Goal: Task Accomplishment & Management: Complete application form

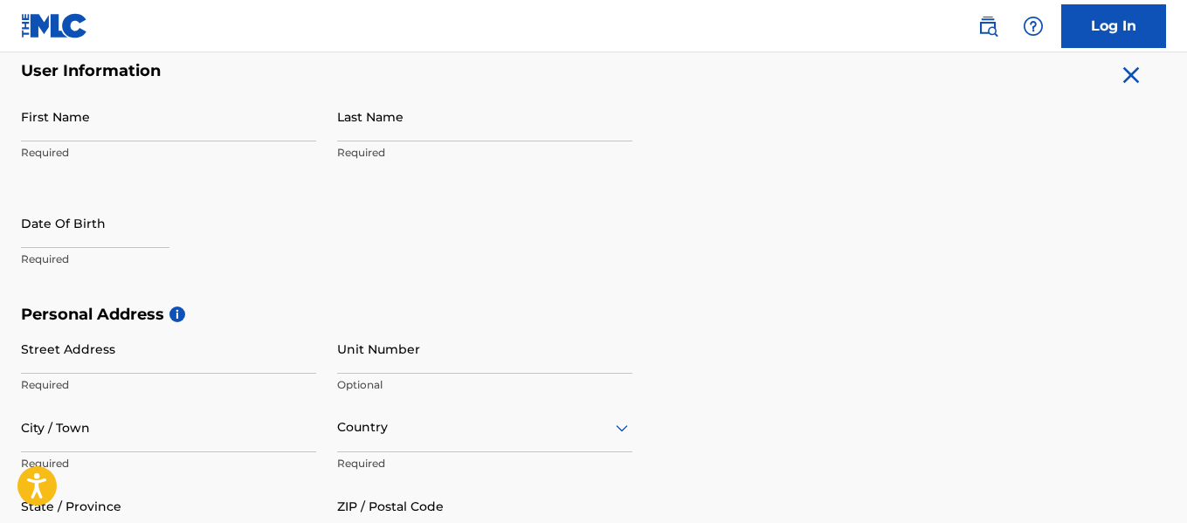
scroll to position [347, 0]
click at [52, 136] on input "First Name" at bounding box center [168, 118] width 295 height 50
type input "Gene"
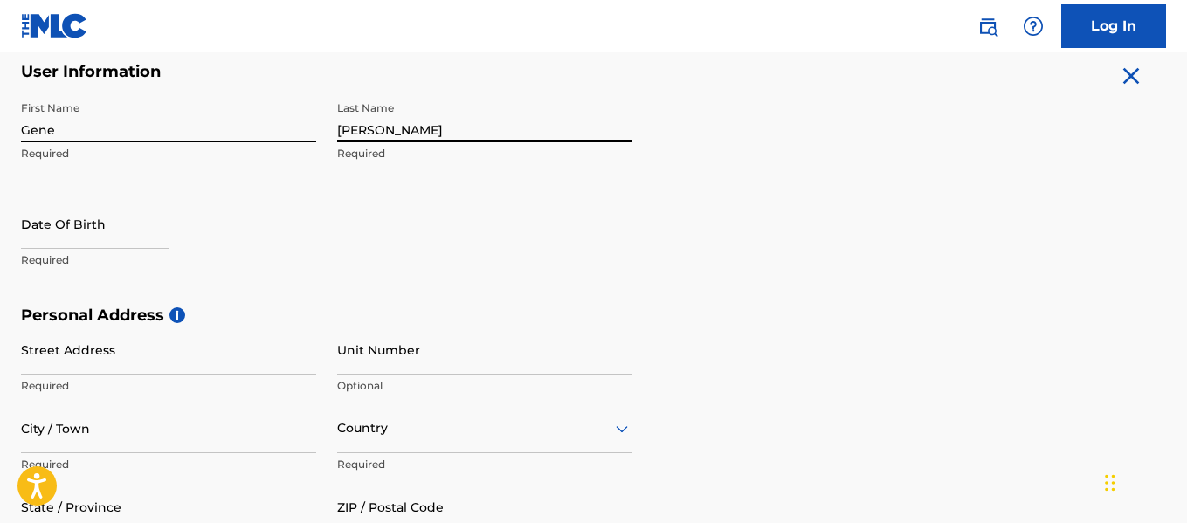
type input "[PERSON_NAME]"
select select "8"
select select "2025"
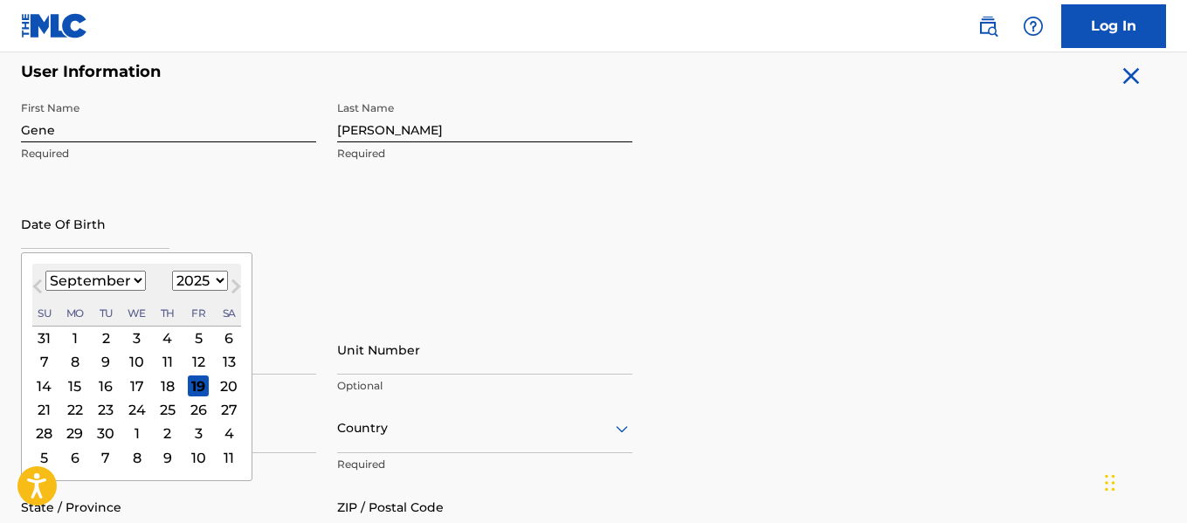
click at [80, 276] on select "January February March April May June July August September October November De…" at bounding box center [95, 281] width 100 height 20
select select "7"
click at [45, 271] on select "January February March April May June July August September October November De…" at bounding box center [95, 281] width 100 height 20
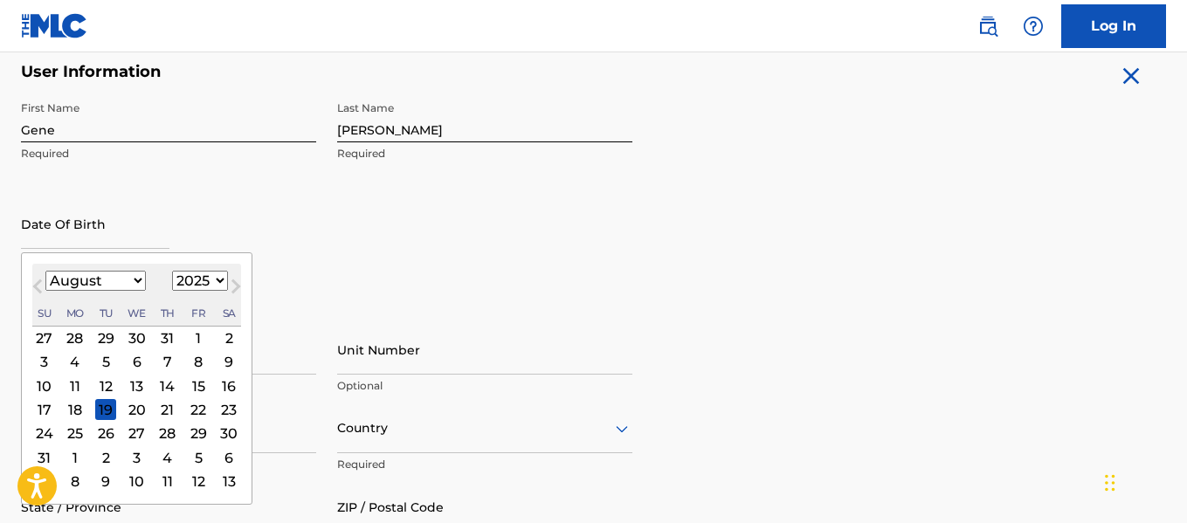
click at [107, 433] on div "26" at bounding box center [105, 433] width 21 height 21
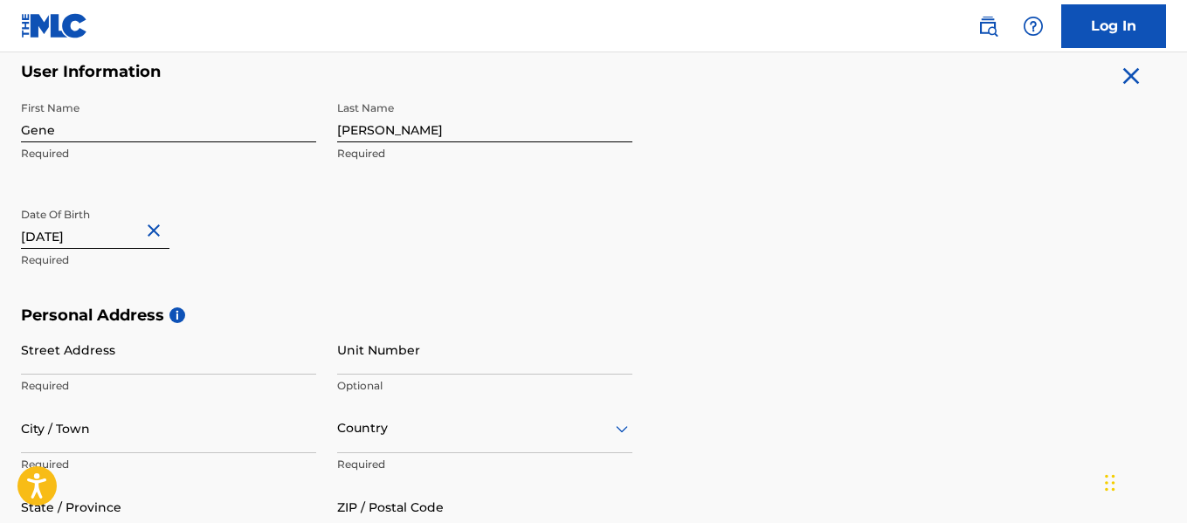
type input "[DATE]"
click at [91, 366] on input "Street Address" at bounding box center [168, 350] width 295 height 50
type input "[STREET_ADDRESS]"
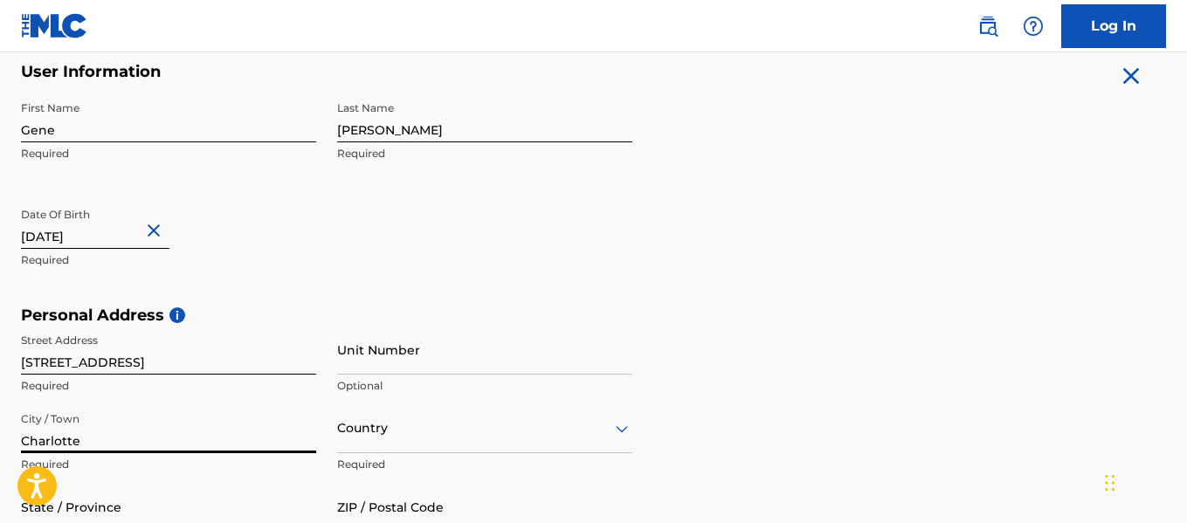
type input "Charlotte"
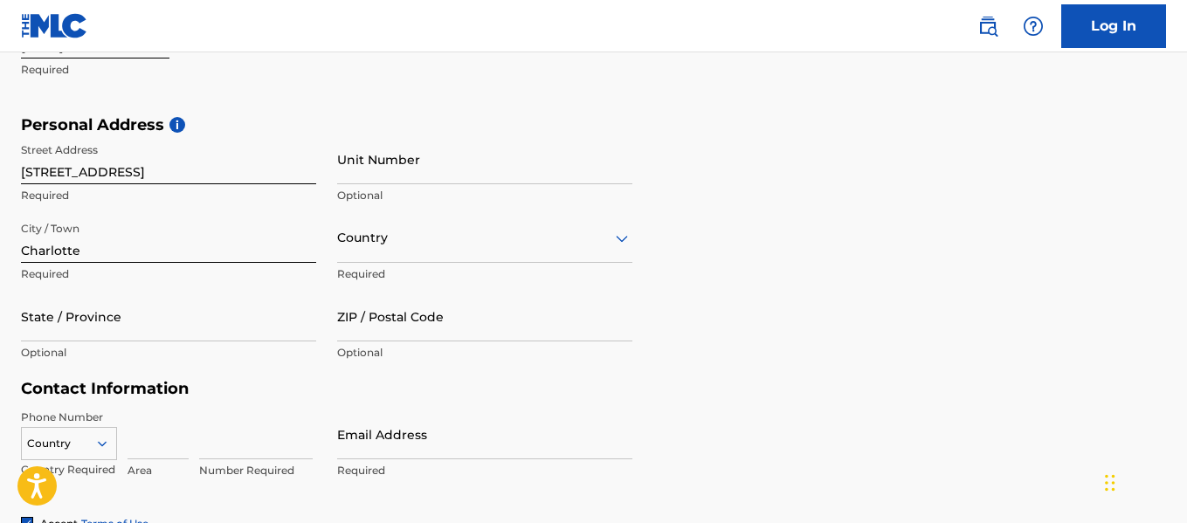
scroll to position [602, 0]
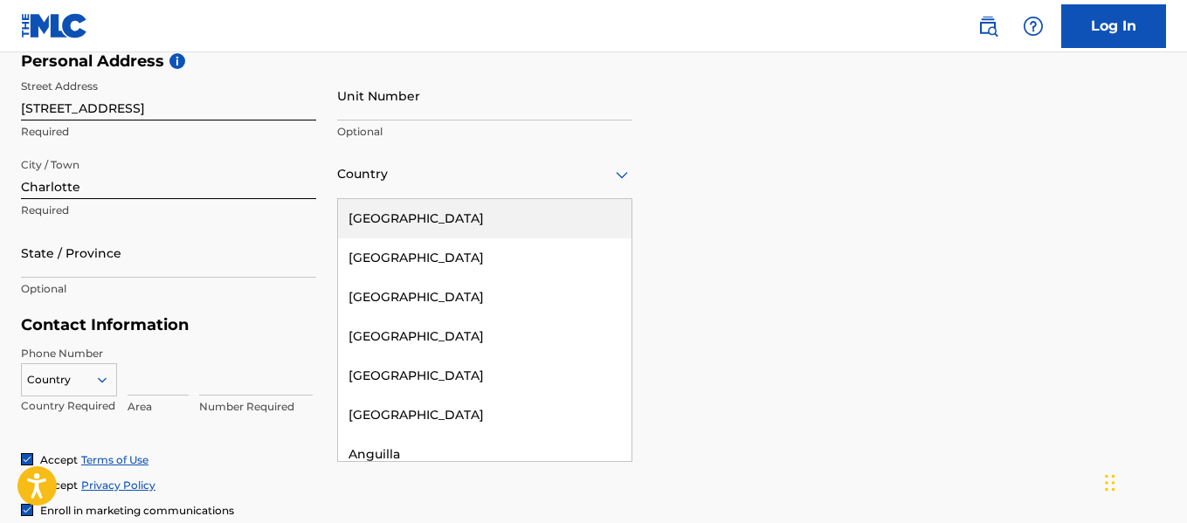
click at [404, 189] on div "Country" at bounding box center [484, 174] width 295 height 50
click at [404, 206] on div "[GEOGRAPHIC_DATA]" at bounding box center [484, 218] width 293 height 39
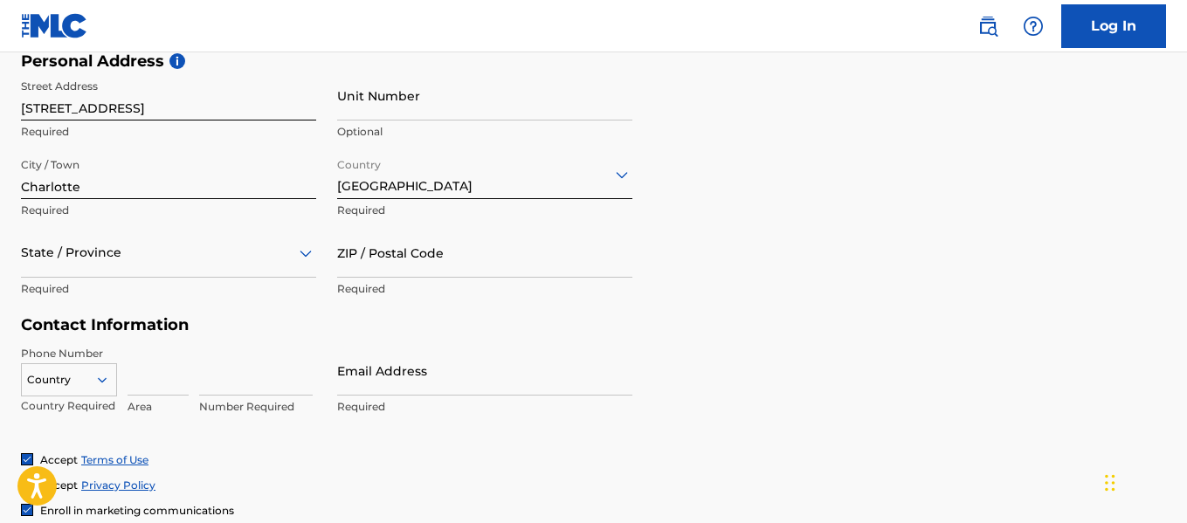
click at [89, 269] on div "State / Province" at bounding box center [168, 253] width 295 height 50
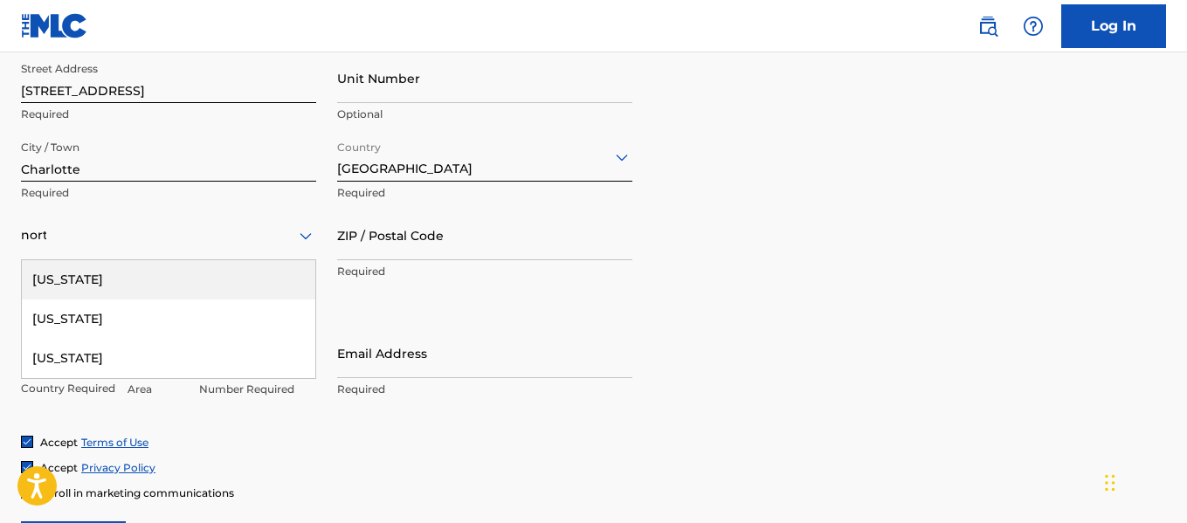
type input "north"
click at [89, 269] on div "[US_STATE]" at bounding box center [168, 279] width 293 height 39
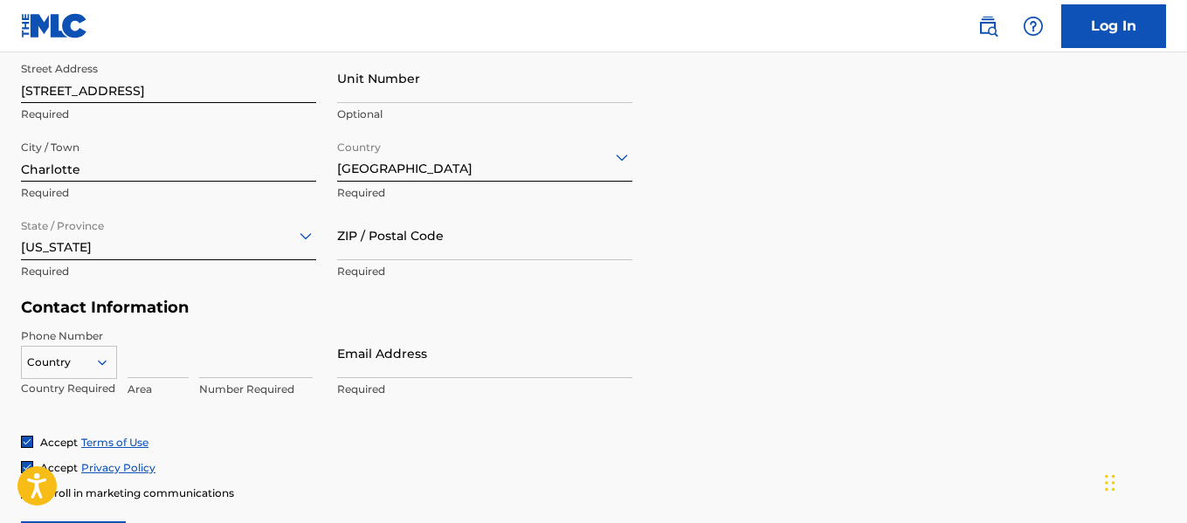
click at [377, 244] on input "ZIP / Postal Code" at bounding box center [484, 235] width 295 height 50
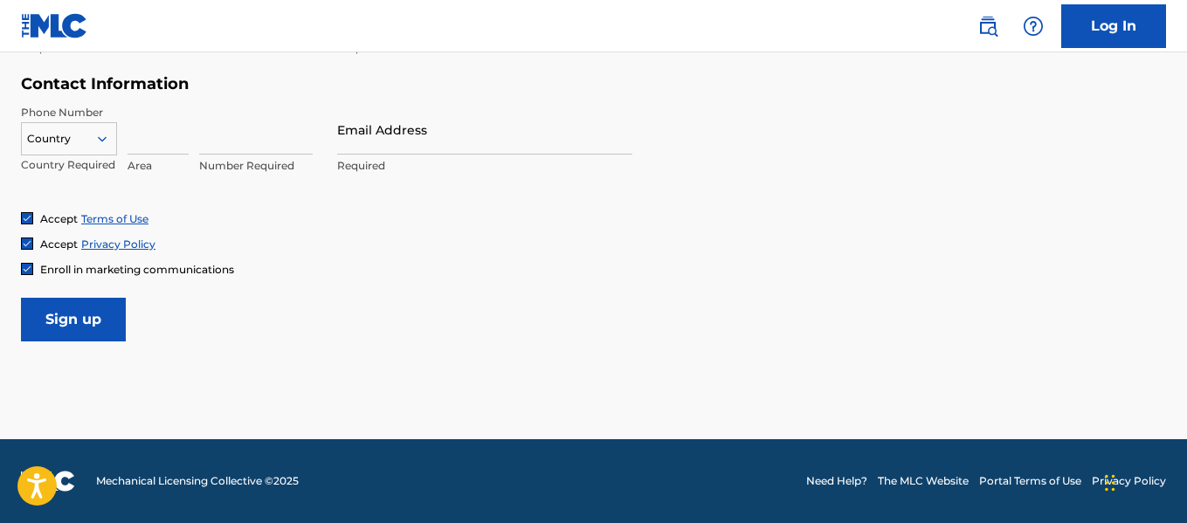
scroll to position [842, 0]
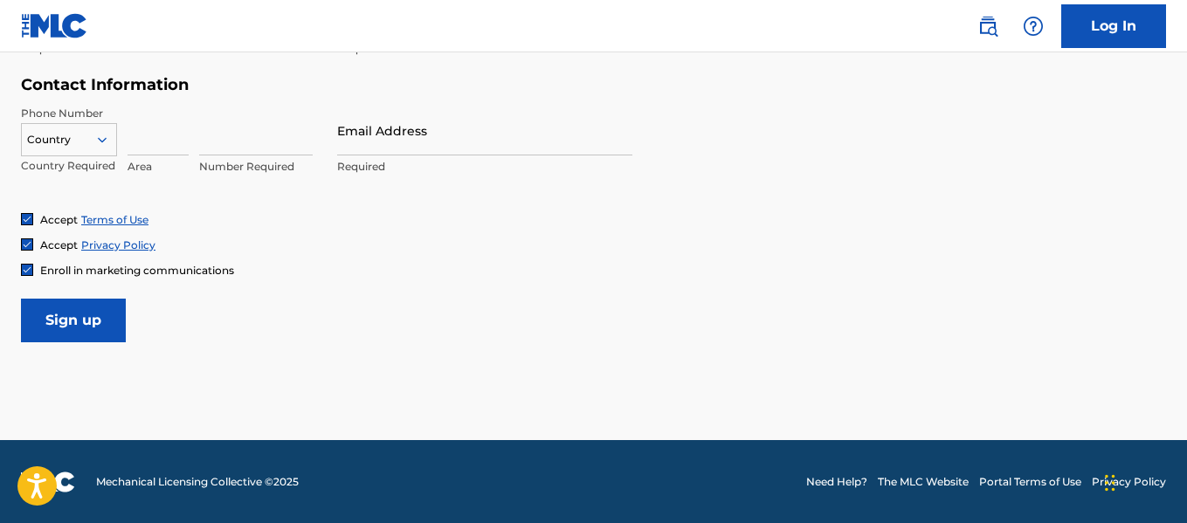
type input "28213"
click at [134, 136] on input at bounding box center [157, 131] width 61 height 50
type input "704"
type input "5197861"
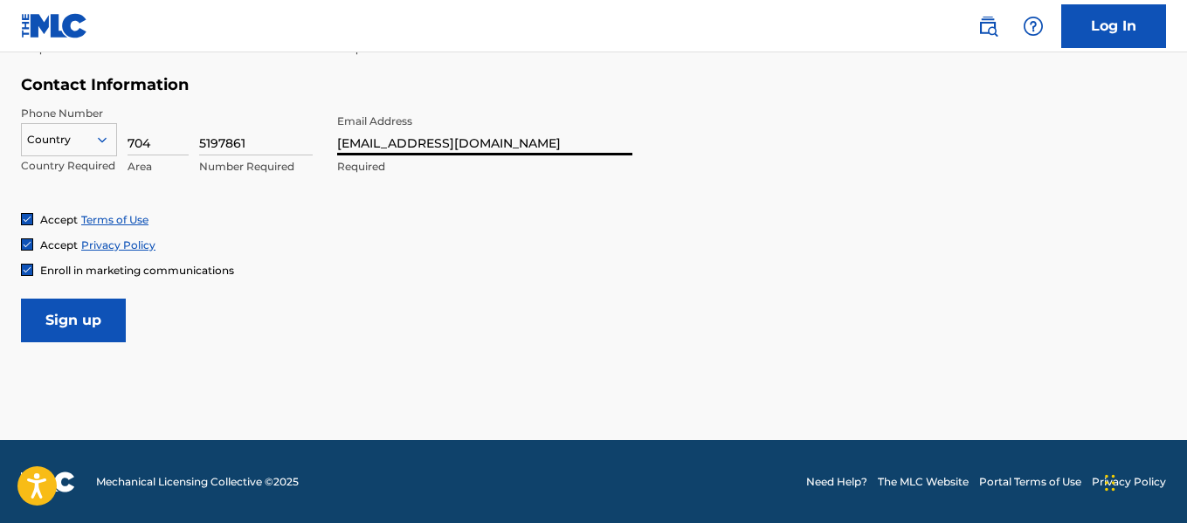
type input "[EMAIL_ADDRESS][DOMAIN_NAME]"
click at [74, 301] on input "Sign up" at bounding box center [73, 321] width 105 height 44
click at [44, 138] on div at bounding box center [69, 139] width 94 height 19
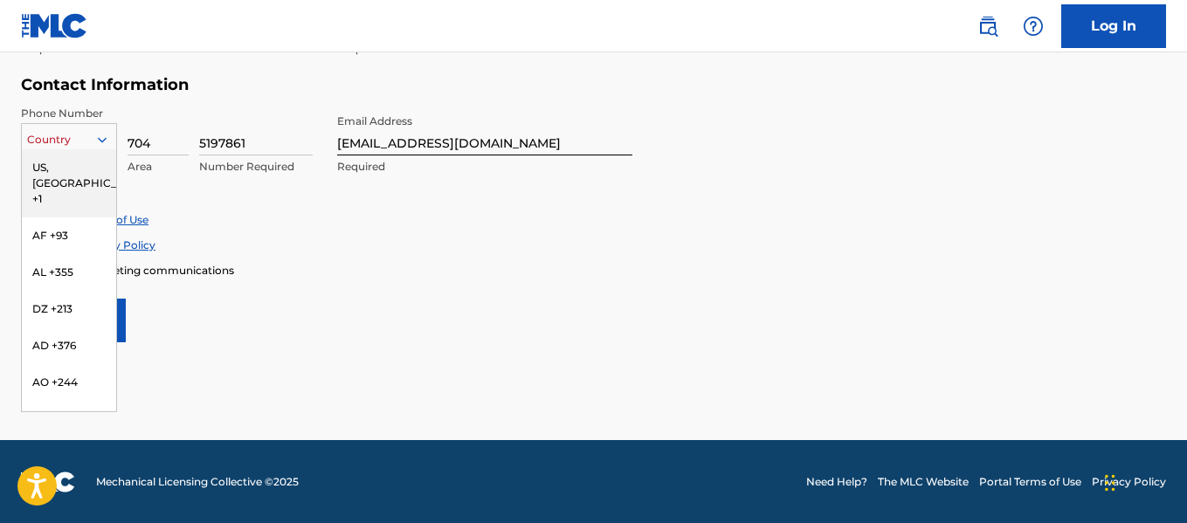
click at [49, 165] on div "US, [GEOGRAPHIC_DATA] +1" at bounding box center [69, 183] width 94 height 68
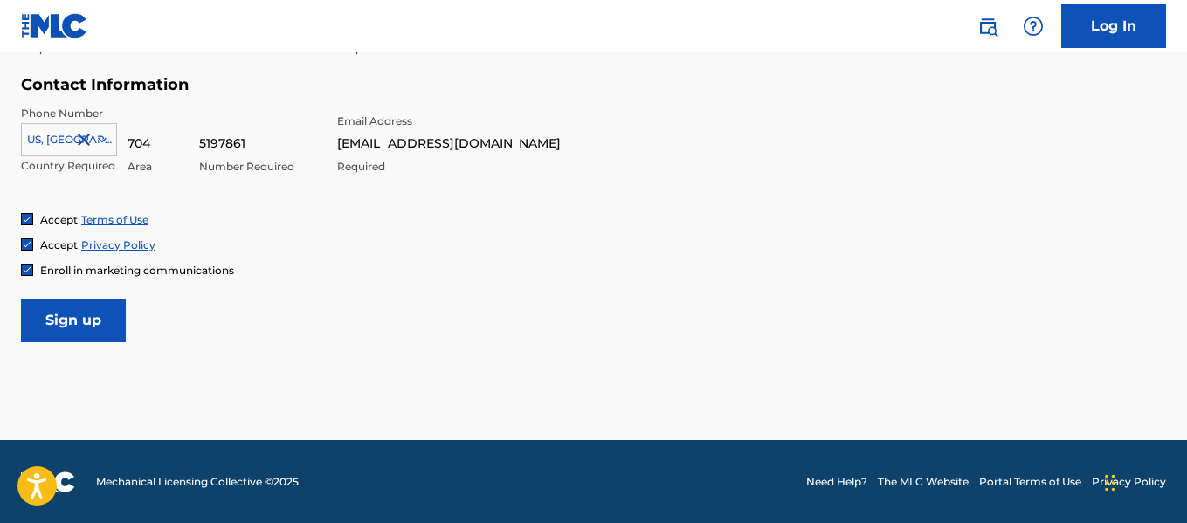
click at [82, 331] on input "Sign up" at bounding box center [73, 321] width 105 height 44
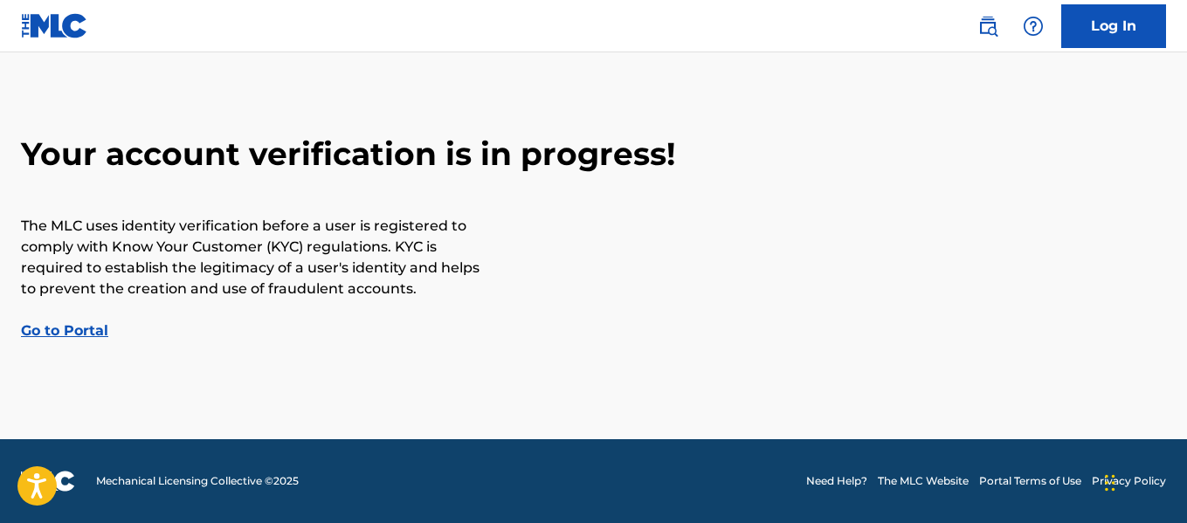
scroll to position [43, 0]
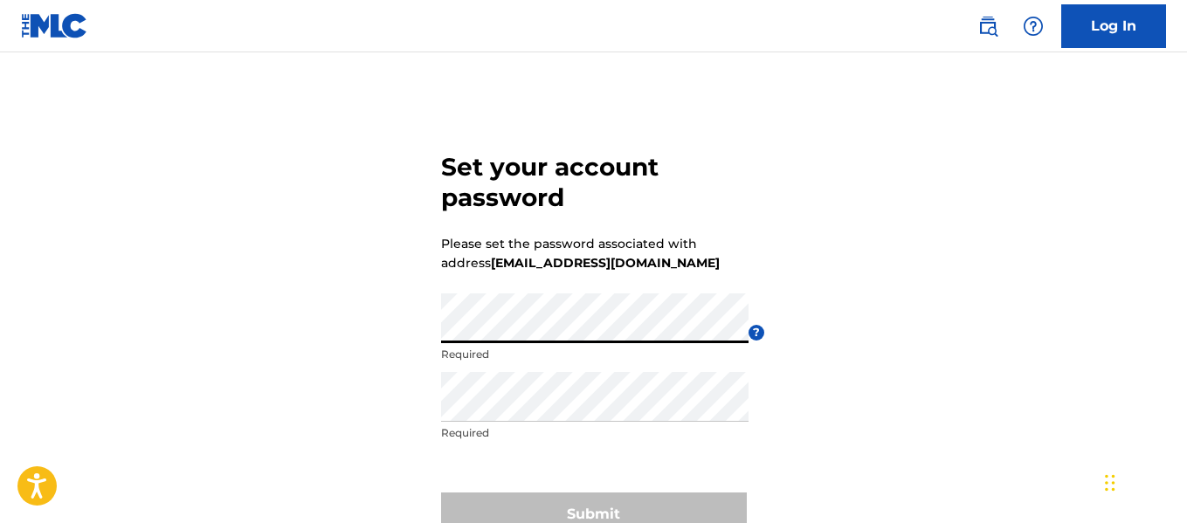
click at [286, 358] on div "Set your account password Please set the password associated with address [EMAI…" at bounding box center [593, 340] width 1187 height 489
click at [409, 321] on div "Set your account password Please set the password associated with address gtgen…" at bounding box center [593, 340] width 1187 height 489
click at [396, 310] on div "Set your account password Please set the password associated with address gtgen…" at bounding box center [593, 340] width 1187 height 489
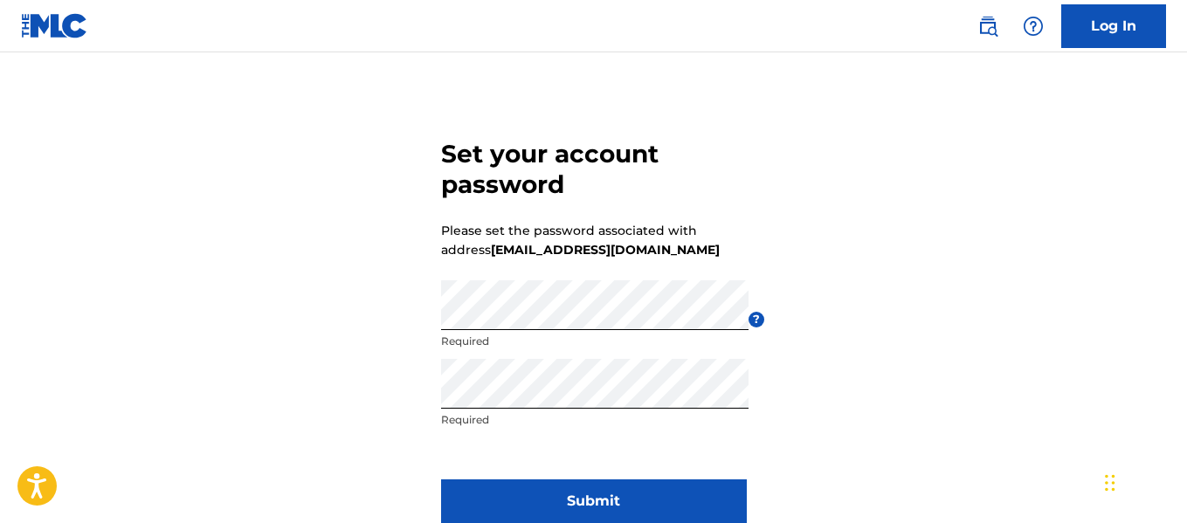
scroll to position [146, 0]
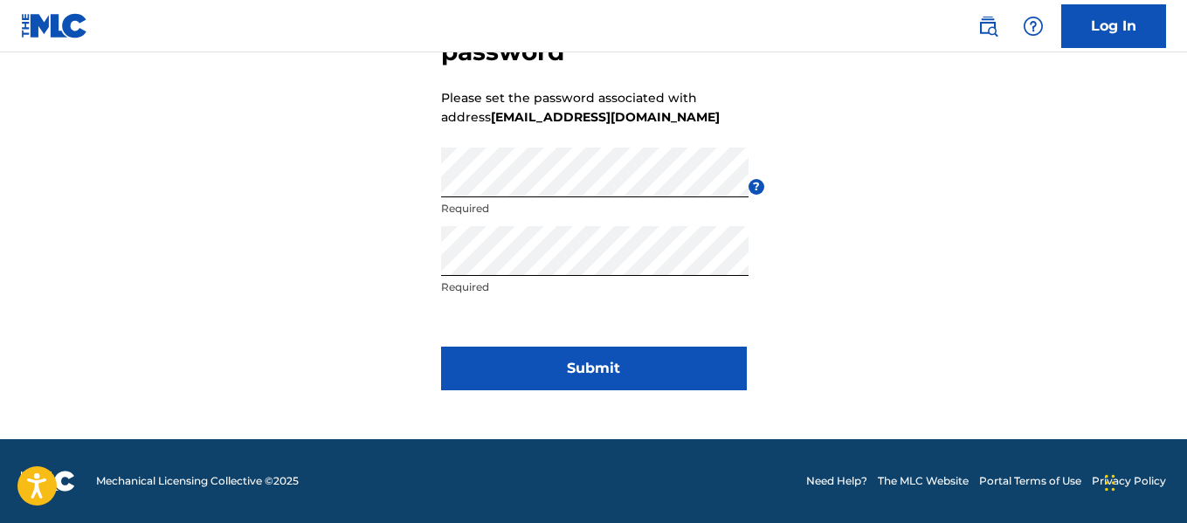
click at [562, 362] on button "Submit" at bounding box center [594, 369] width 306 height 44
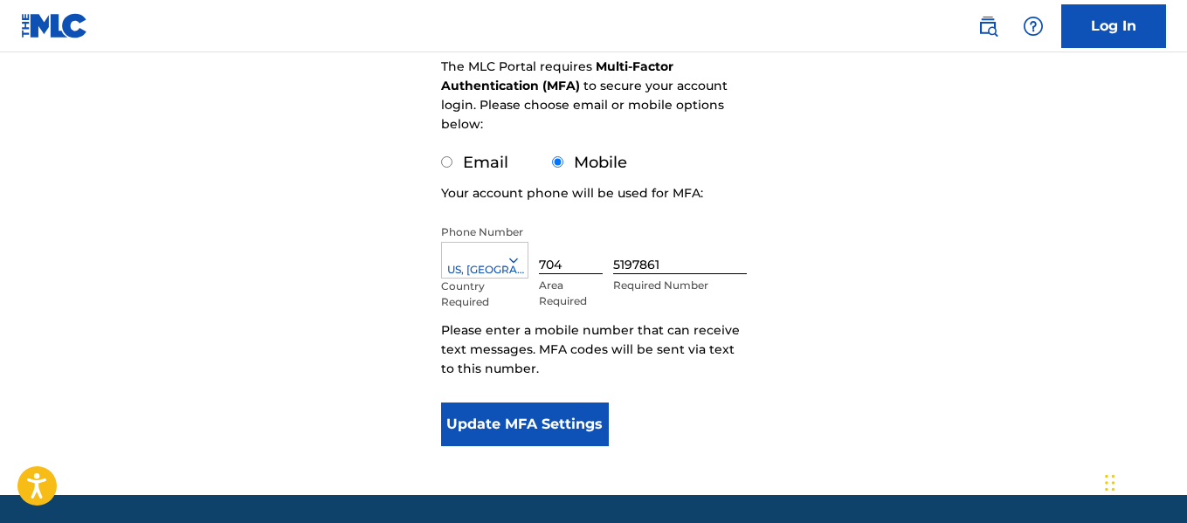
scroll to position [260, 0]
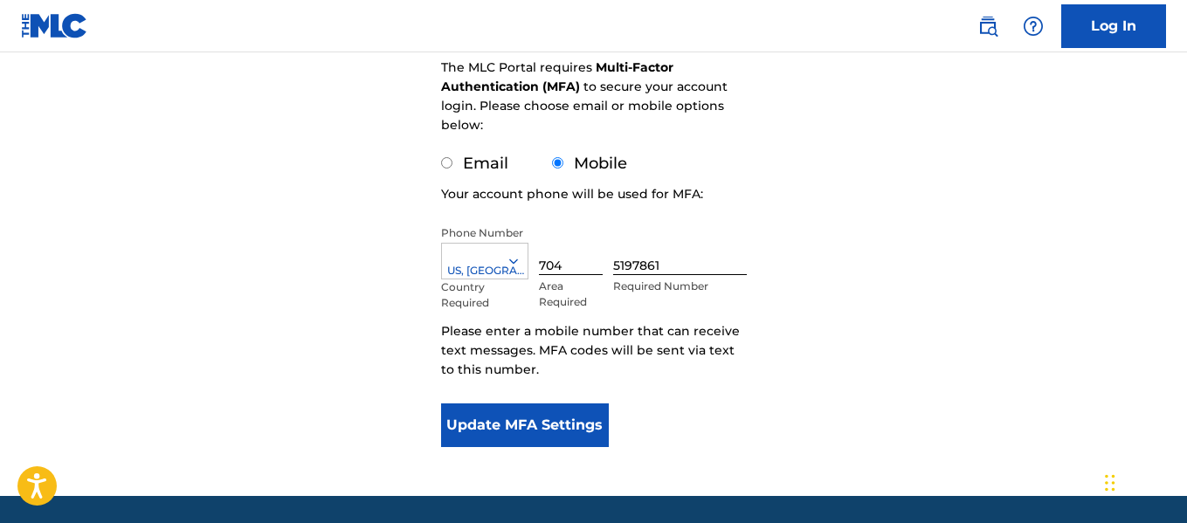
click at [501, 398] on form "Configure account security The MLC Portal requires Multi-Factor Authentication …" at bounding box center [594, 166] width 306 height 660
click at [489, 439] on button "Update MFA Settings" at bounding box center [525, 425] width 169 height 44
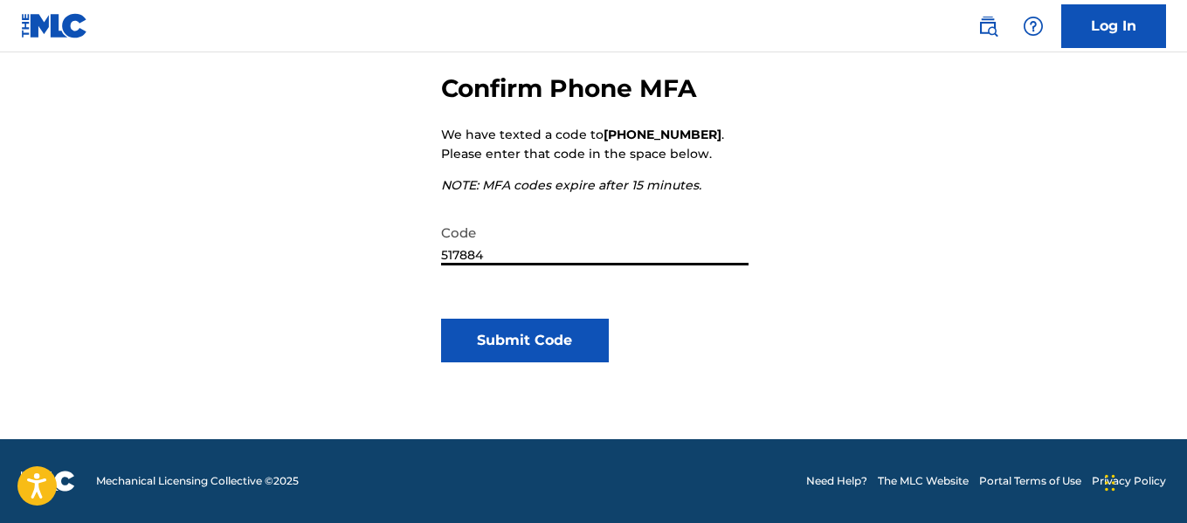
scroll to position [237, 0]
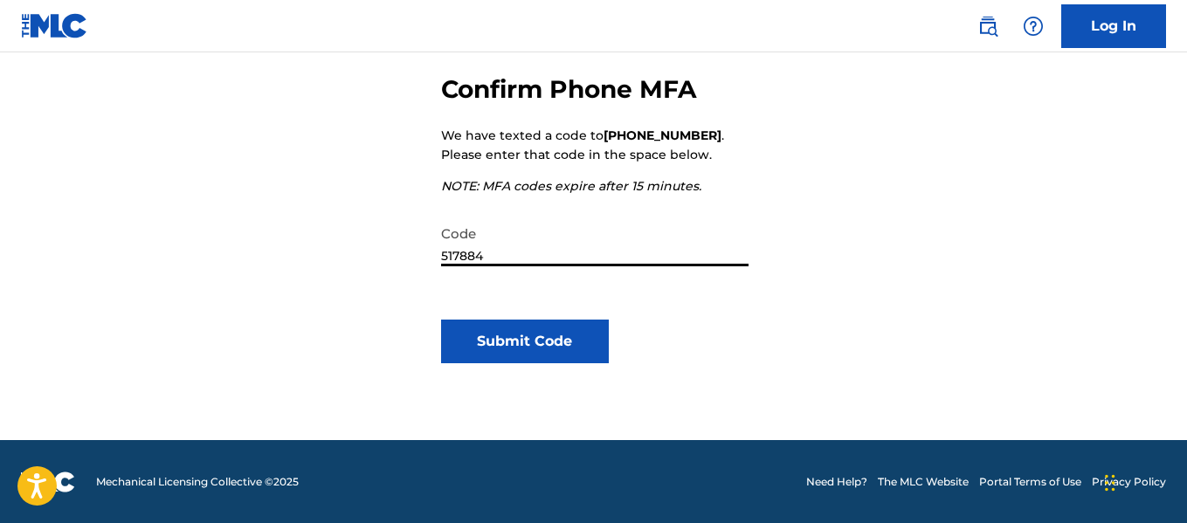
type input "517884"
click at [520, 355] on button "Submit Code" at bounding box center [525, 342] width 169 height 44
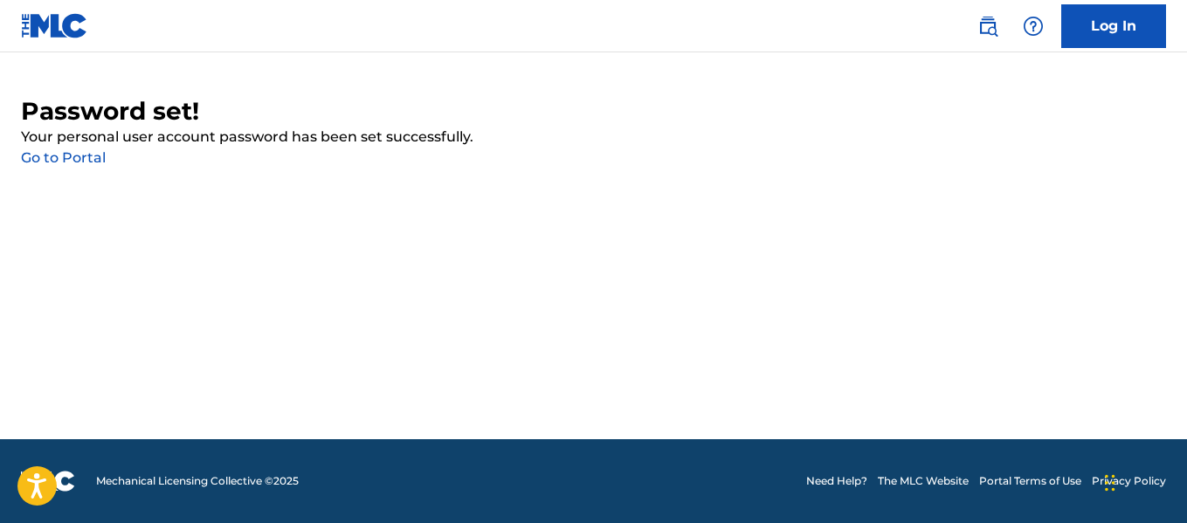
click at [46, 158] on link "Go to Portal" at bounding box center [63, 157] width 85 height 17
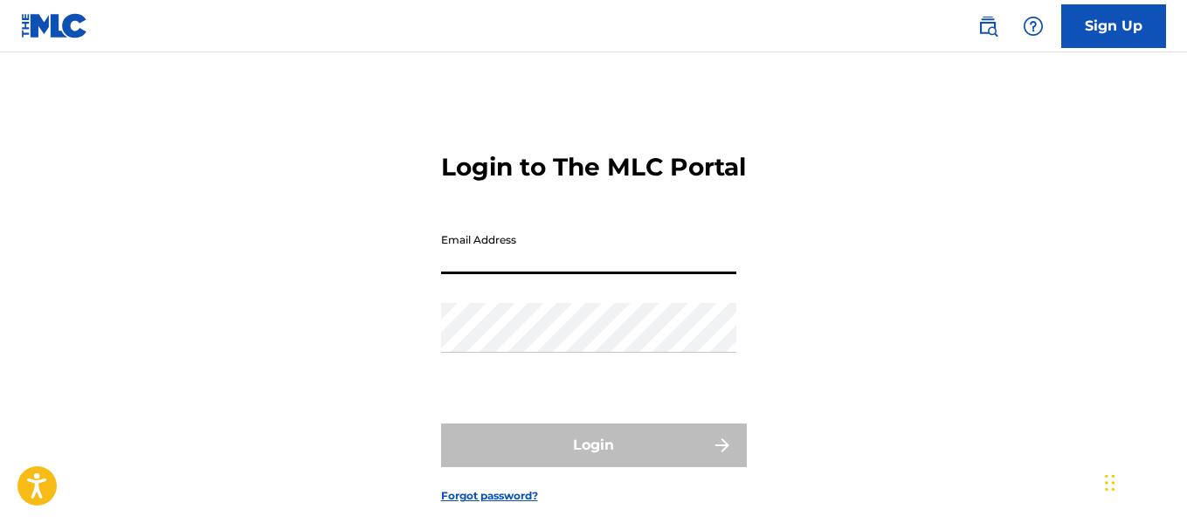
click at [527, 274] on input "Email Address" at bounding box center [588, 249] width 295 height 50
type input "g"
click at [466, 274] on input "Email Address" at bounding box center [588, 249] width 295 height 50
paste input "[EMAIL_ADDRESS][DOMAIN_NAME]"
type input "[EMAIL_ADDRESS][DOMAIN_NAME]"
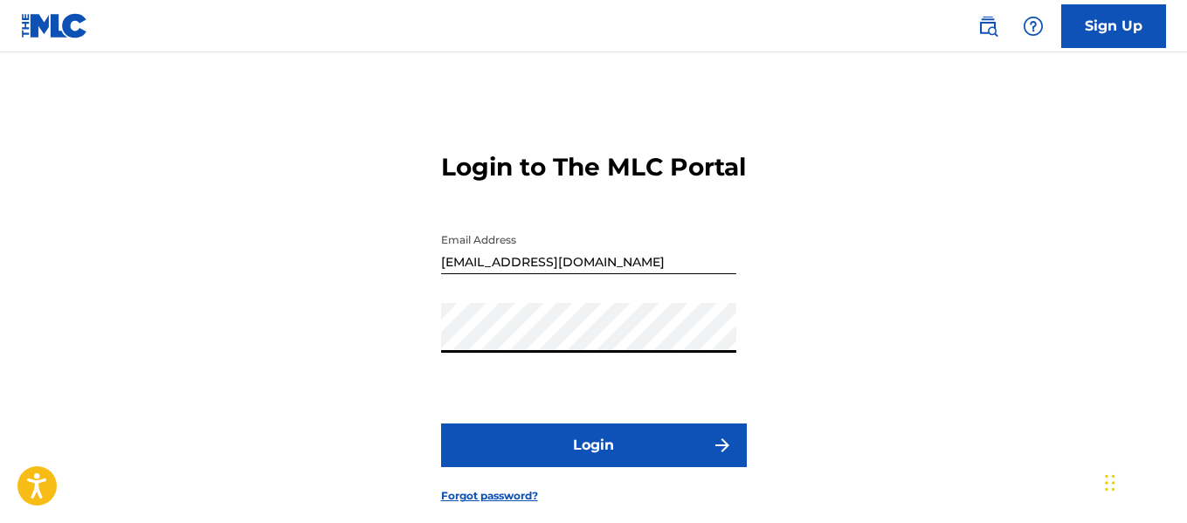
click at [600, 460] on button "Login" at bounding box center [594, 445] width 306 height 44
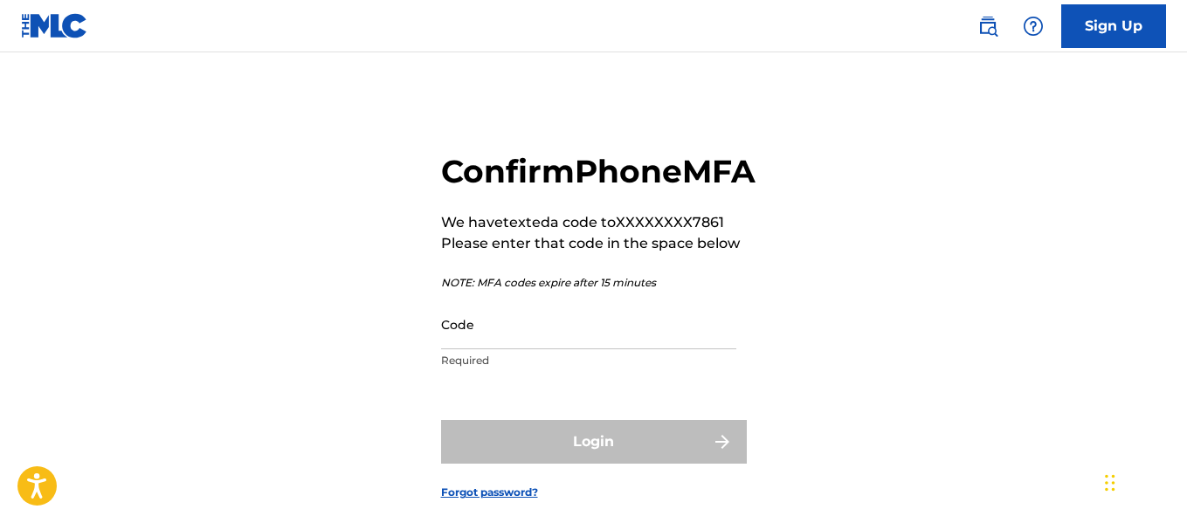
click at [519, 349] on input "Code" at bounding box center [588, 324] width 295 height 50
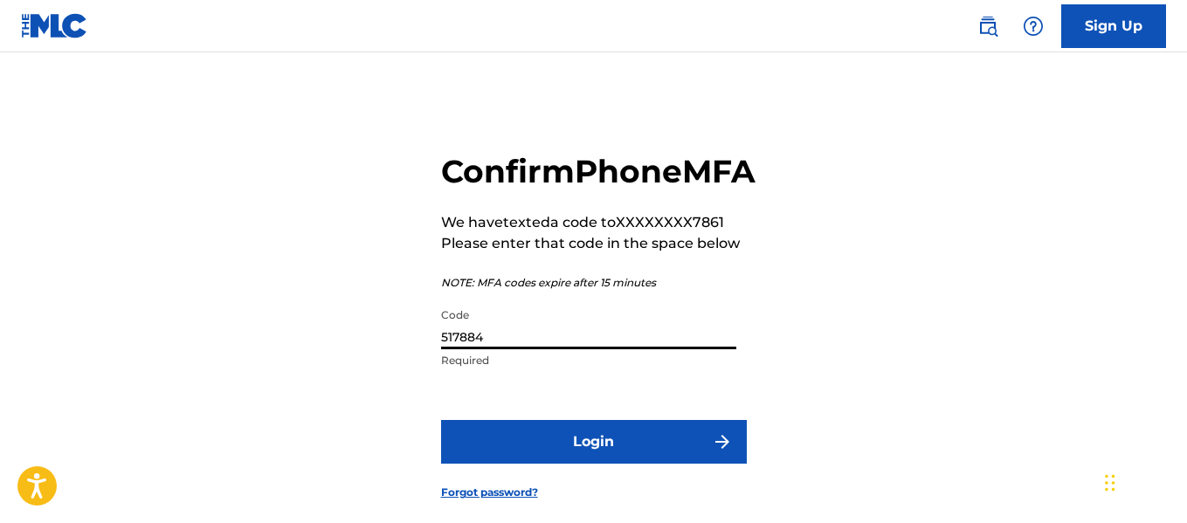
type input "517884"
click at [640, 464] on button "Login" at bounding box center [594, 442] width 306 height 44
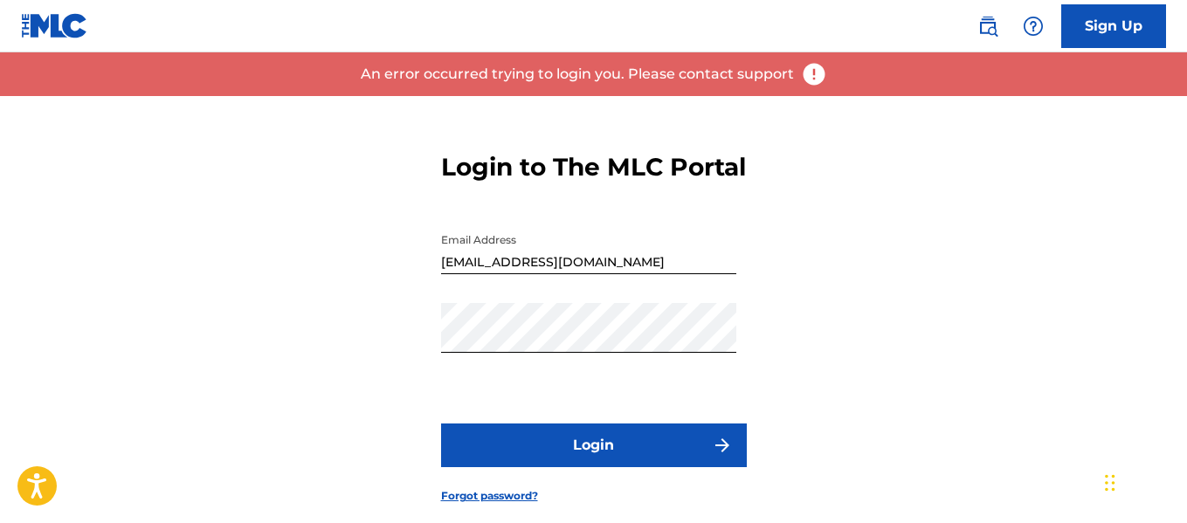
click at [621, 467] on button "Login" at bounding box center [594, 445] width 306 height 44
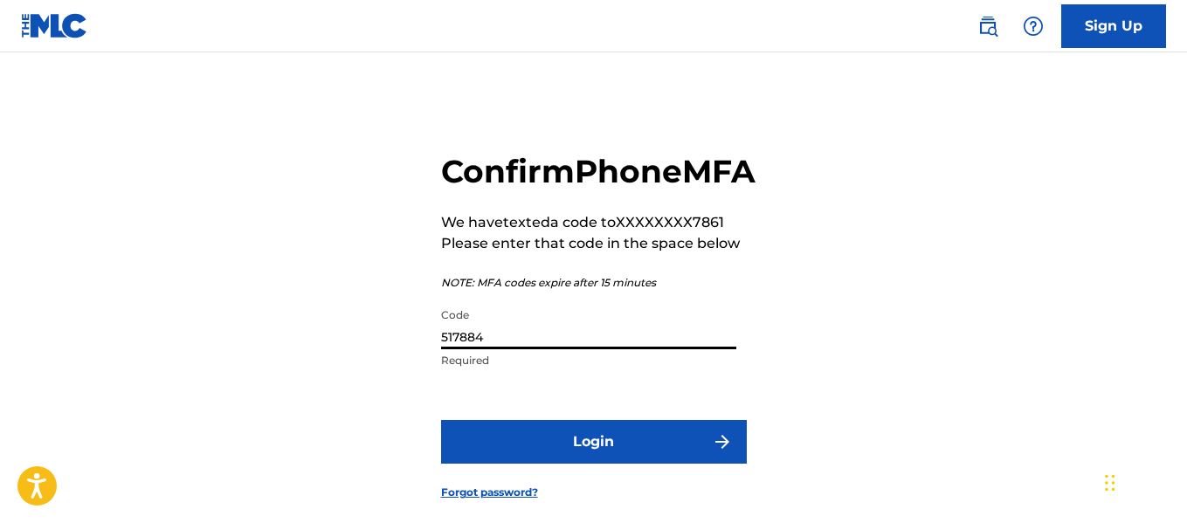
drag, startPoint x: 495, startPoint y: 379, endPoint x: 342, endPoint y: 382, distance: 152.8
click at [342, 382] on div "Confirm Phone MFA We have texted a code to XXXXXXXX7861 Please enter that code …" at bounding box center [593, 312] width 1187 height 432
type input "088427"
click at [578, 464] on button "Login" at bounding box center [594, 442] width 306 height 44
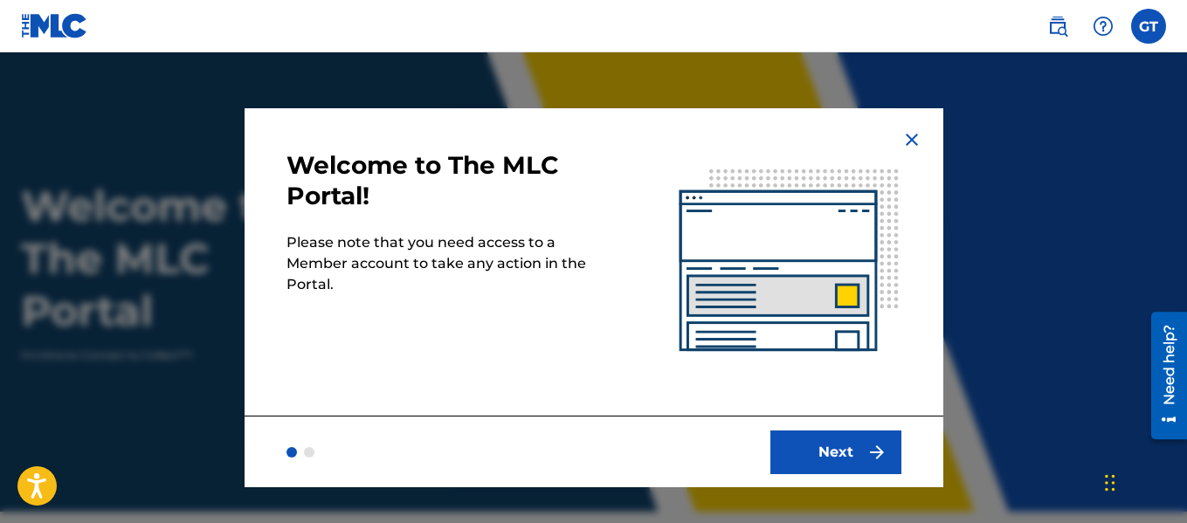
click at [825, 452] on button "Next" at bounding box center [835, 452] width 131 height 44
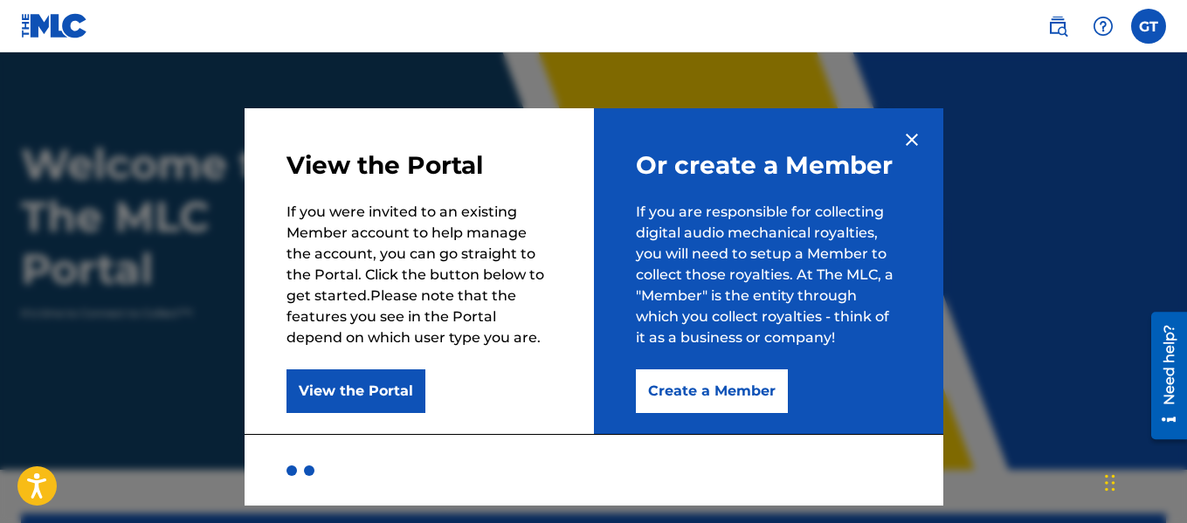
scroll to position [40, 0]
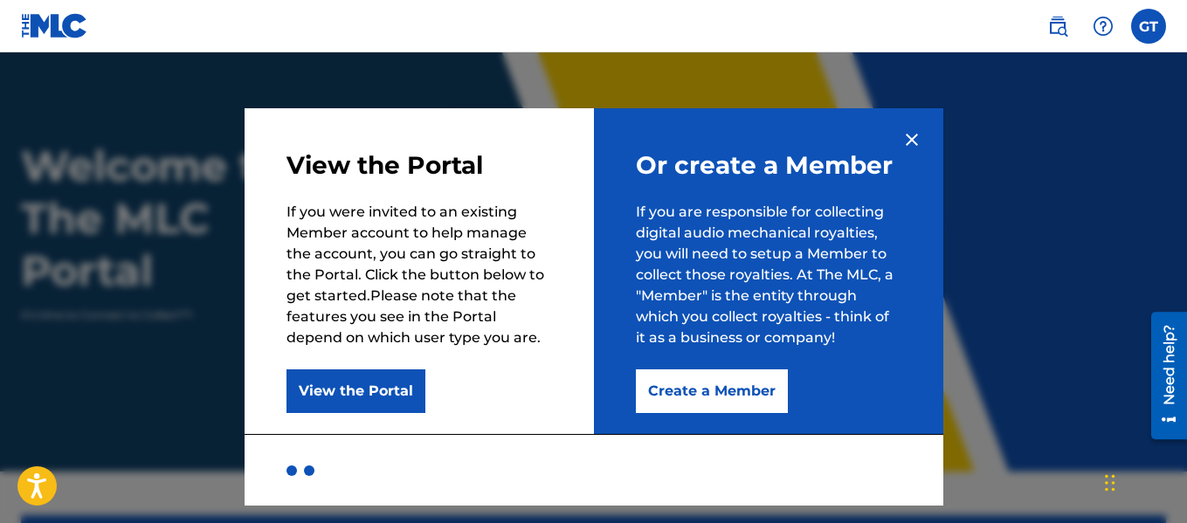
click at [907, 141] on img at bounding box center [911, 139] width 21 height 21
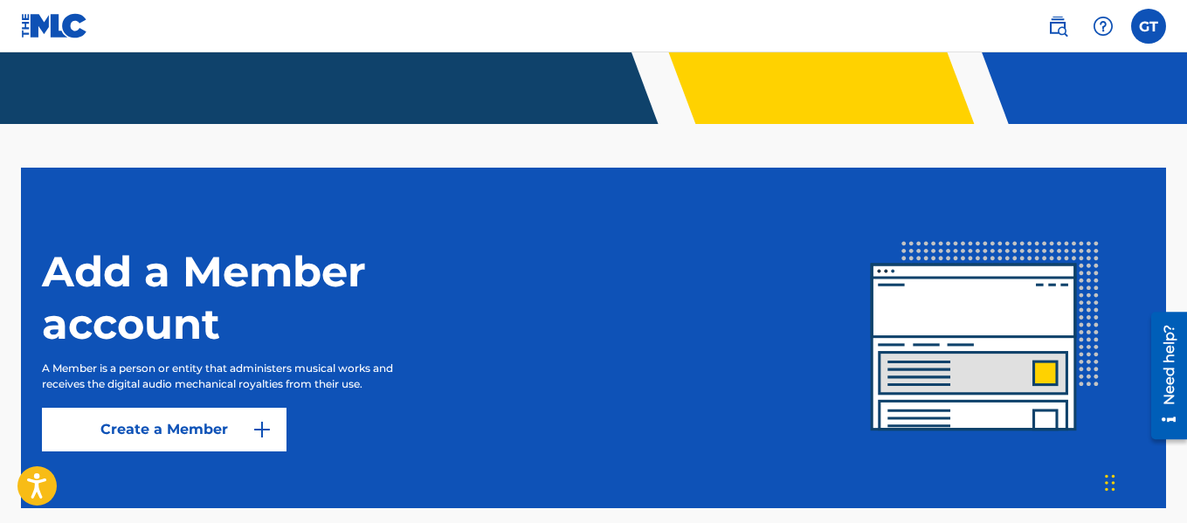
scroll to position [478, 0]
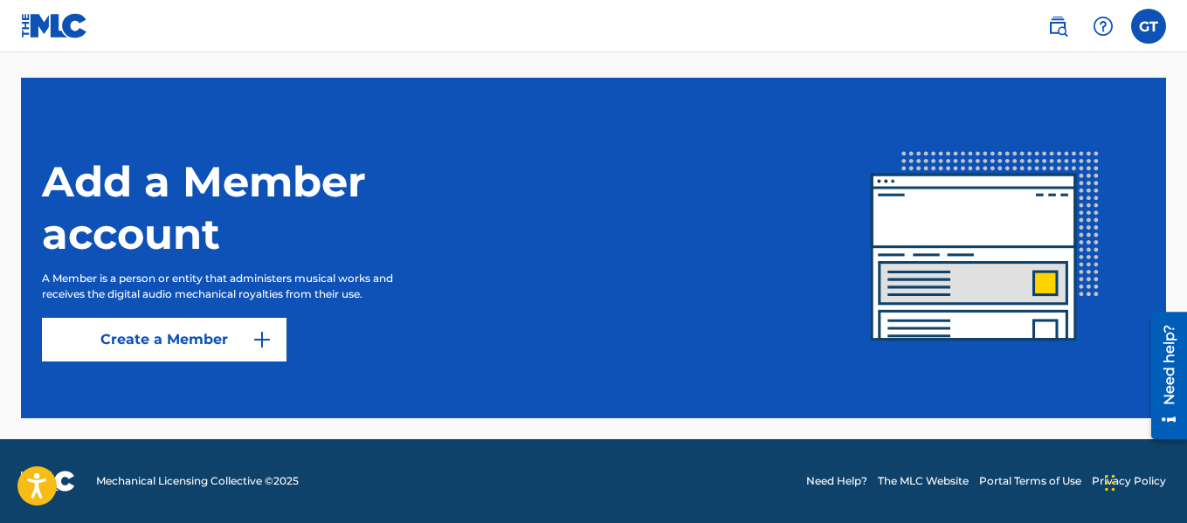
click at [219, 342] on link "Create a Member" at bounding box center [164, 340] width 244 height 44
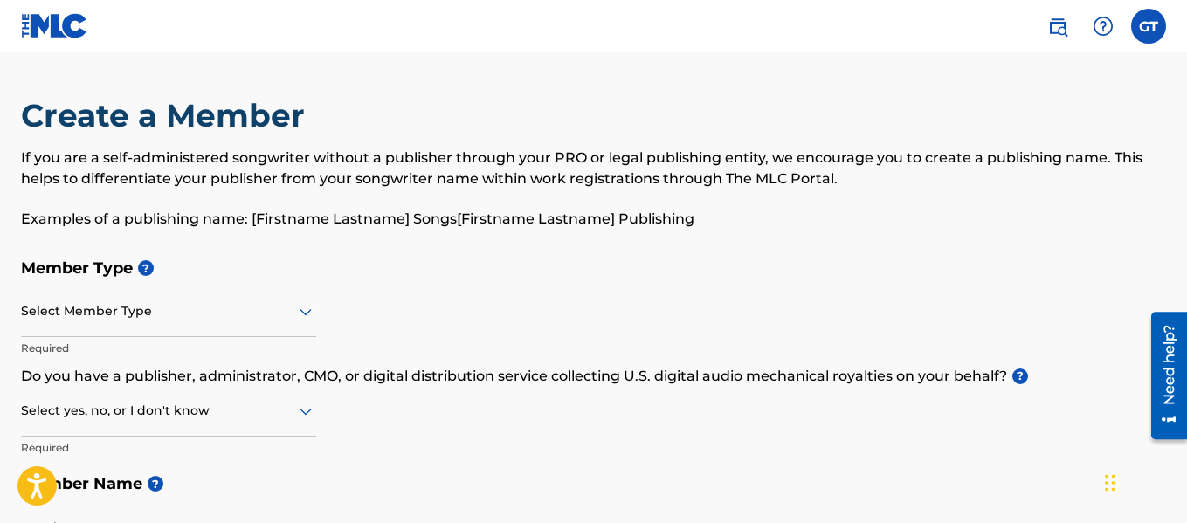
click at [162, 313] on div "Select Member Type" at bounding box center [168, 312] width 295 height 50
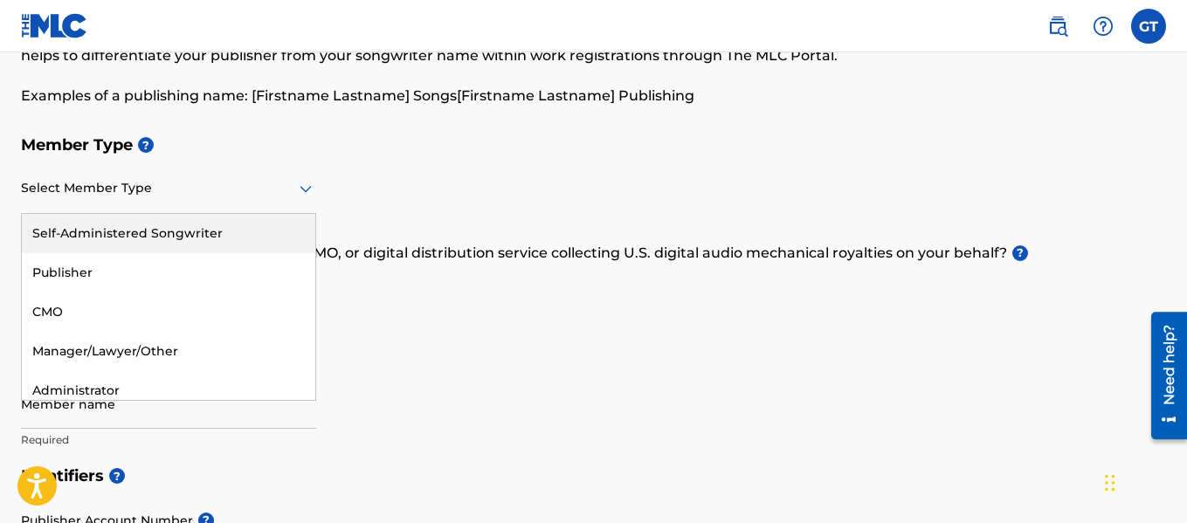
scroll to position [124, 0]
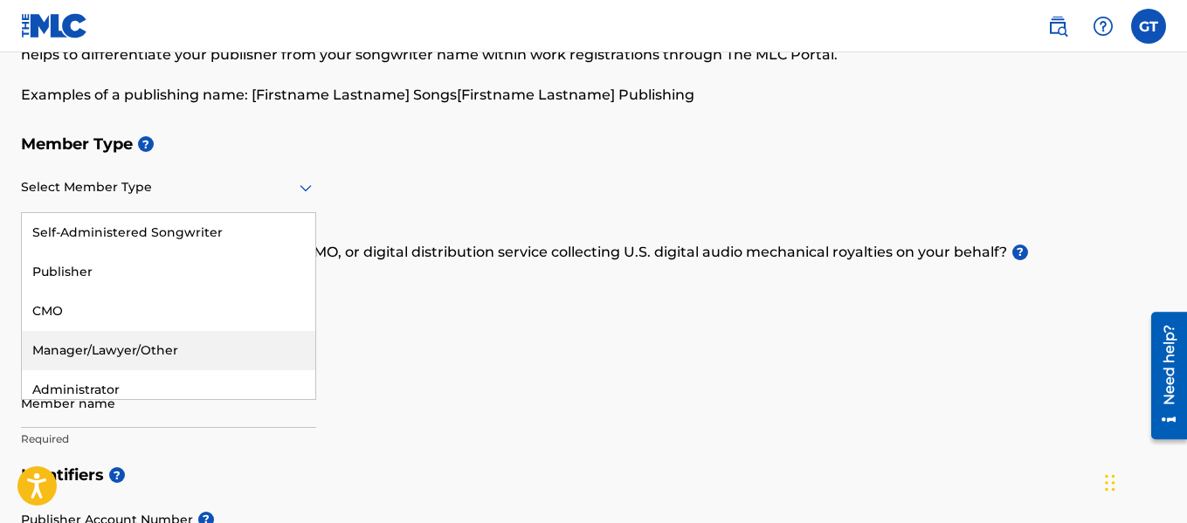
click at [172, 350] on div "Manager/Lawyer/Other" at bounding box center [168, 350] width 293 height 39
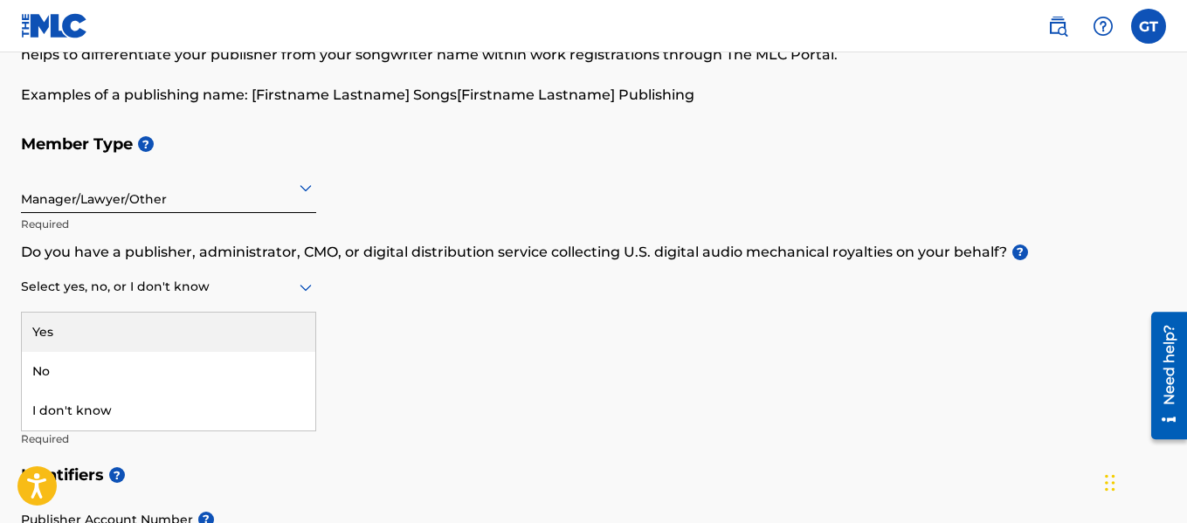
click at [175, 285] on div at bounding box center [168, 287] width 295 height 22
click at [259, 197] on div at bounding box center [168, 187] width 295 height 22
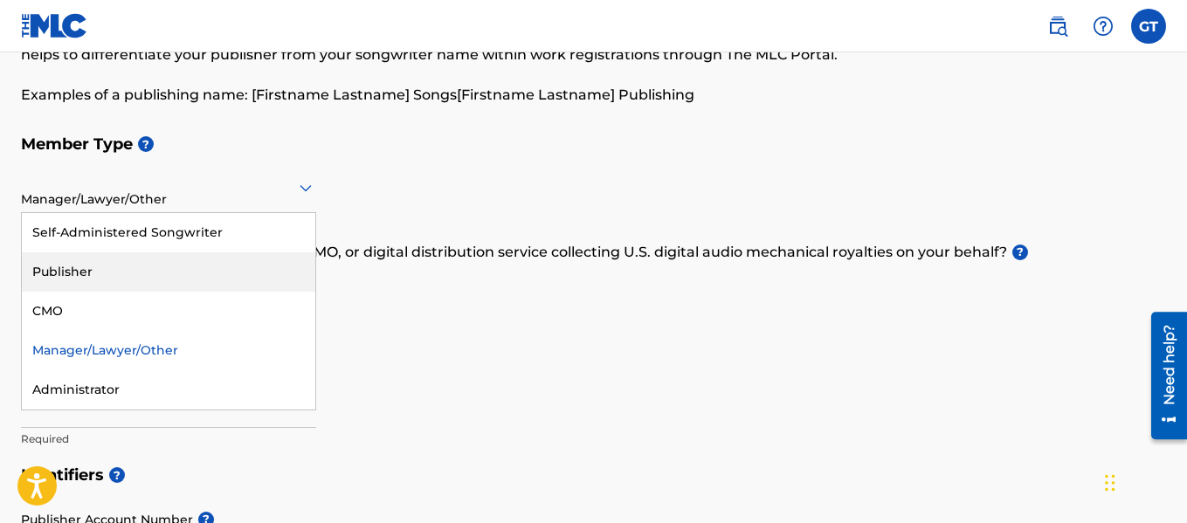
click at [533, 294] on div "Member Type ? 5 results available. Use Up and Down to choose options, press Ent…" at bounding box center [593, 291] width 1145 height 331
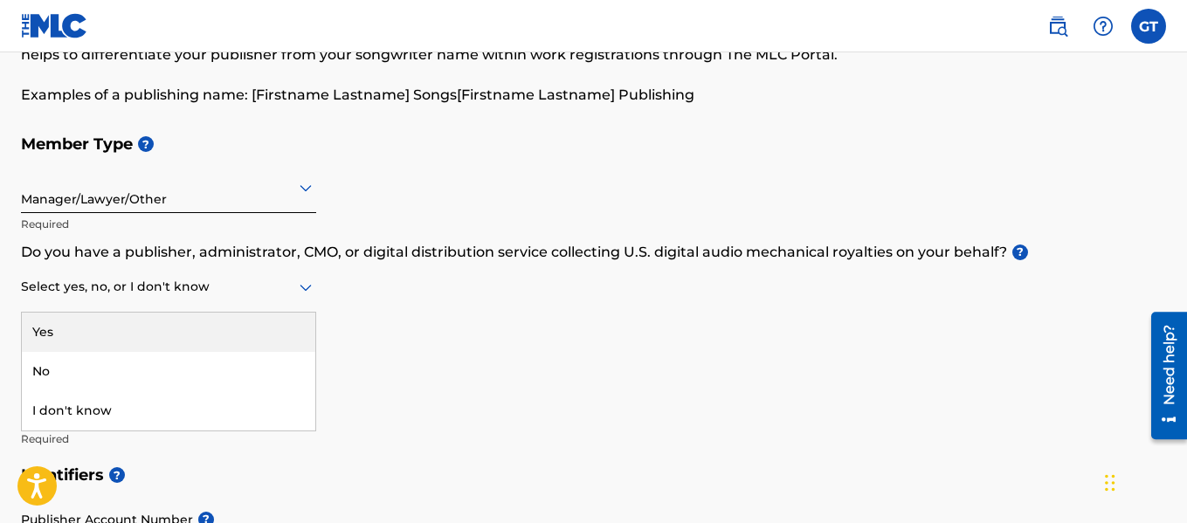
click at [167, 295] on div at bounding box center [168, 287] width 295 height 22
click at [443, 352] on h5 "Member Name ?" at bounding box center [593, 360] width 1145 height 38
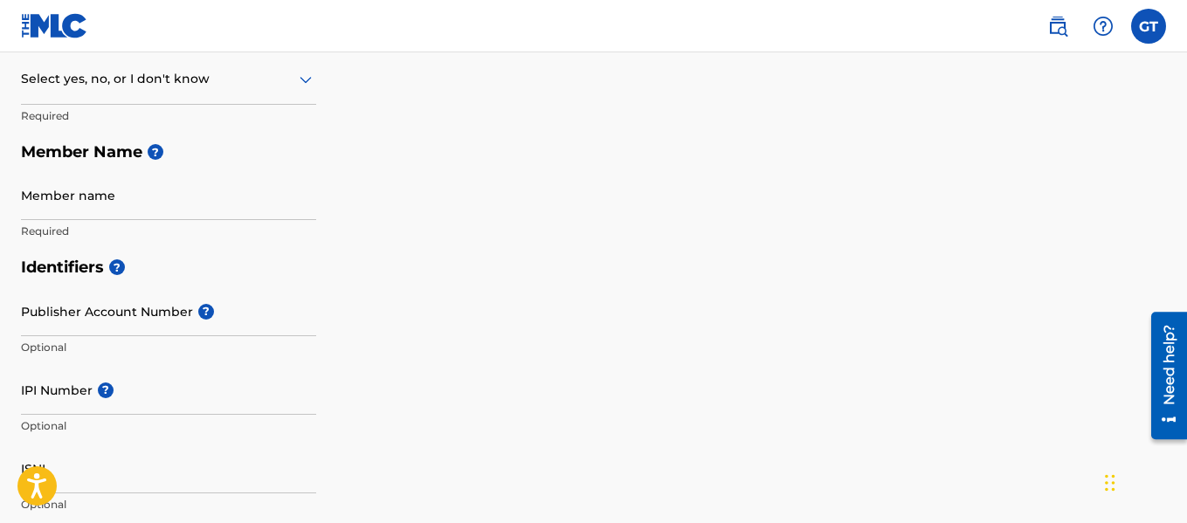
scroll to position [395, 0]
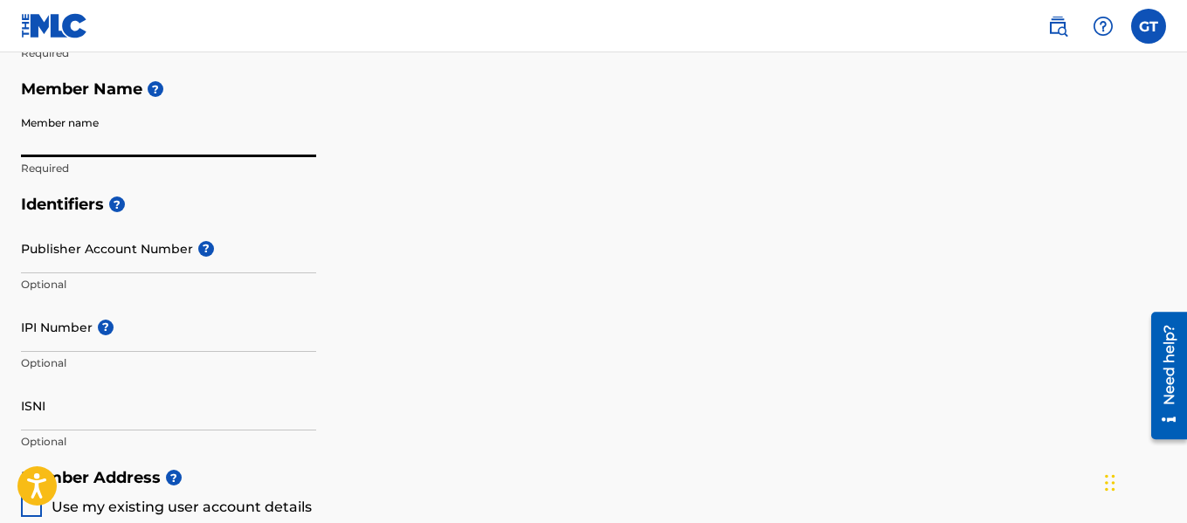
click at [148, 132] on input "Member name" at bounding box center [168, 132] width 295 height 50
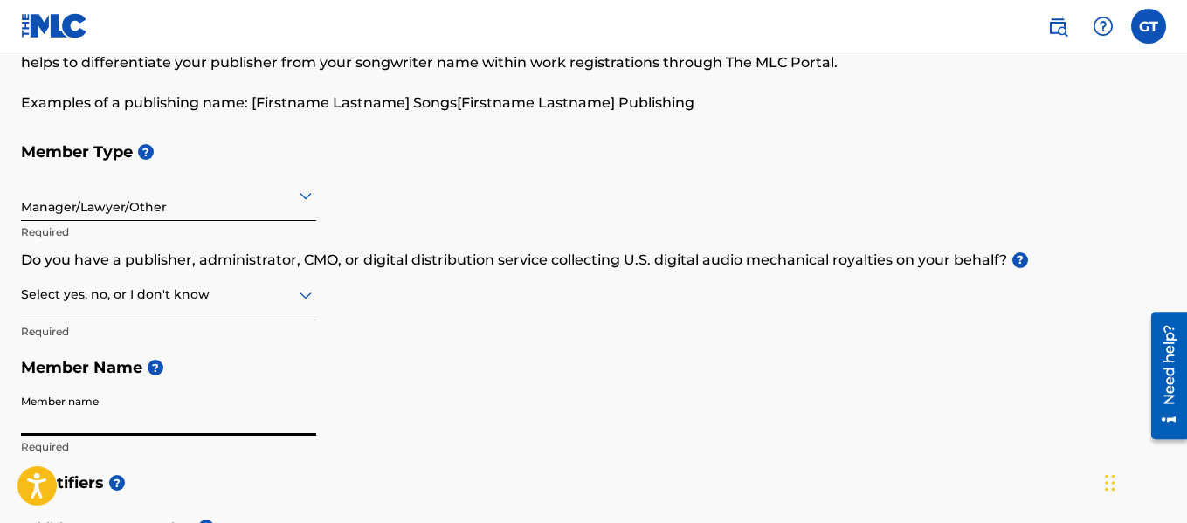
scroll to position [0, 0]
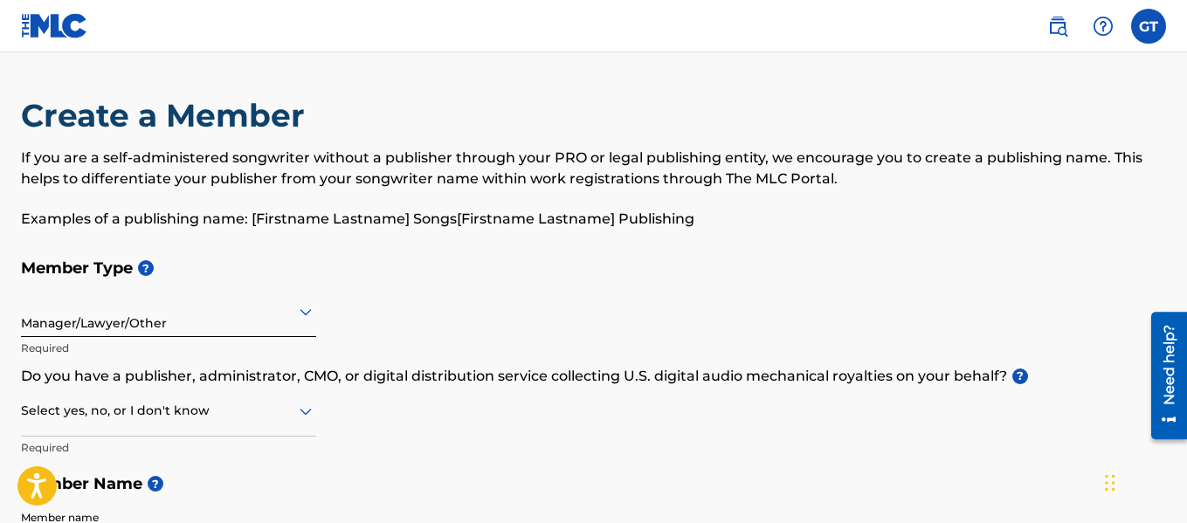
click at [1152, 27] on label at bounding box center [1148, 26] width 35 height 35
click at [1148, 26] on input "GT Gene Taylor gtgenetaylor53@gmail.com Notification Preferences Profile Log out" at bounding box center [1148, 26] width 0 height 0
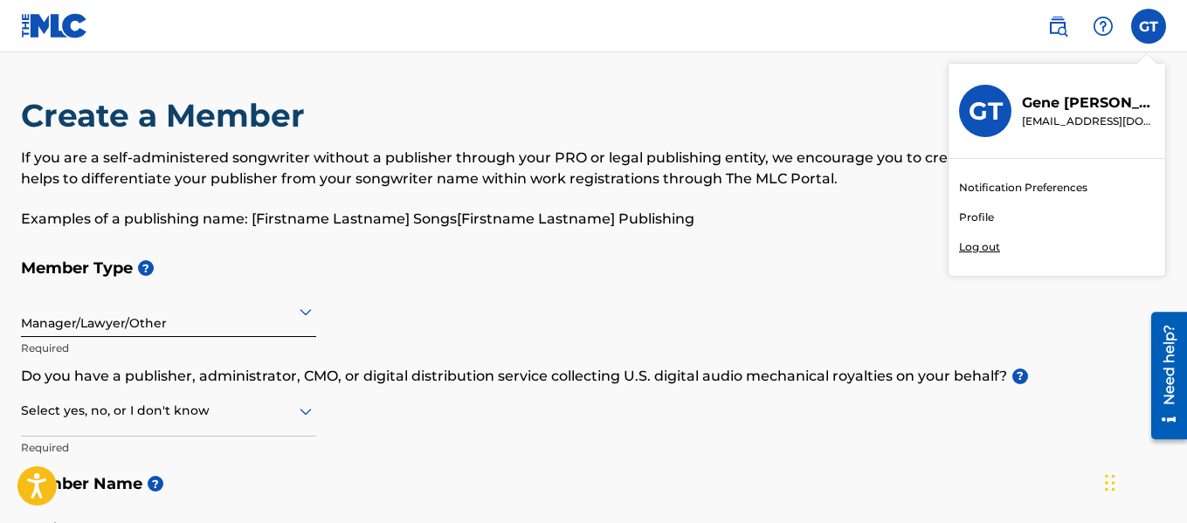
click at [980, 208] on div "Notification Preferences Profile Log out" at bounding box center [1056, 217] width 217 height 117
click at [1148, 26] on input "GT Gene Taylor gtgenetaylor53@gmail.com Notification Preferences Profile Log out" at bounding box center [1148, 26] width 0 height 0
click at [974, 217] on link "Profile" at bounding box center [976, 218] width 35 height 16
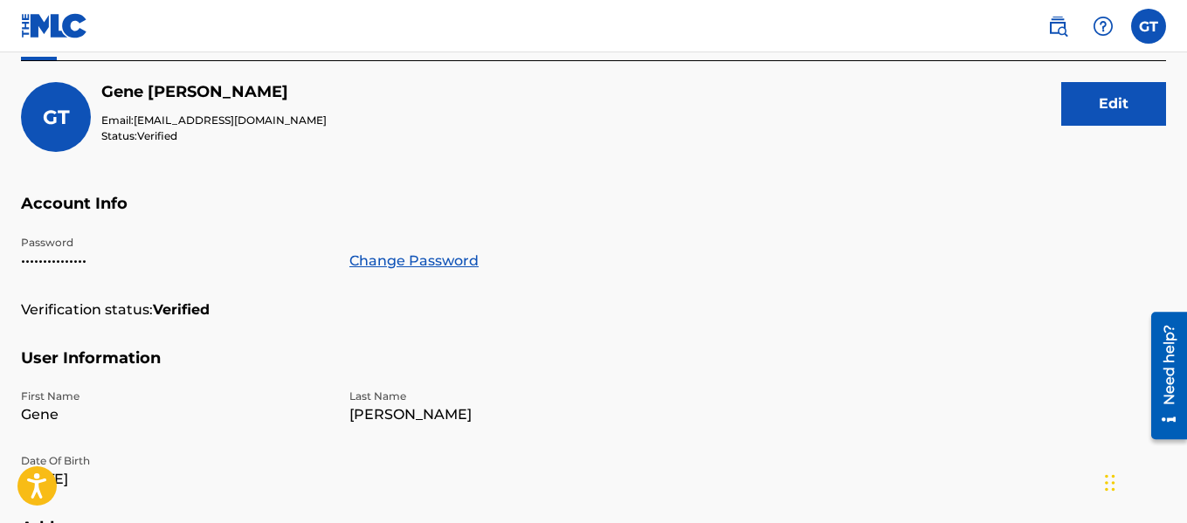
scroll to position [172, 0]
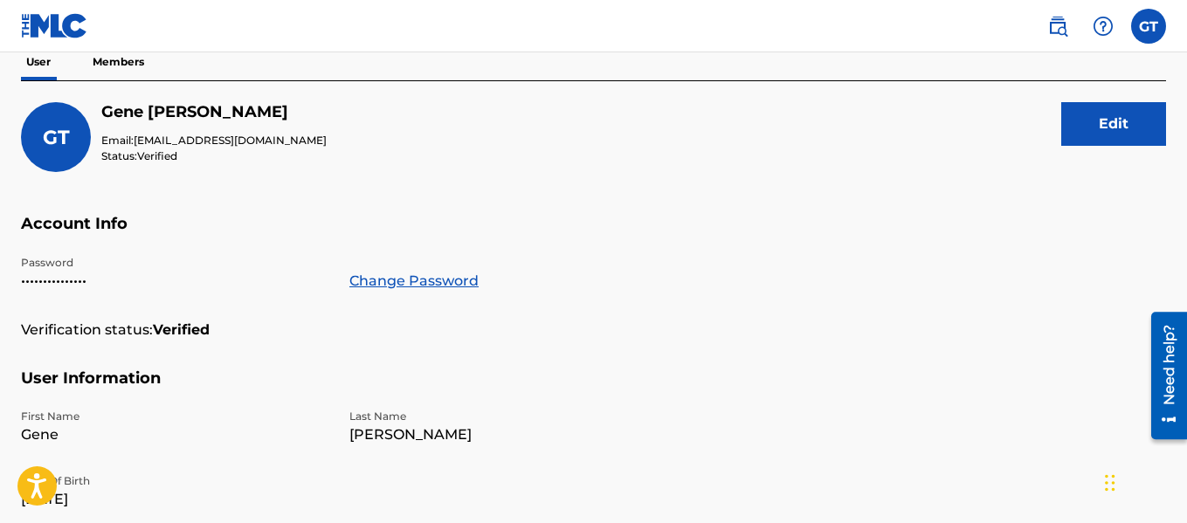
click at [110, 62] on p "Members" at bounding box center [118, 62] width 62 height 37
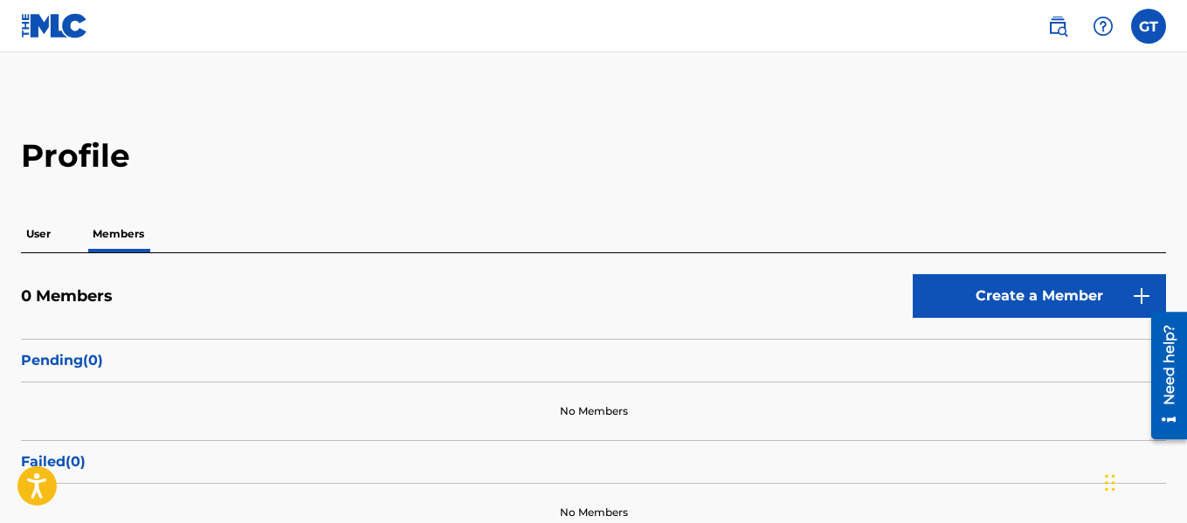
scroll to position [144, 0]
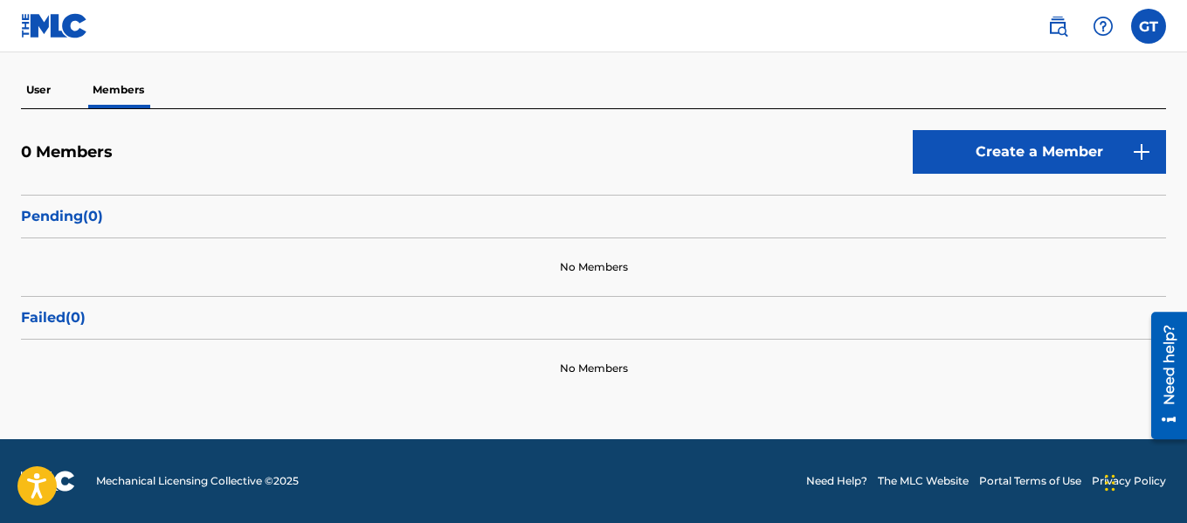
click at [1039, 151] on link "Create a Member" at bounding box center [1038, 152] width 253 height 44
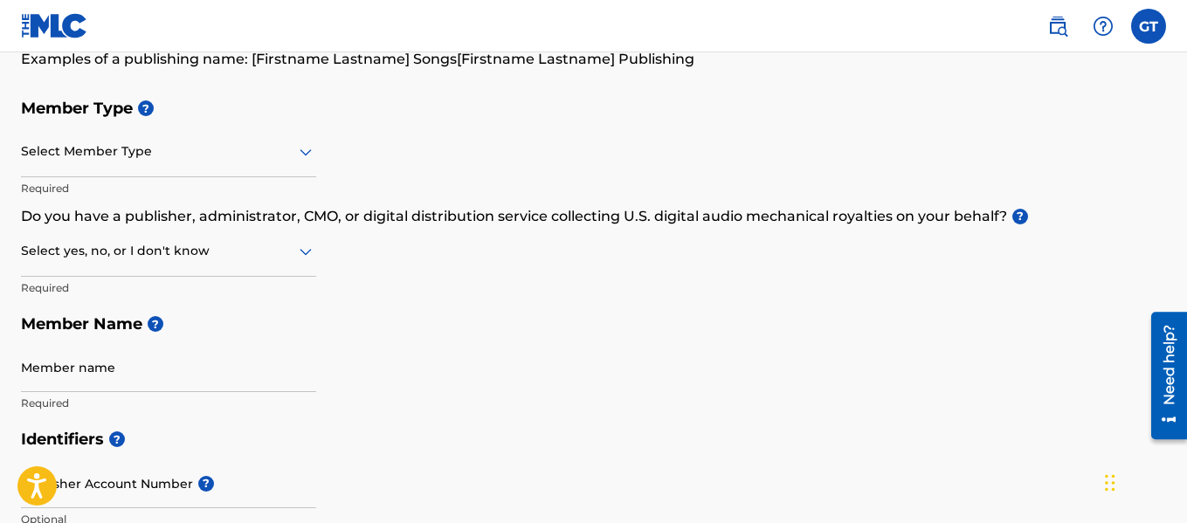
scroll to position [161, 0]
drag, startPoint x: 199, startPoint y: 157, endPoint x: 144, endPoint y: 90, distance: 86.9
click at [144, 90] on h5 "Member Type ?" at bounding box center [593, 108] width 1145 height 38
click at [71, 160] on div at bounding box center [168, 151] width 295 height 22
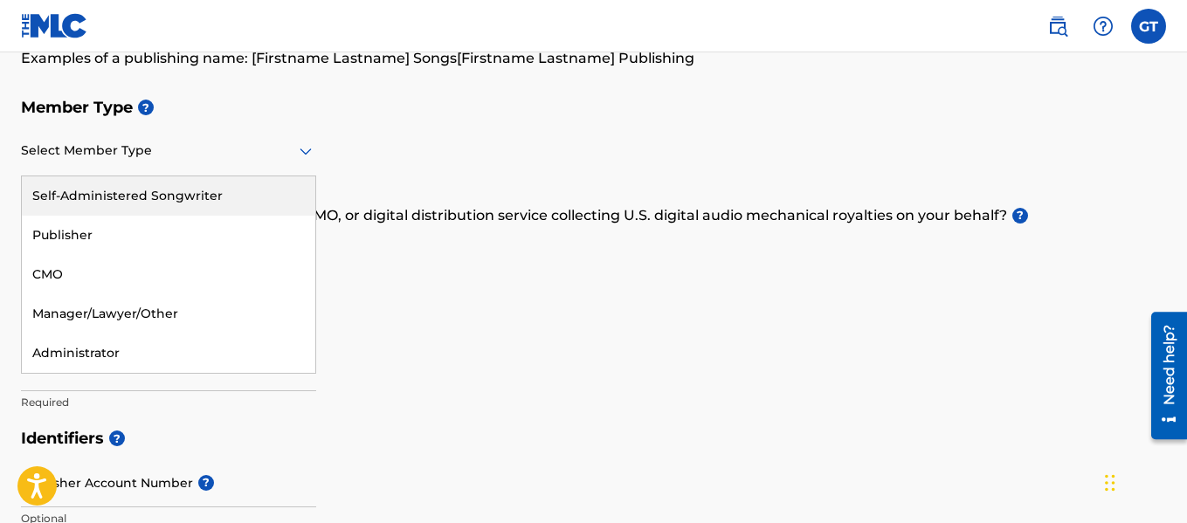
click at [85, 194] on div "Self-Administered Songwriter" at bounding box center [168, 195] width 293 height 39
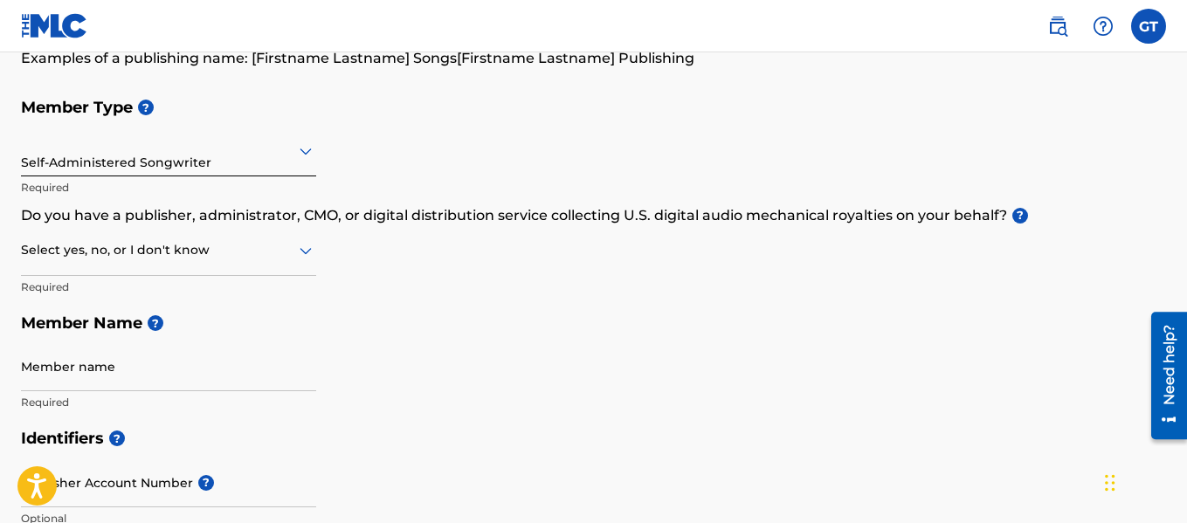
click at [134, 264] on div "Select yes, no, or I don't know" at bounding box center [168, 251] width 295 height 50
click at [93, 289] on div "Yes" at bounding box center [168, 295] width 293 height 39
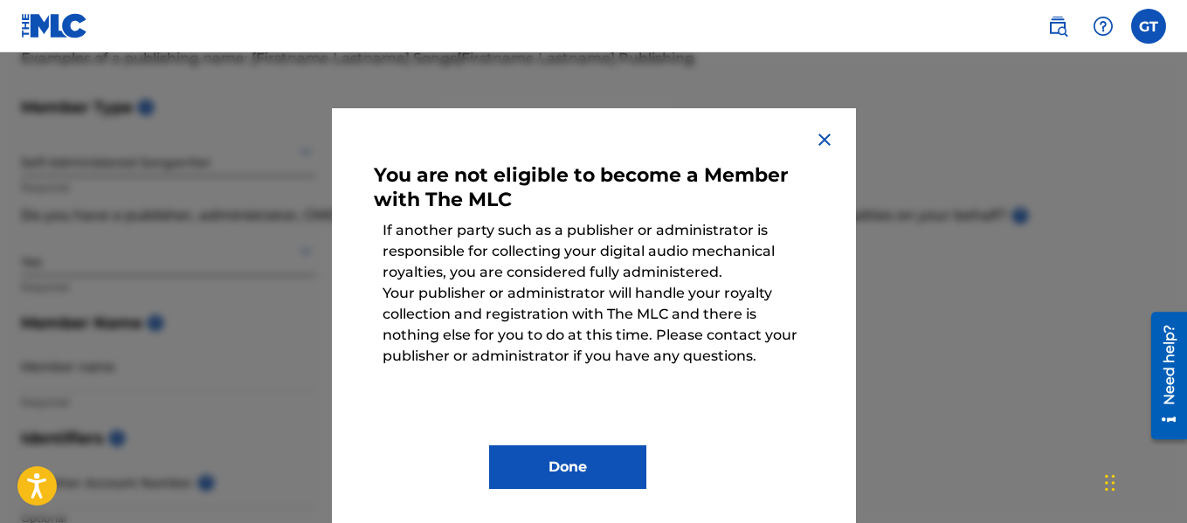
click at [814, 138] on img at bounding box center [824, 139] width 21 height 21
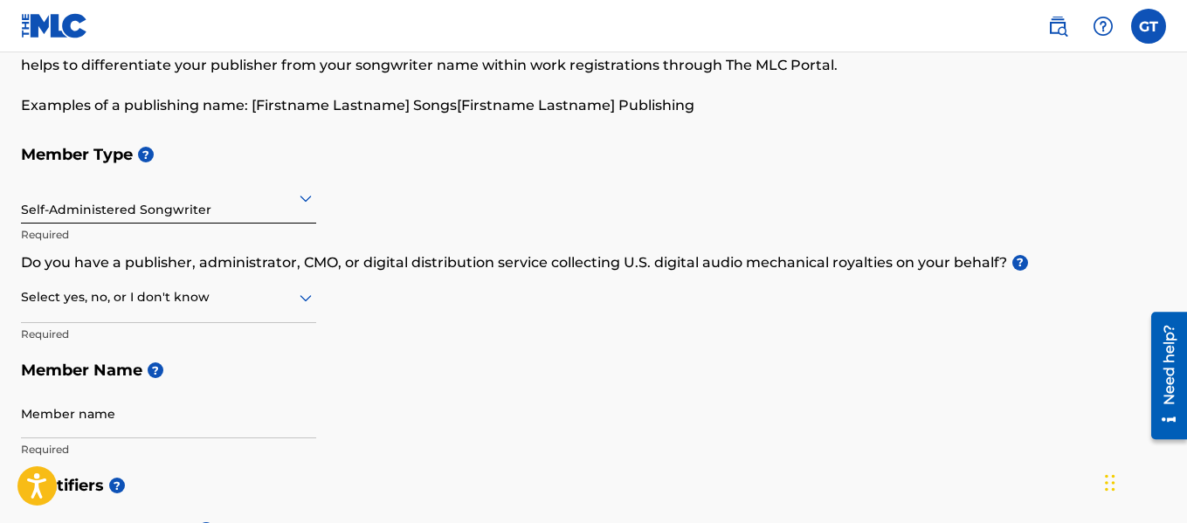
scroll to position [106, 0]
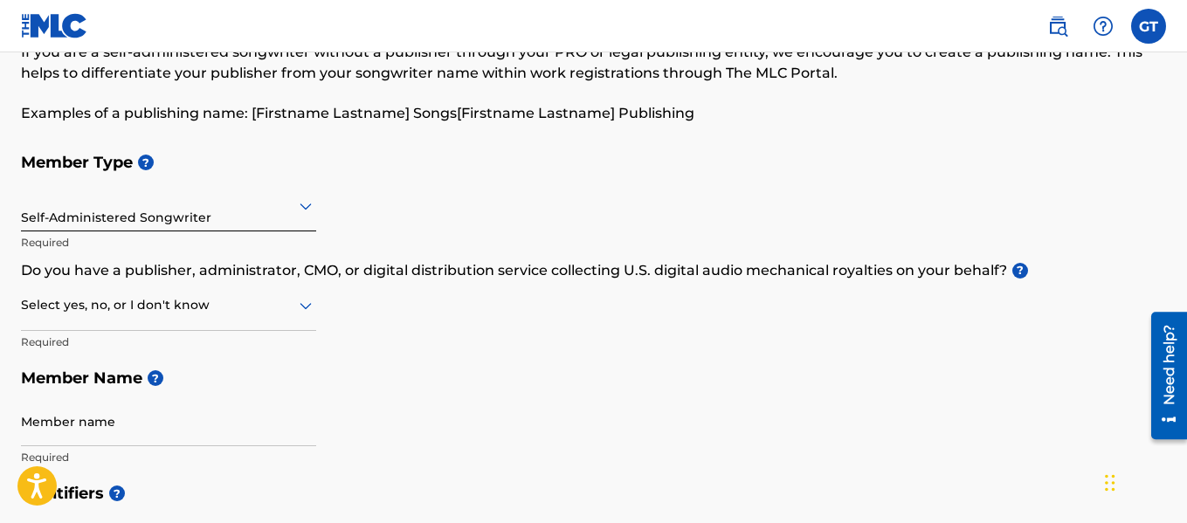
click at [280, 221] on div "Self-Administered Songwriter" at bounding box center [168, 205] width 295 height 43
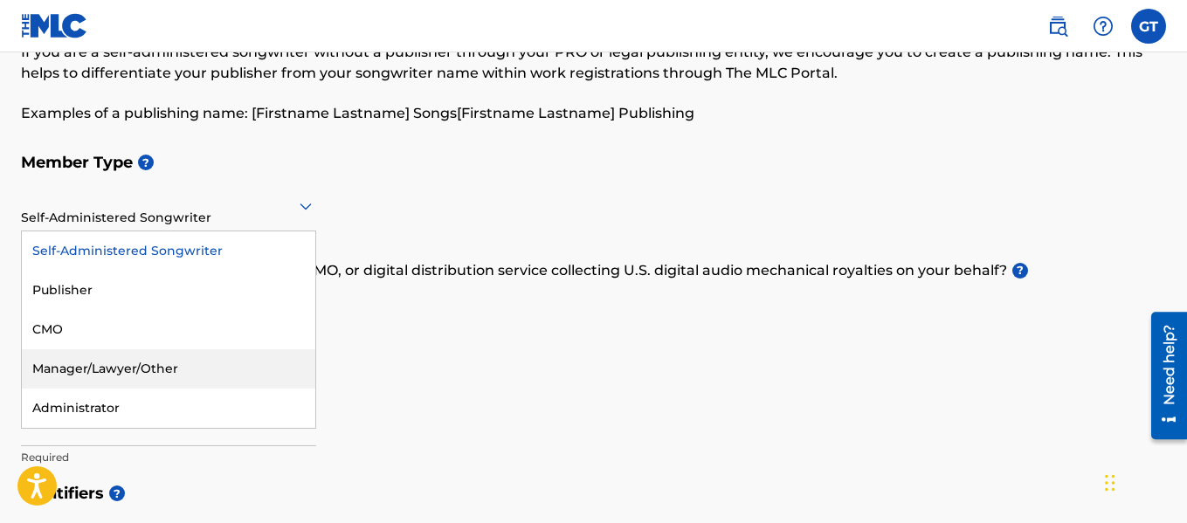
click at [1033, 90] on div "If you are a self-administered songwriter without a publisher through your PRO …" at bounding box center [593, 83] width 1145 height 82
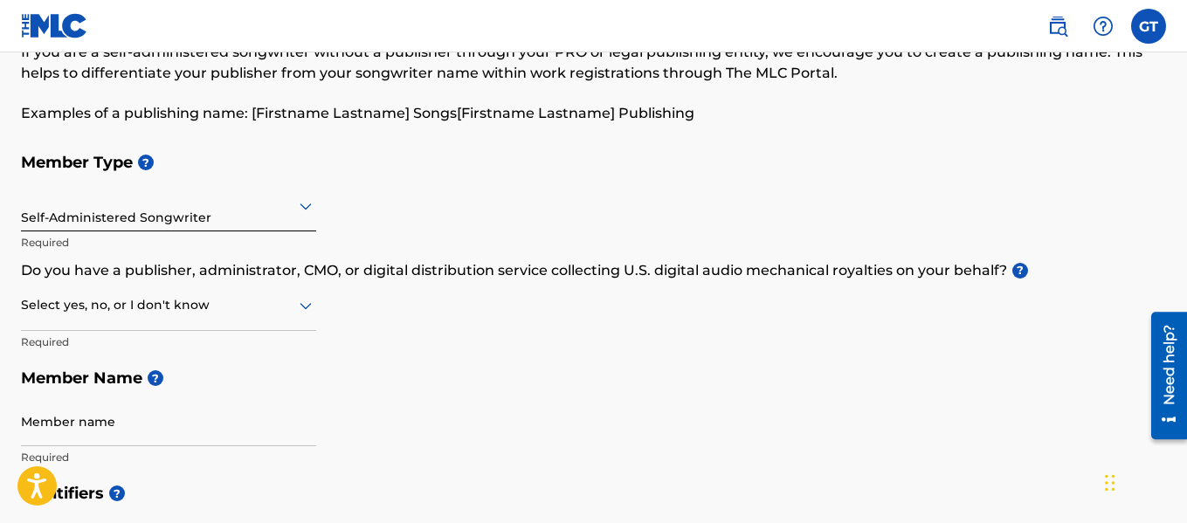
click at [1145, 30] on label at bounding box center [1148, 26] width 35 height 35
click at [1148, 26] on input "GT Gene Taylor gtgenetaylor53@gmail.com Notification Preferences Profile Log out" at bounding box center [1148, 26] width 0 height 0
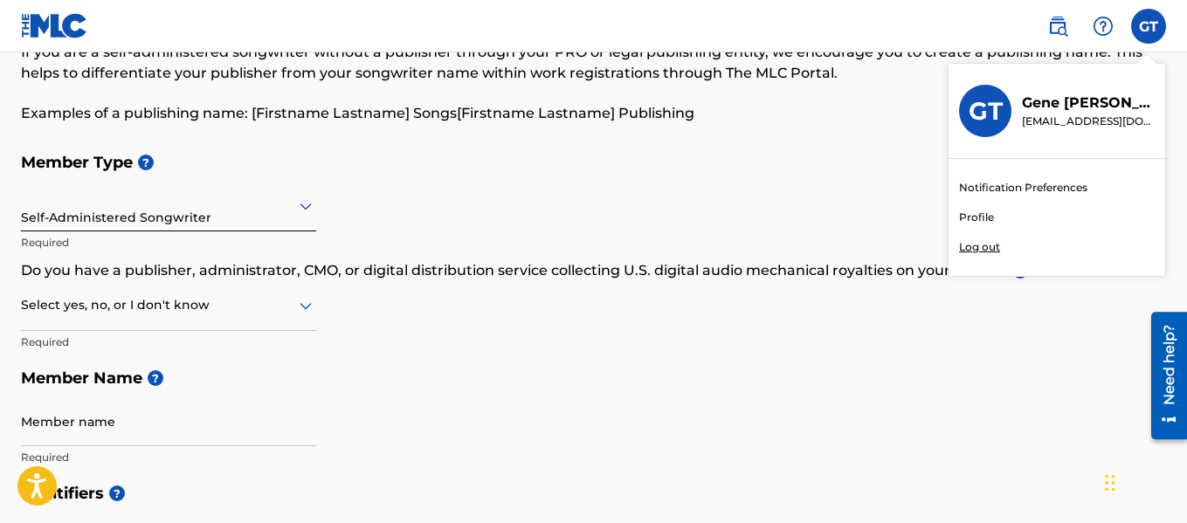
click at [970, 218] on link "Profile" at bounding box center [976, 218] width 35 height 16
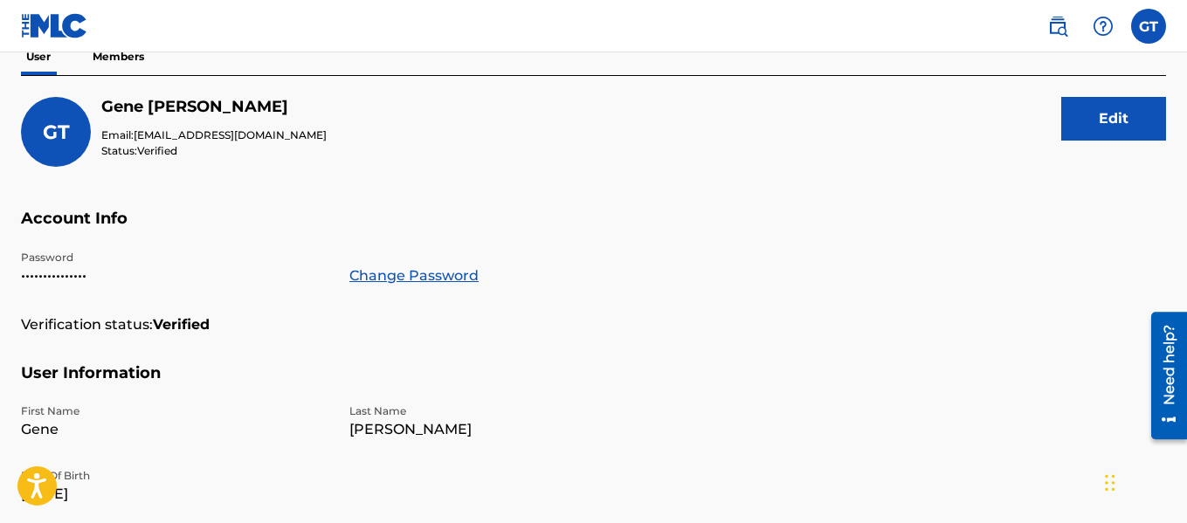
scroll to position [148, 0]
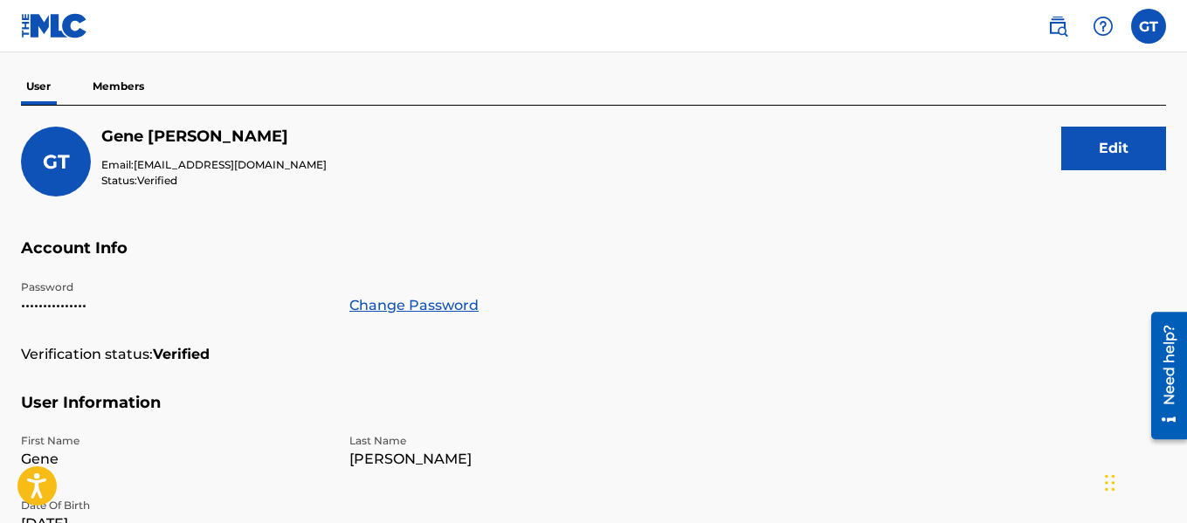
click at [1095, 158] on button "Edit" at bounding box center [1113, 149] width 105 height 44
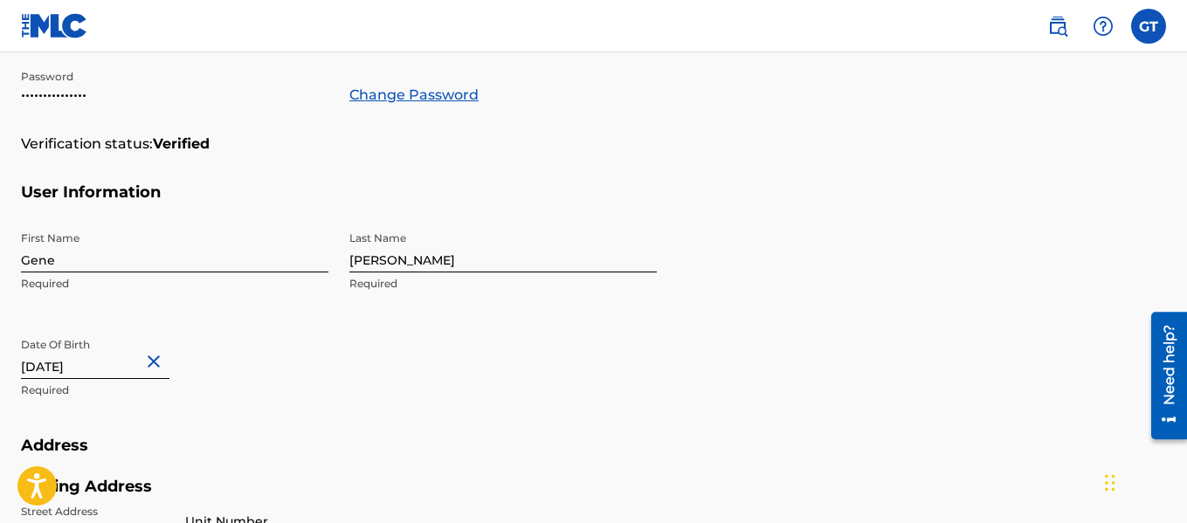
scroll to position [0, 0]
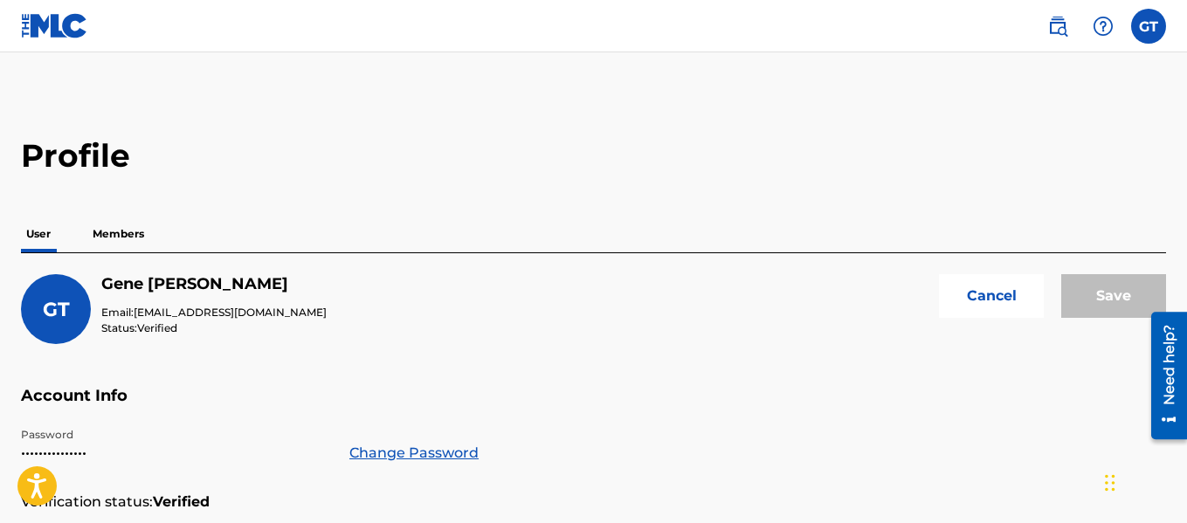
click at [1001, 291] on button "Cancel" at bounding box center [991, 296] width 105 height 44
click at [1137, 40] on label at bounding box center [1148, 26] width 35 height 35
click at [1148, 26] on input "GT Gene Taylor gtgenetaylor53@gmail.com Notification Preferences Profile Log out" at bounding box center [1148, 26] width 0 height 0
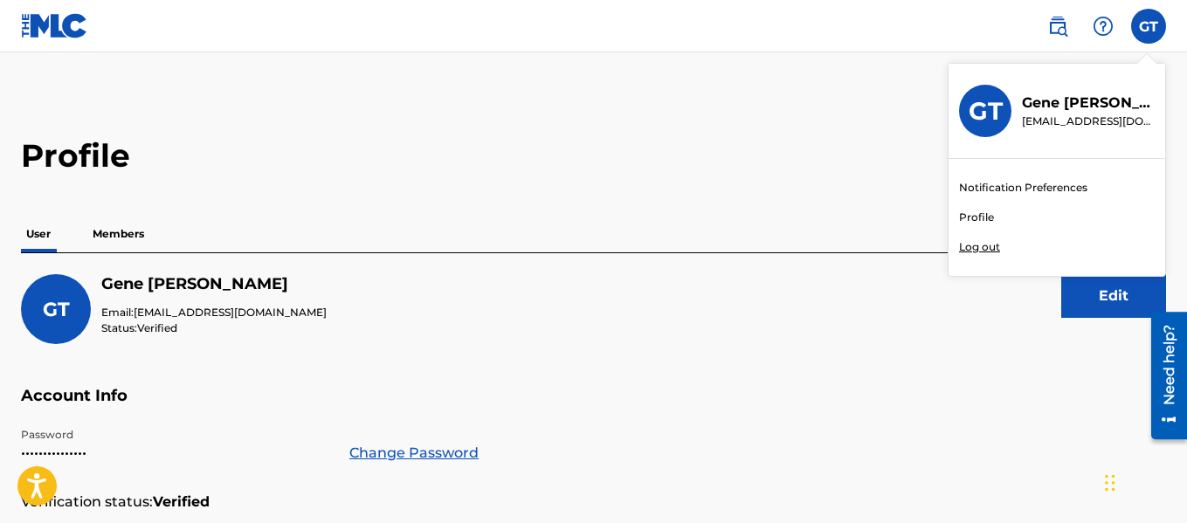
click at [1010, 181] on link "Notification Preferences" at bounding box center [1023, 188] width 128 height 16
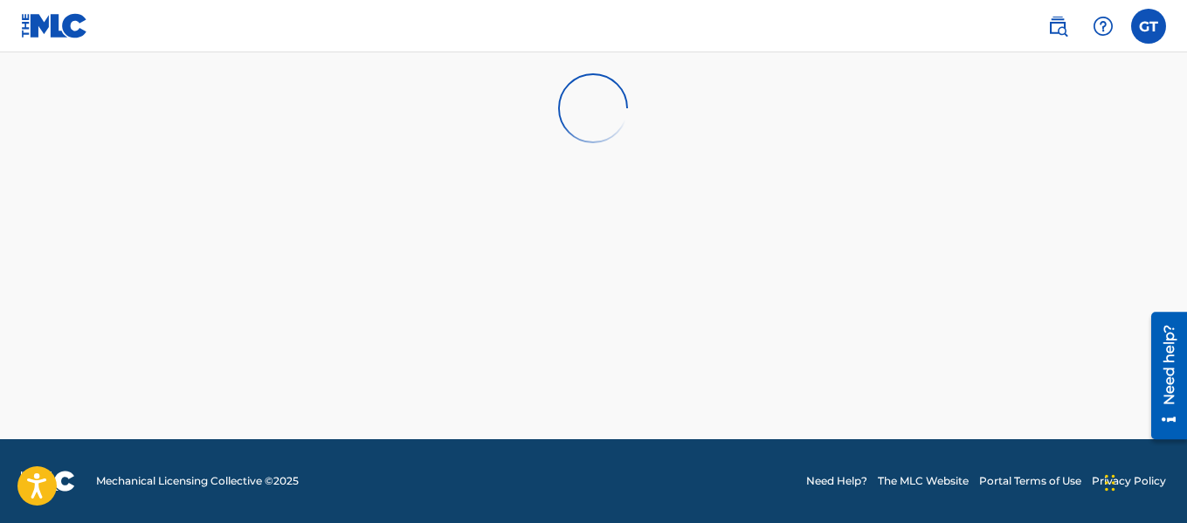
click at [1143, 32] on label at bounding box center [1148, 26] width 35 height 35
click at [1148, 26] on input "GT Gene Taylor gtgenetaylor53@gmail.com Notification Preferences Profile Log out" at bounding box center [1148, 26] width 0 height 0
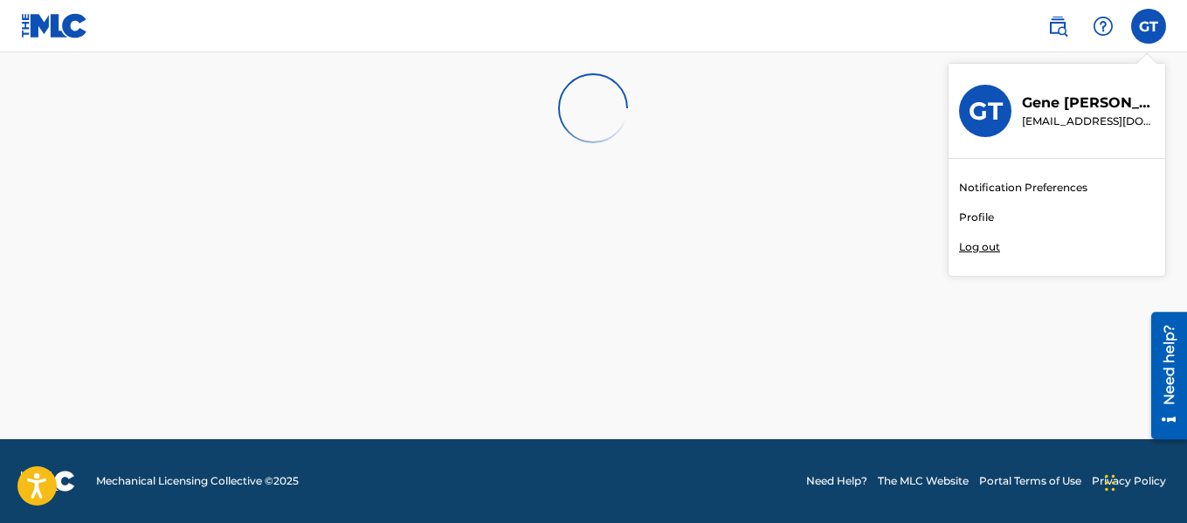
click at [771, 175] on main at bounding box center [593, 245] width 1187 height 387
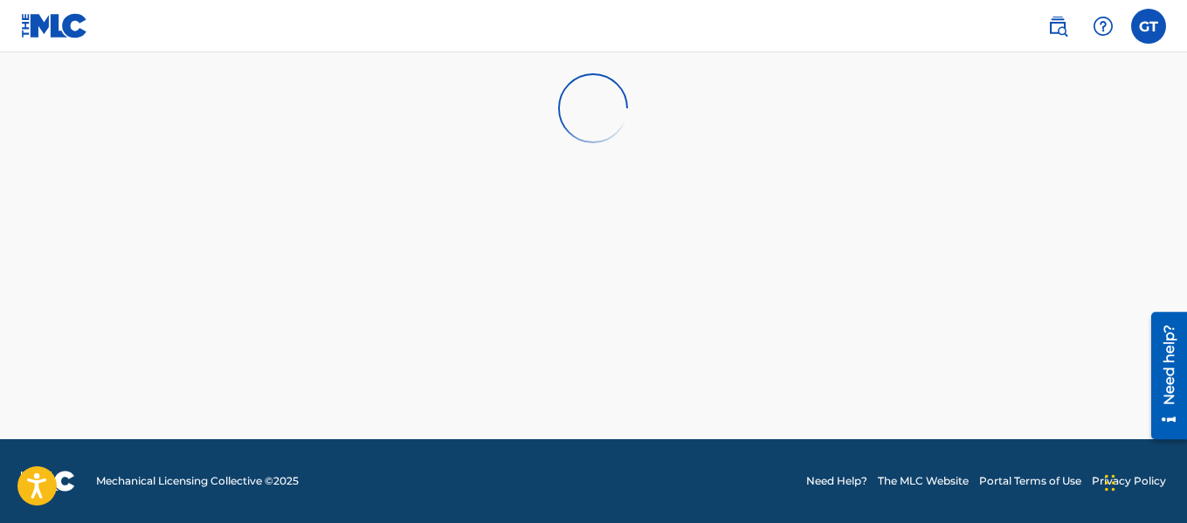
click at [1156, 24] on label at bounding box center [1148, 26] width 35 height 35
click at [1148, 26] on input "GT Gene Taylor gtgenetaylor53@gmail.com Notification Preferences Profile Log out" at bounding box center [1148, 26] width 0 height 0
click at [972, 108] on div at bounding box center [594, 108] width 760 height 112
click at [1063, 25] on img at bounding box center [1057, 26] width 21 height 21
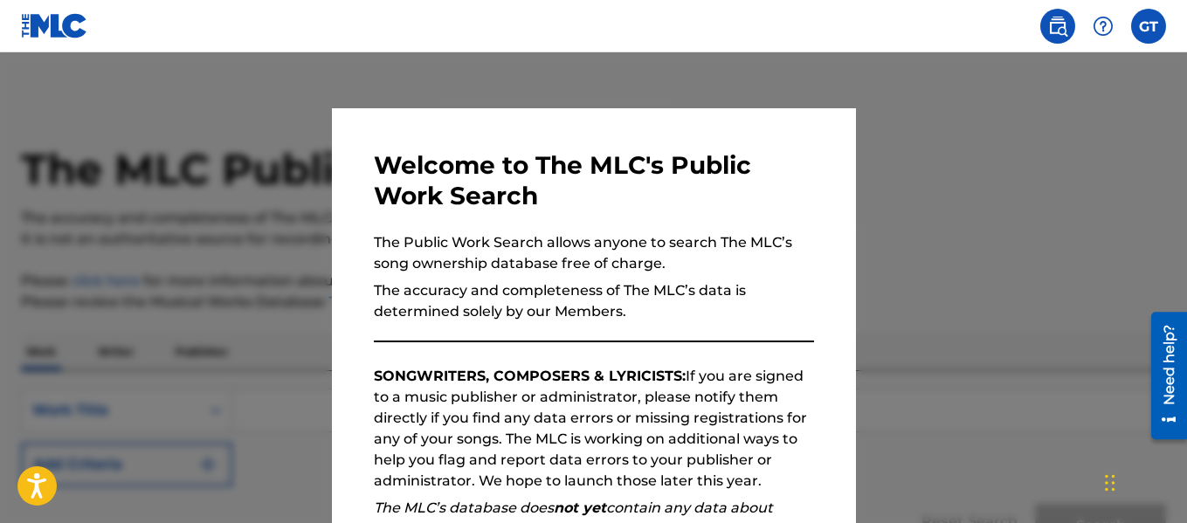
click at [1023, 113] on div at bounding box center [593, 313] width 1187 height 523
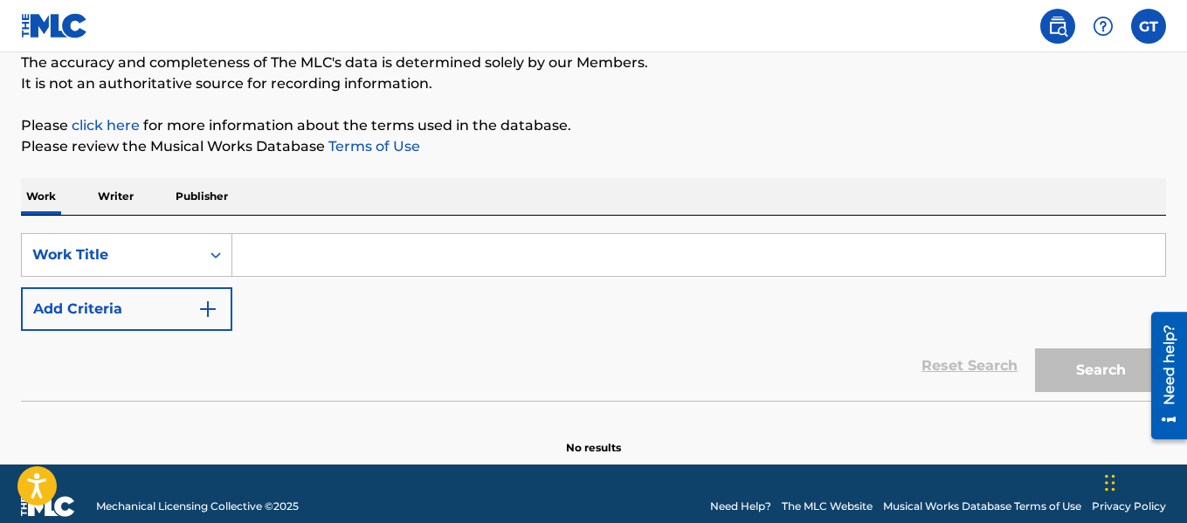
scroll to position [156, 0]
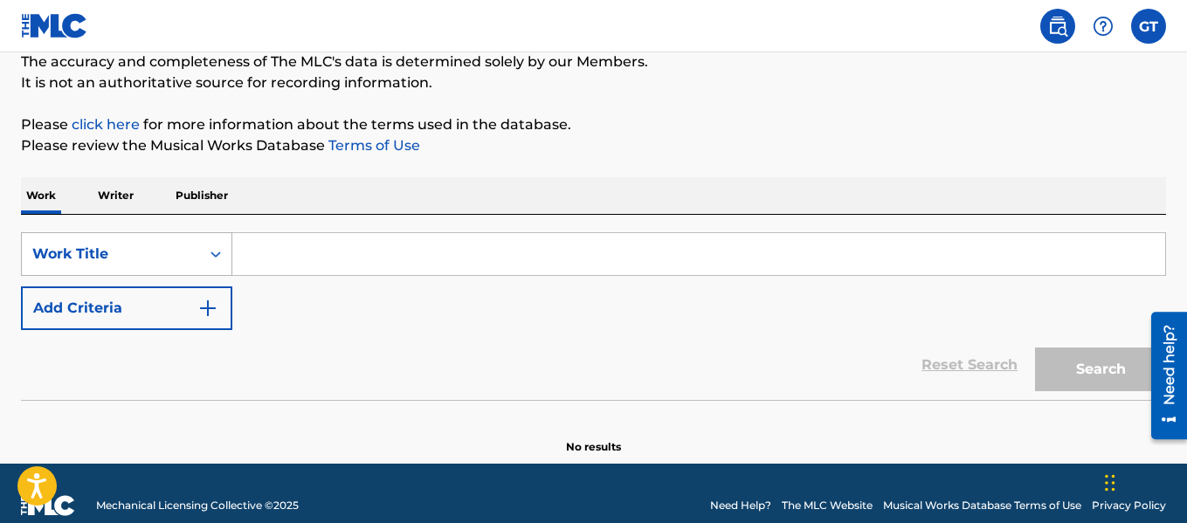
click at [134, 248] on div "Work Title" at bounding box center [110, 254] width 157 height 21
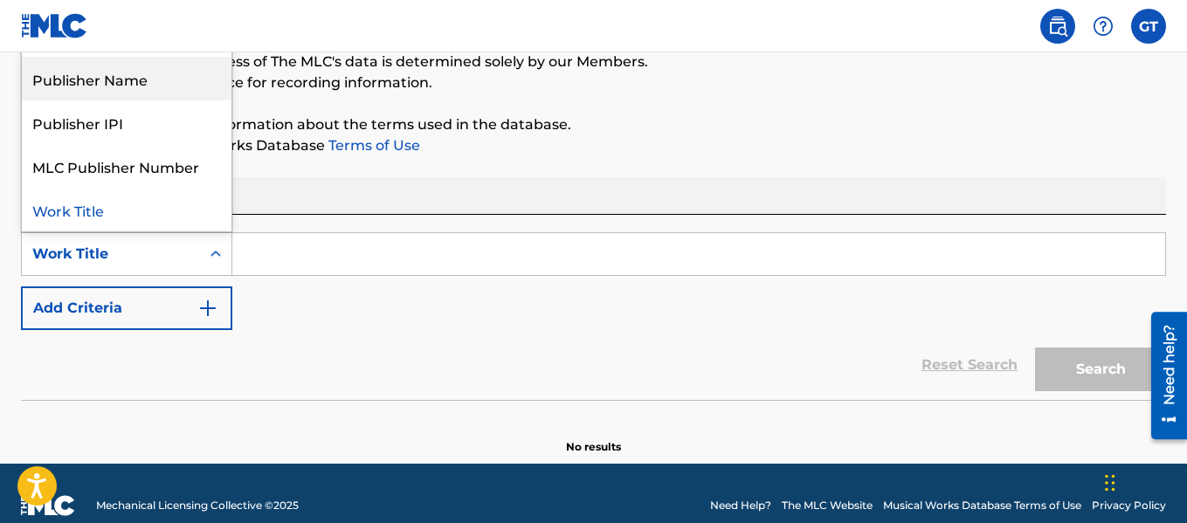
scroll to position [0, 0]
click at [128, 86] on div "MLC Song Code" at bounding box center [127, 79] width 210 height 44
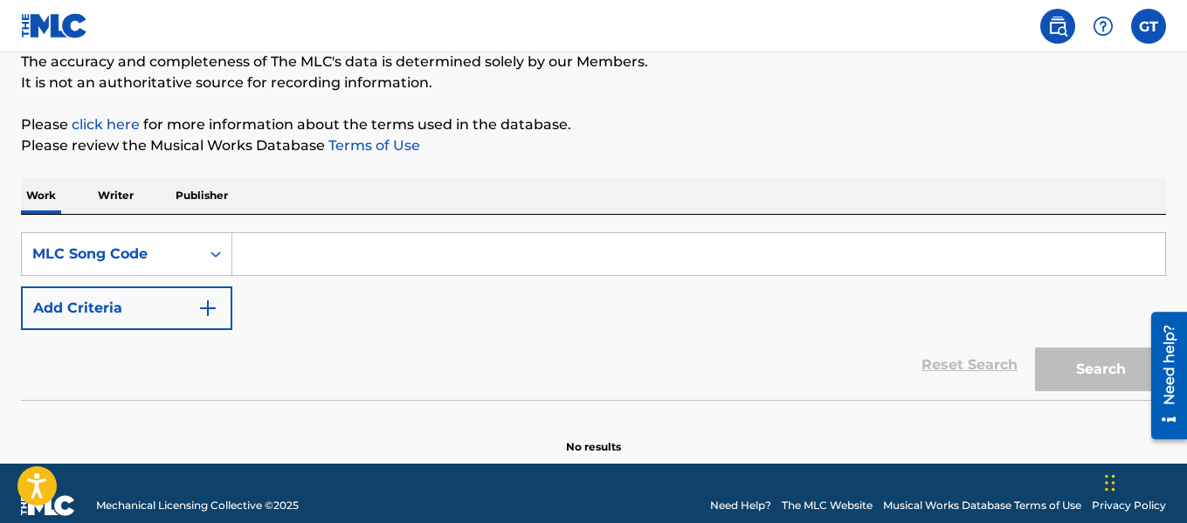
click at [299, 251] on input "Search Form" at bounding box center [698, 254] width 932 height 42
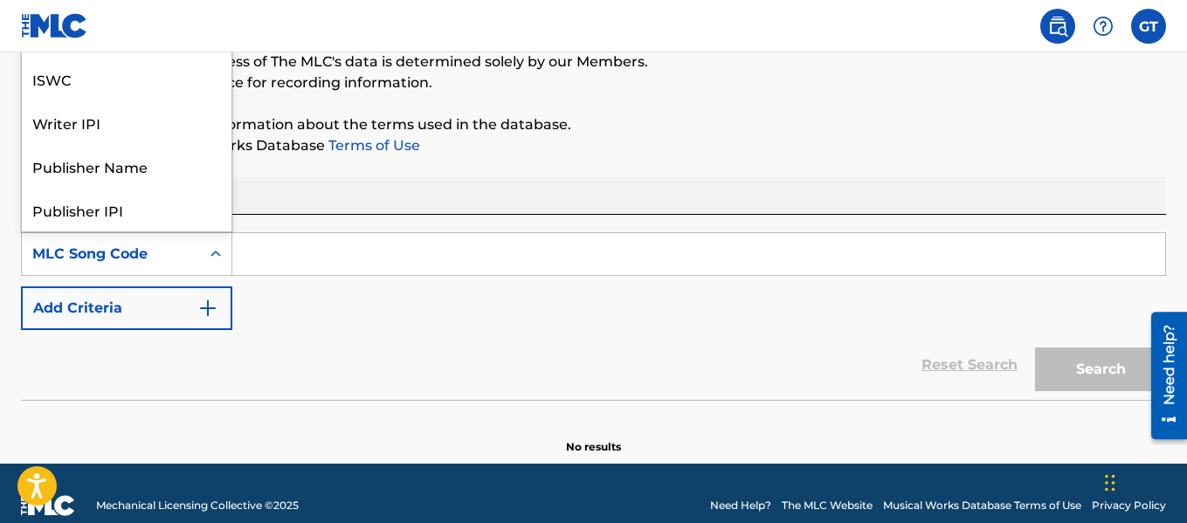
click at [143, 255] on div "MLC Song Code" at bounding box center [110, 254] width 157 height 21
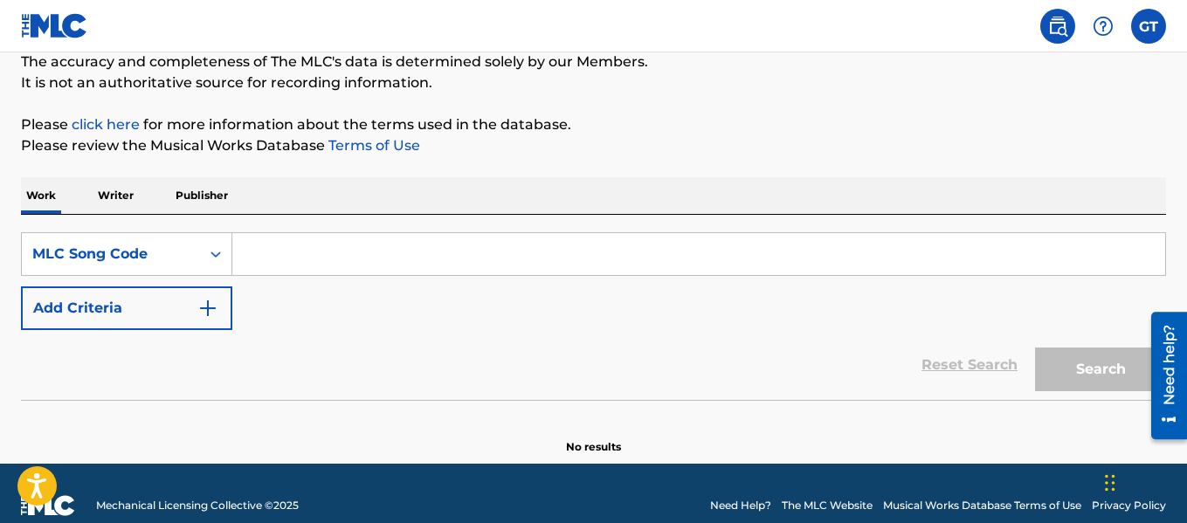
click at [728, 173] on div "The MLC Public Work Search The accuracy and completeness of The MLC's data is d…" at bounding box center [593, 197] width 1187 height 515
click at [107, 196] on p "Writer" at bounding box center [116, 195] width 46 height 37
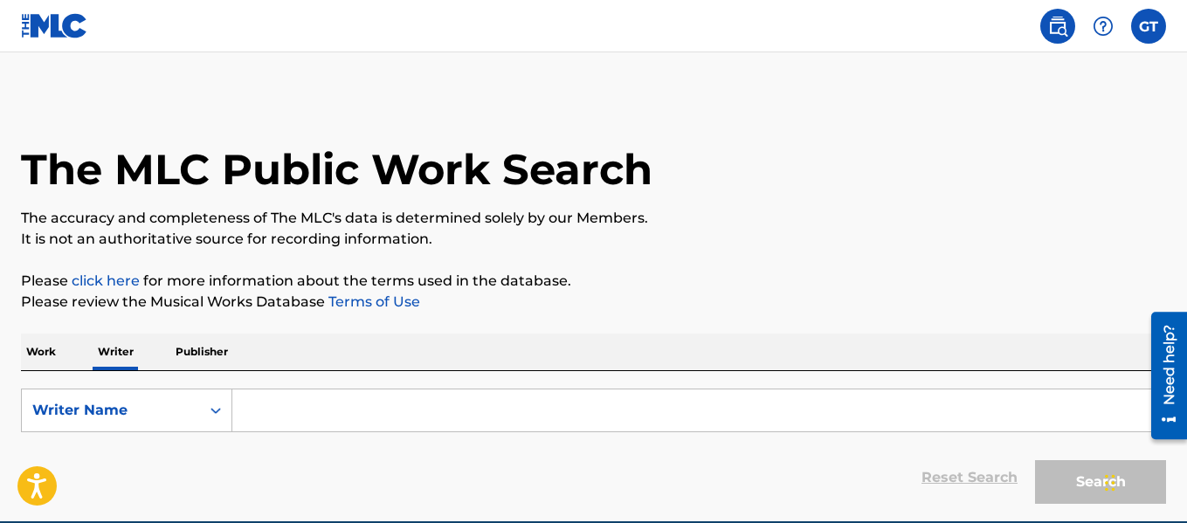
scroll to position [82, 0]
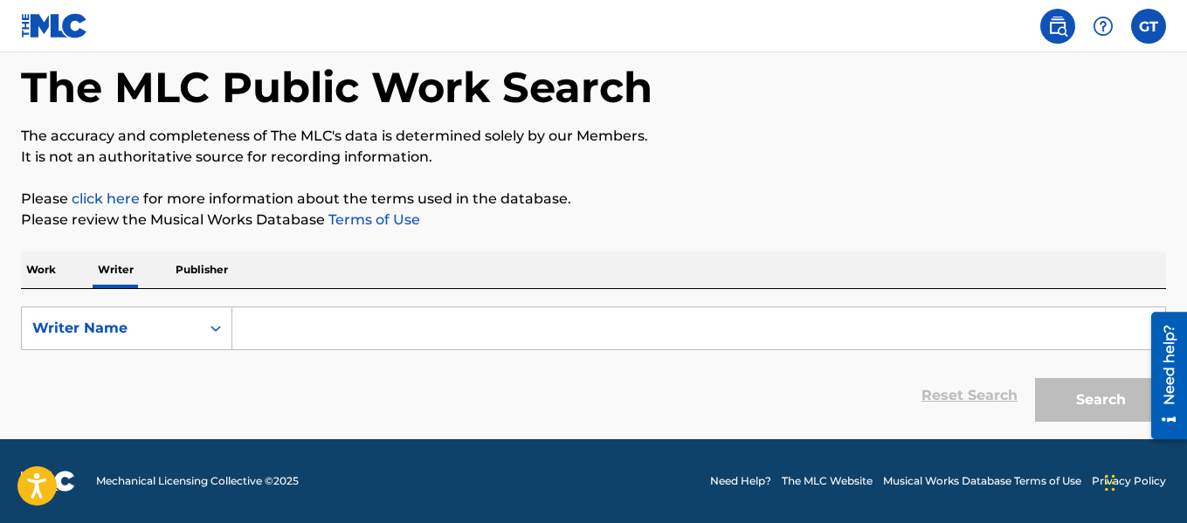
click at [211, 267] on p "Publisher" at bounding box center [201, 269] width 63 height 37
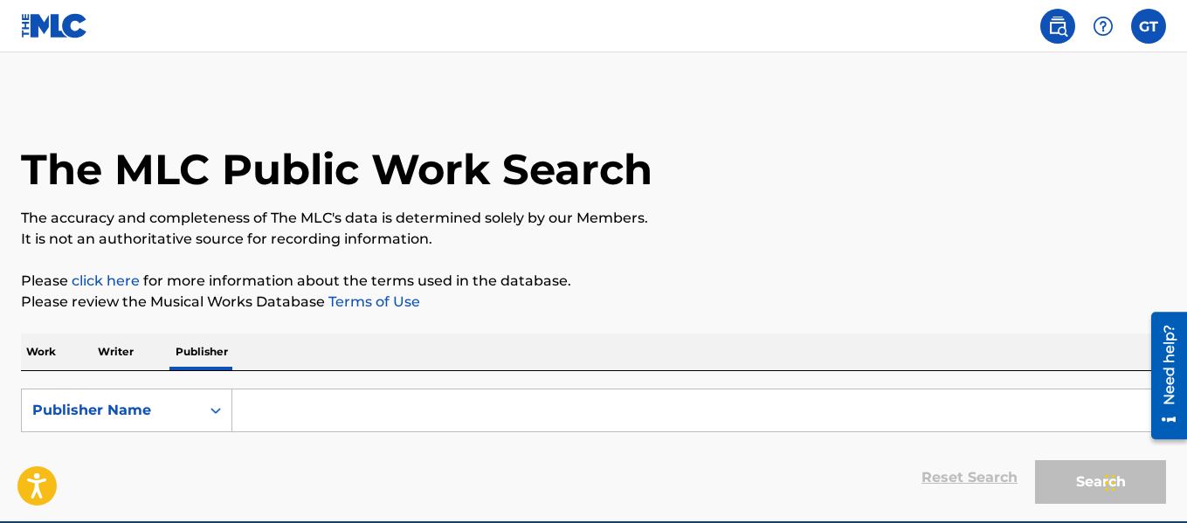
scroll to position [82, 0]
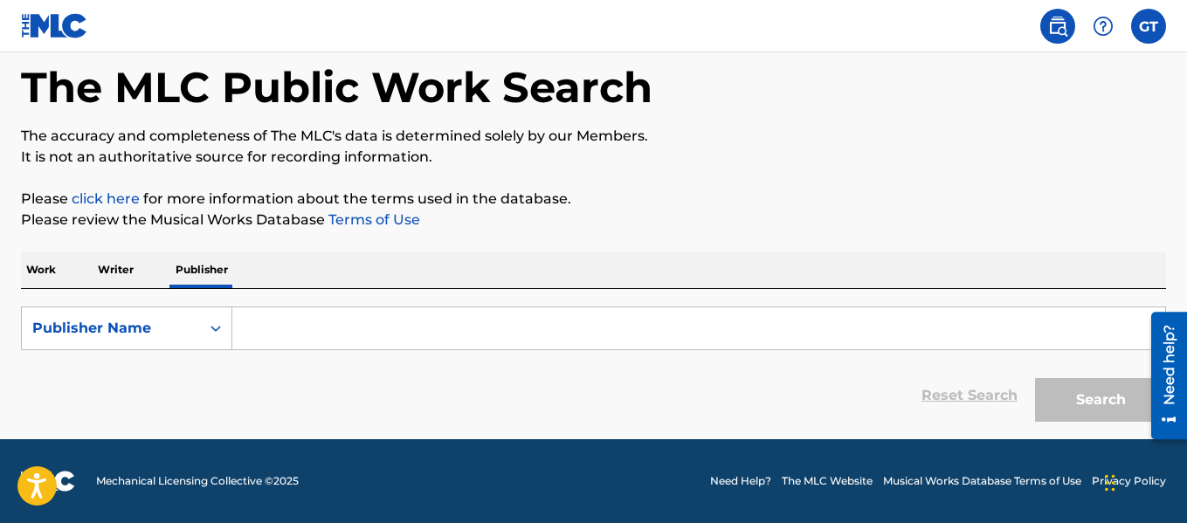
click at [56, 272] on p "Work" at bounding box center [41, 269] width 40 height 37
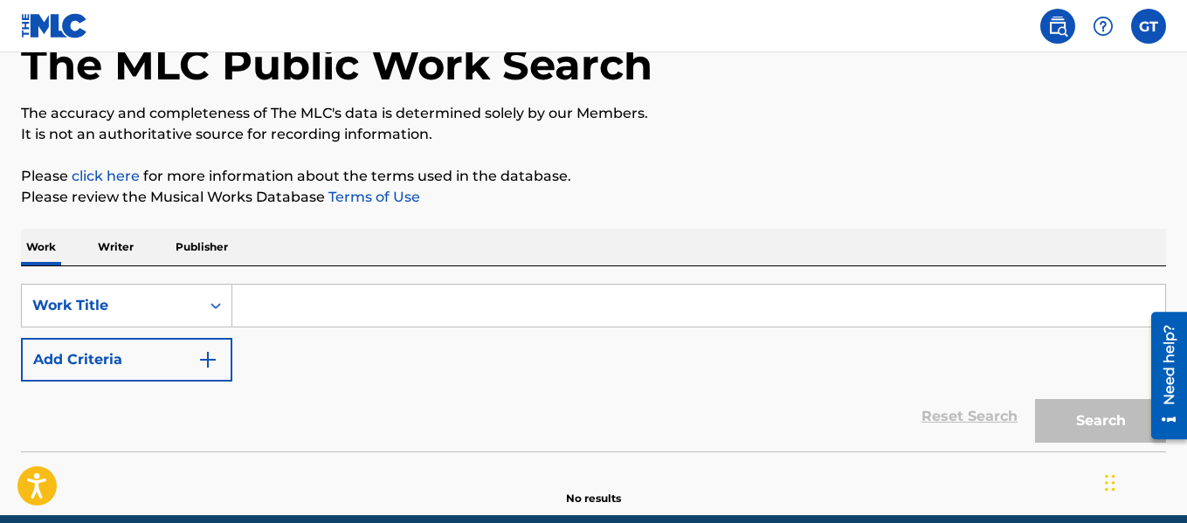
scroll to position [164, 0]
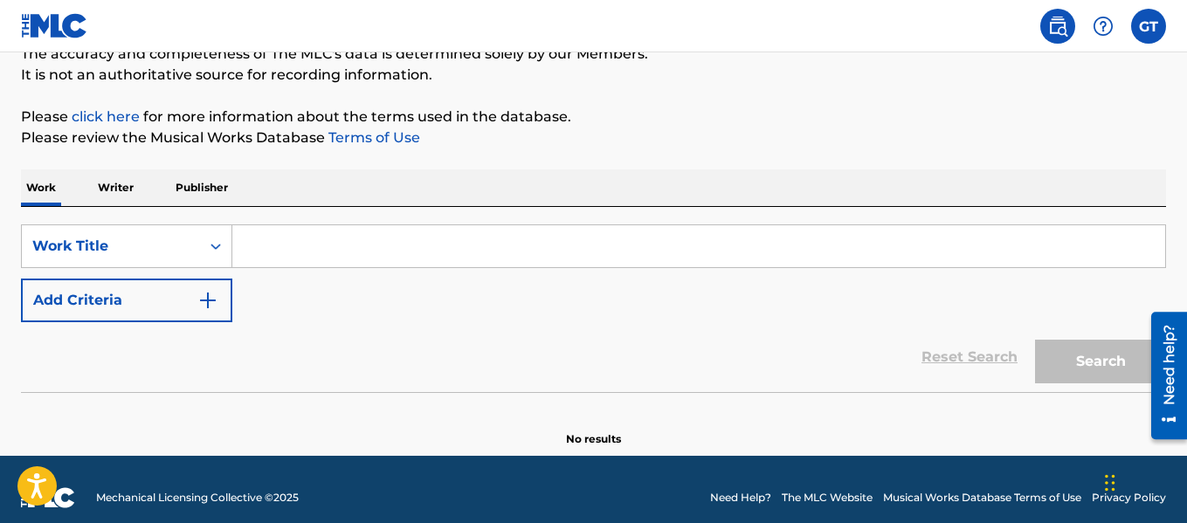
click at [282, 259] on input "Search Form" at bounding box center [698, 246] width 932 height 42
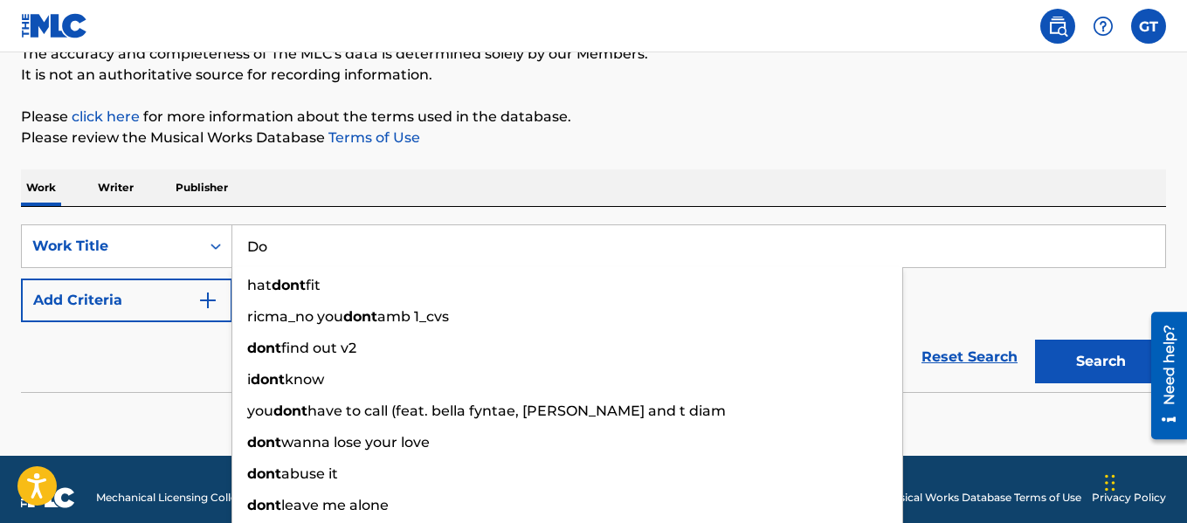
type input "D"
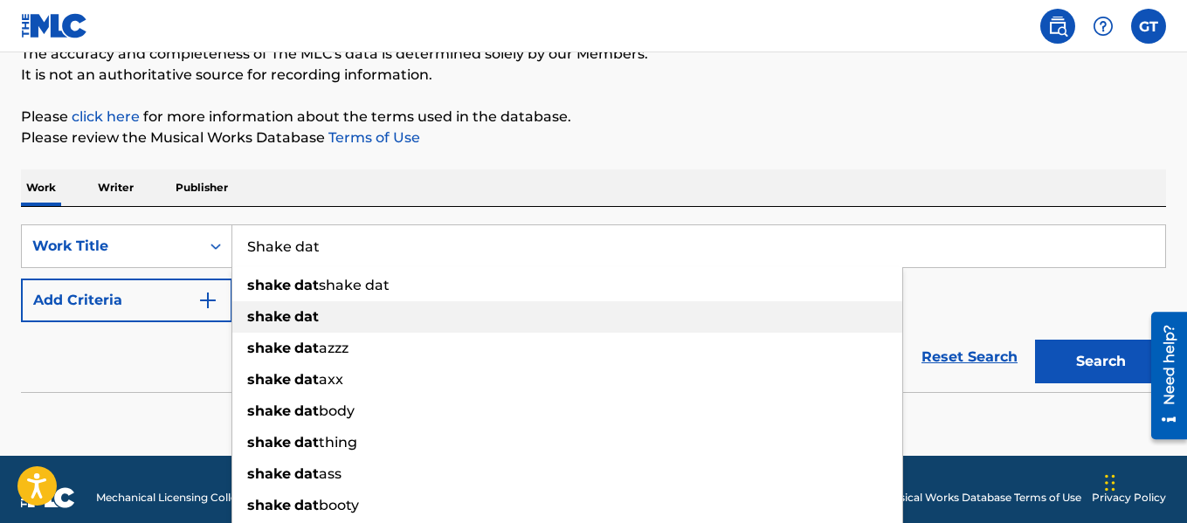
click at [396, 321] on div "shake dat" at bounding box center [567, 316] width 670 height 31
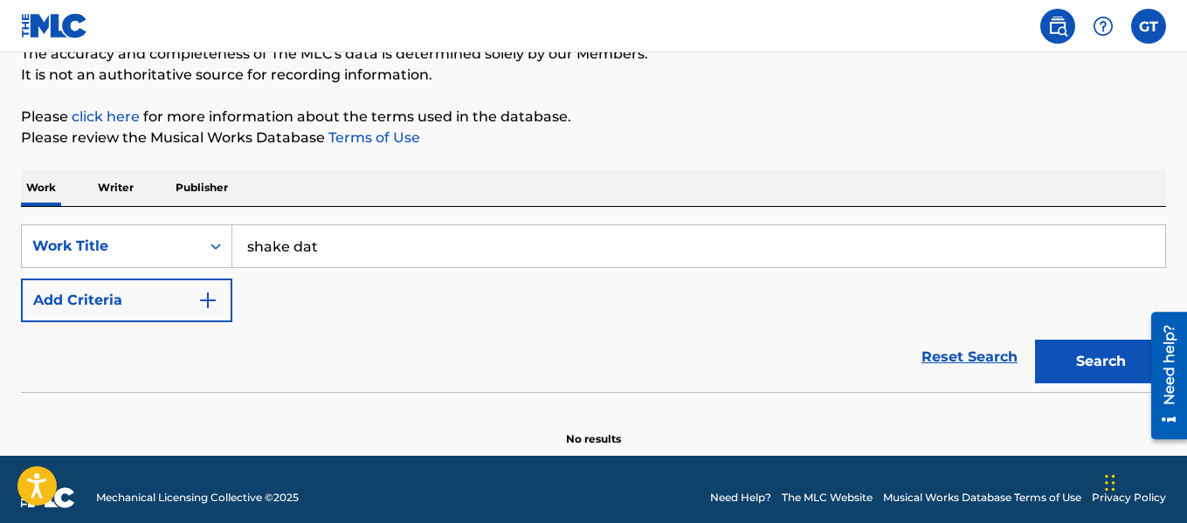
click at [396, 321] on div "SearchWithCriteriacd0977f9-f72d-43b4-8ac7-15a7f9d06190 Work Title shake dat Add…" at bounding box center [593, 273] width 1145 height 98
click at [188, 306] on button "Add Criteria" at bounding box center [126, 301] width 211 height 44
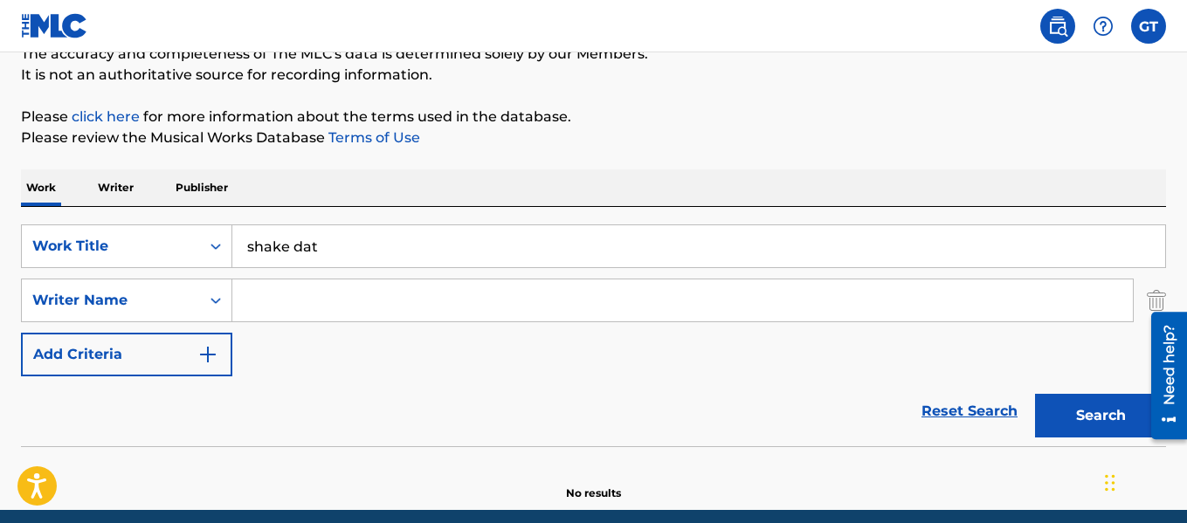
click at [1150, 301] on img "Search Form" at bounding box center [1155, 301] width 19 height 44
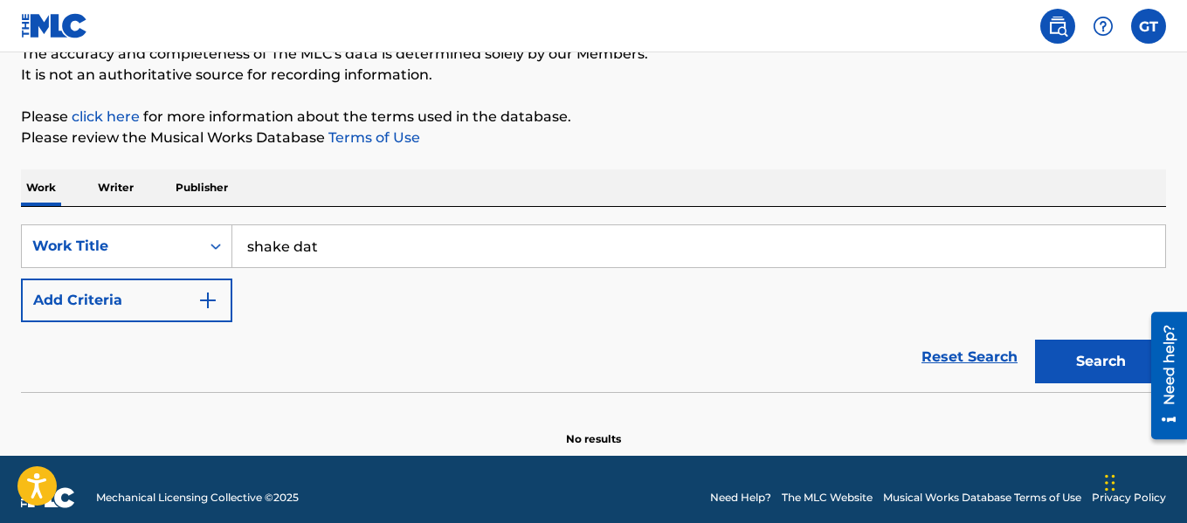
click at [371, 254] on input "shake dat" at bounding box center [698, 246] width 932 height 42
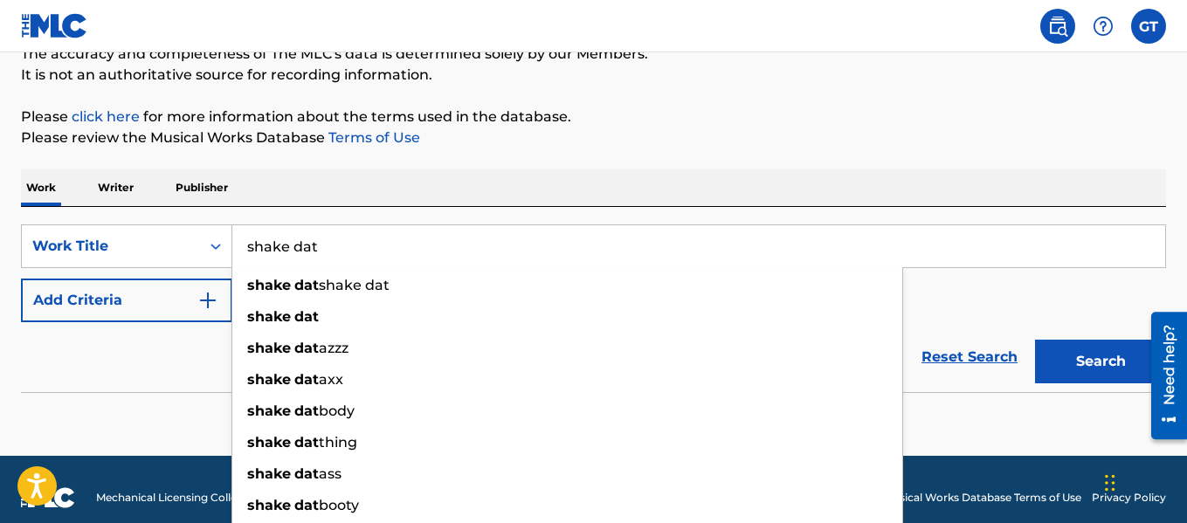
click at [1105, 357] on button "Search" at bounding box center [1100, 362] width 131 height 44
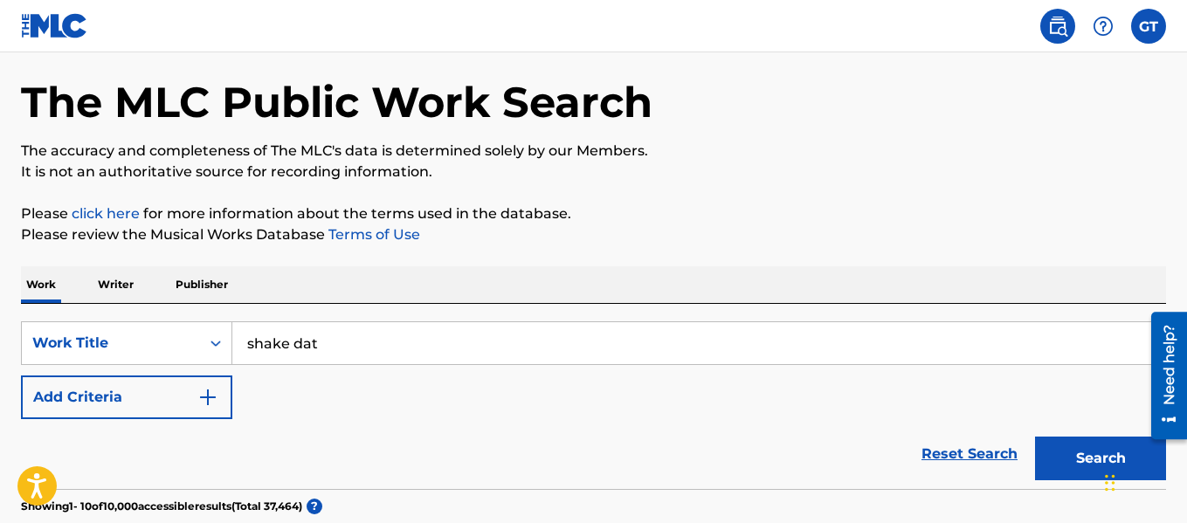
scroll to position [0, 0]
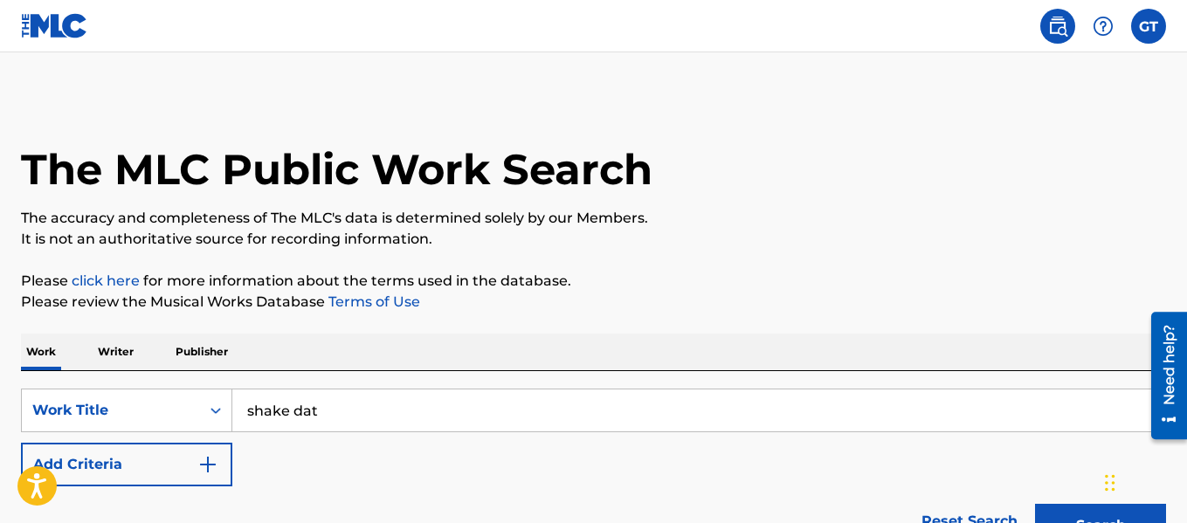
click at [438, 409] on input "shake dat" at bounding box center [698, 410] width 932 height 42
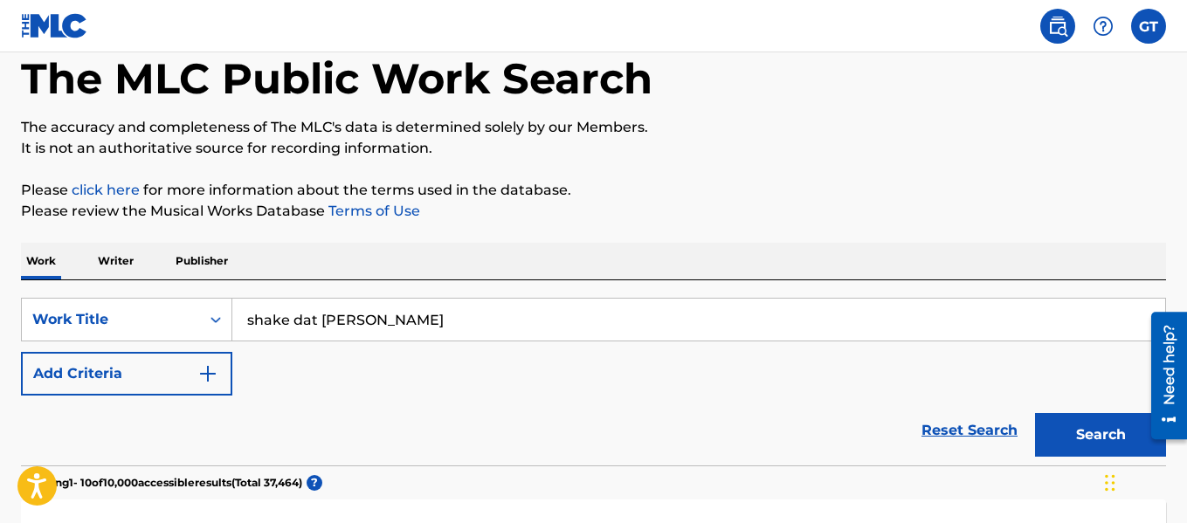
type input "shake dat mally jaye"
click at [1097, 434] on button "Search" at bounding box center [1100, 435] width 131 height 44
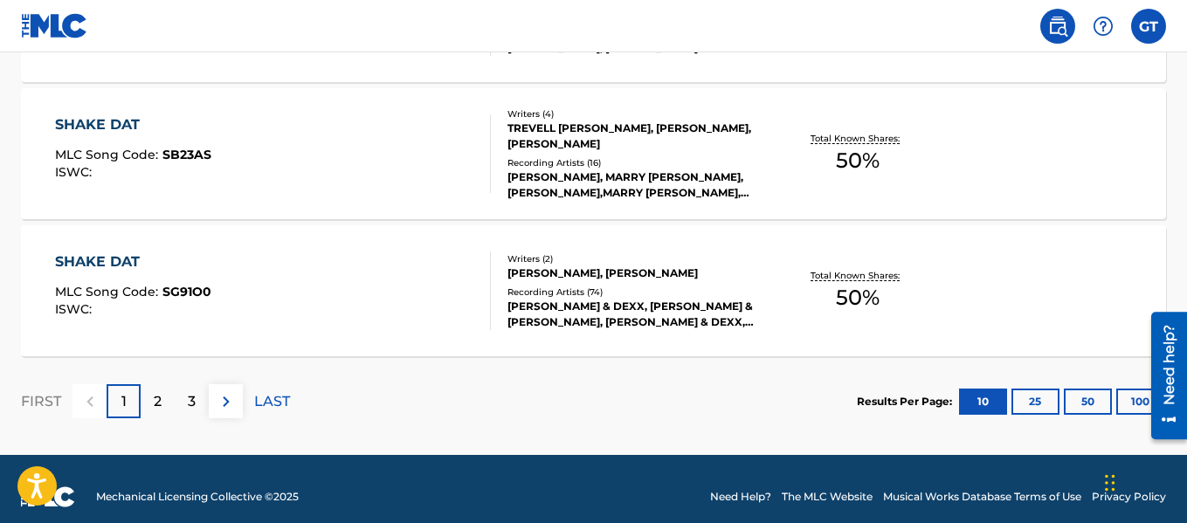
scroll to position [1599, 0]
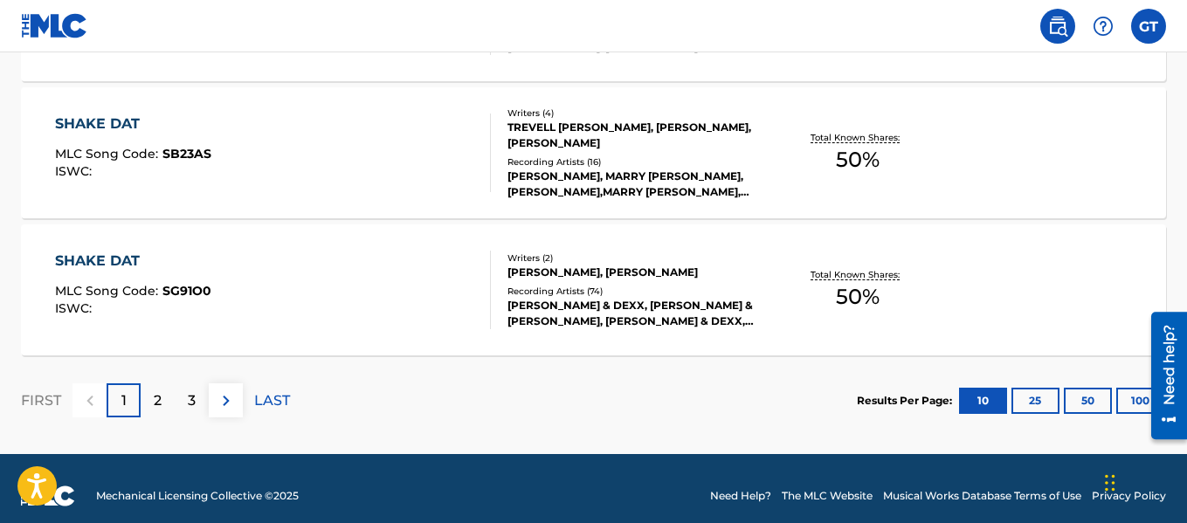
click at [163, 402] on div "2" at bounding box center [158, 400] width 34 height 34
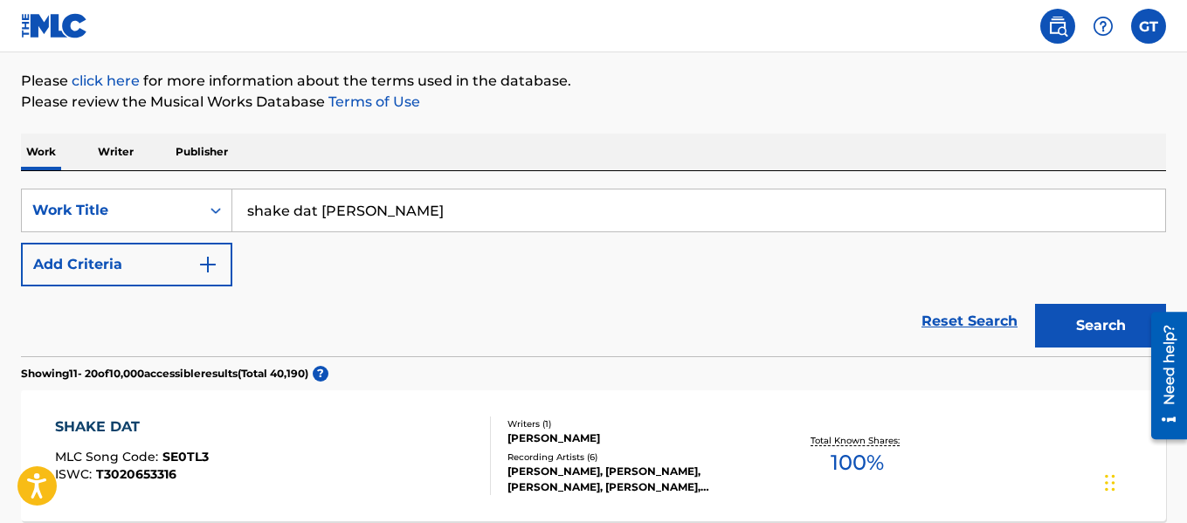
scroll to position [199, 0]
click at [216, 207] on icon "Search Form" at bounding box center [215, 211] width 17 height 17
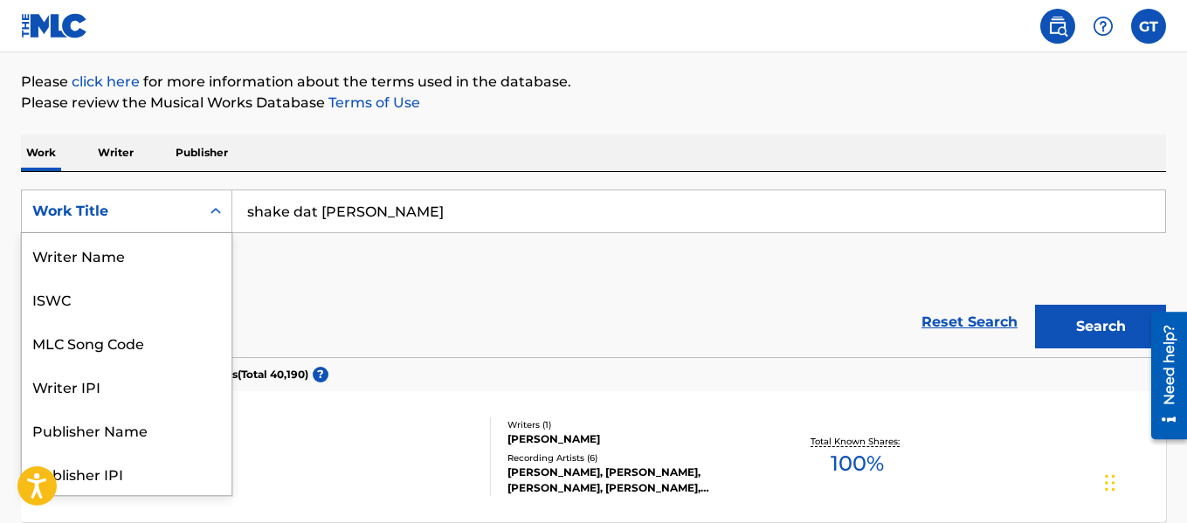
scroll to position [87, 0]
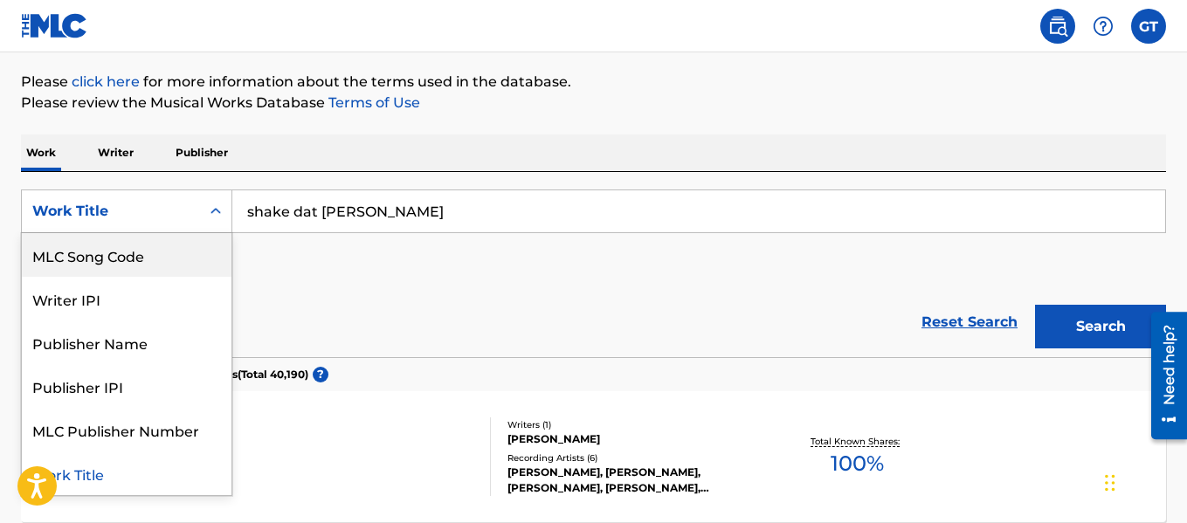
click at [107, 256] on div "MLC Song Code" at bounding box center [127, 255] width 210 height 44
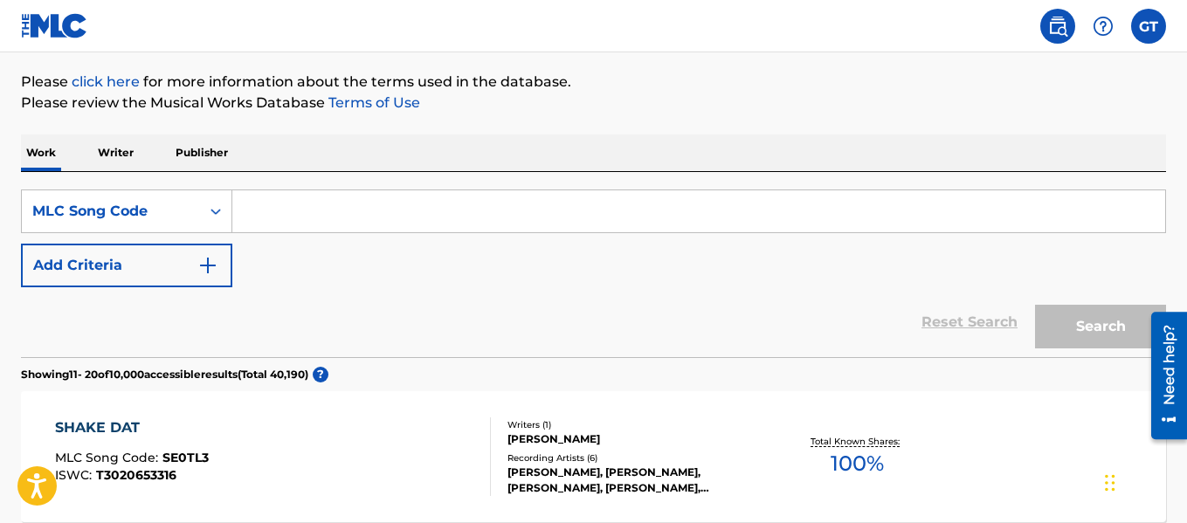
click at [309, 206] on input "Search Form" at bounding box center [698, 211] width 932 height 42
click at [279, 203] on input "Search Form" at bounding box center [698, 211] width 932 height 42
paste input "https://youtu.be/EjU4YCyYTtc?si=NDswTnWxHe-Jw1Gs"
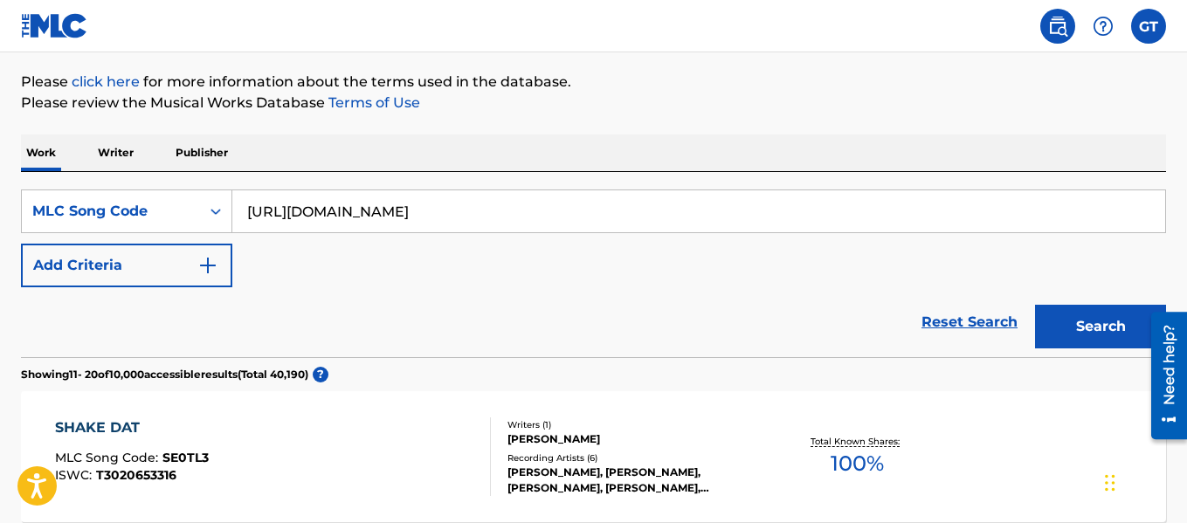
type input "https://youtu.be/EjU4YCyYTtc?si=NDswTnWxHe-Jw1Gs"
click at [1097, 335] on button "Search" at bounding box center [1100, 327] width 131 height 44
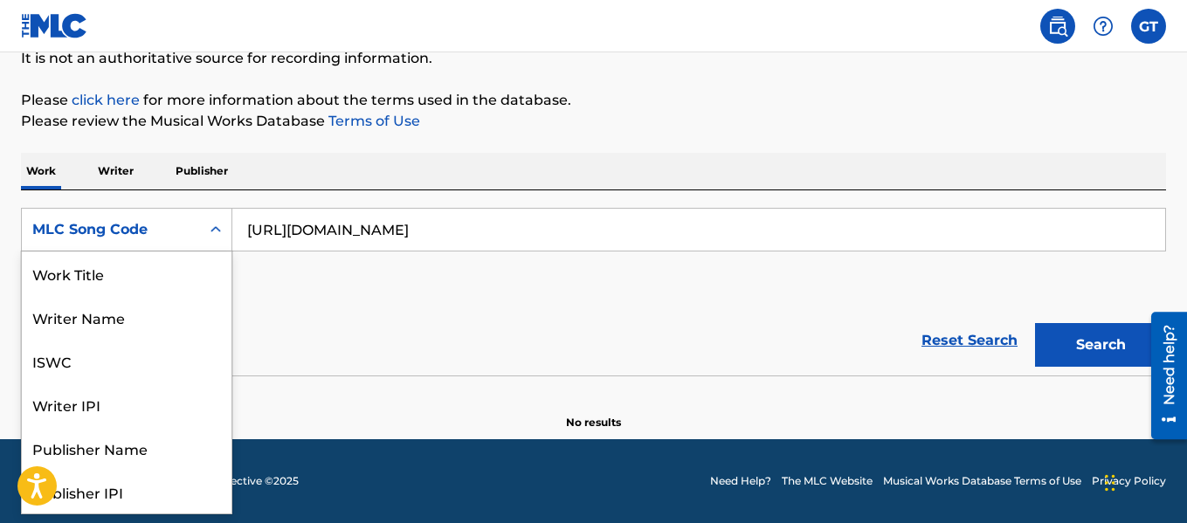
click at [210, 244] on div "Search Form" at bounding box center [215, 229] width 31 height 31
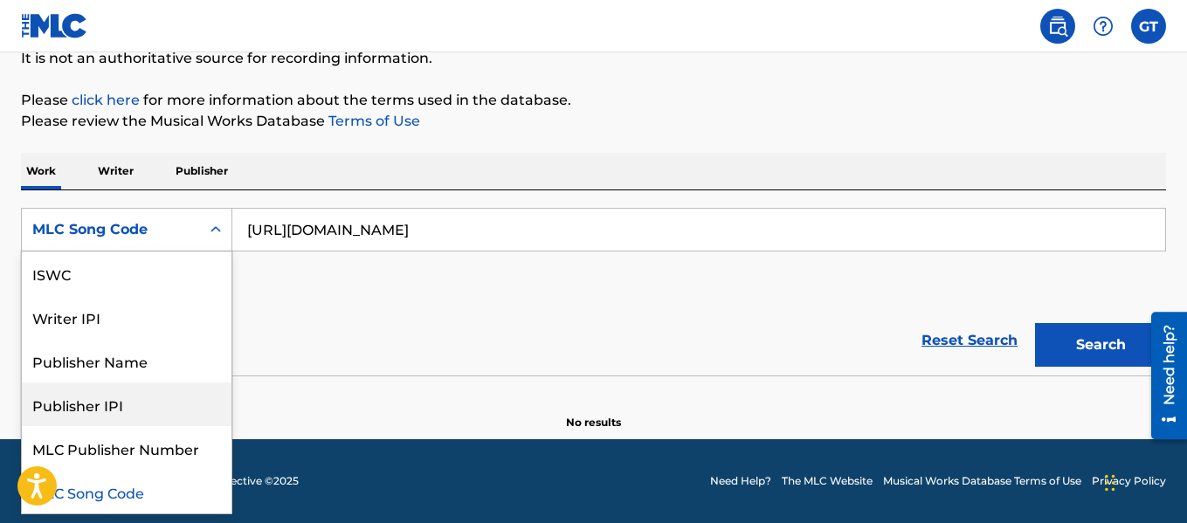
click at [123, 408] on div "Publisher IPI" at bounding box center [127, 404] width 210 height 44
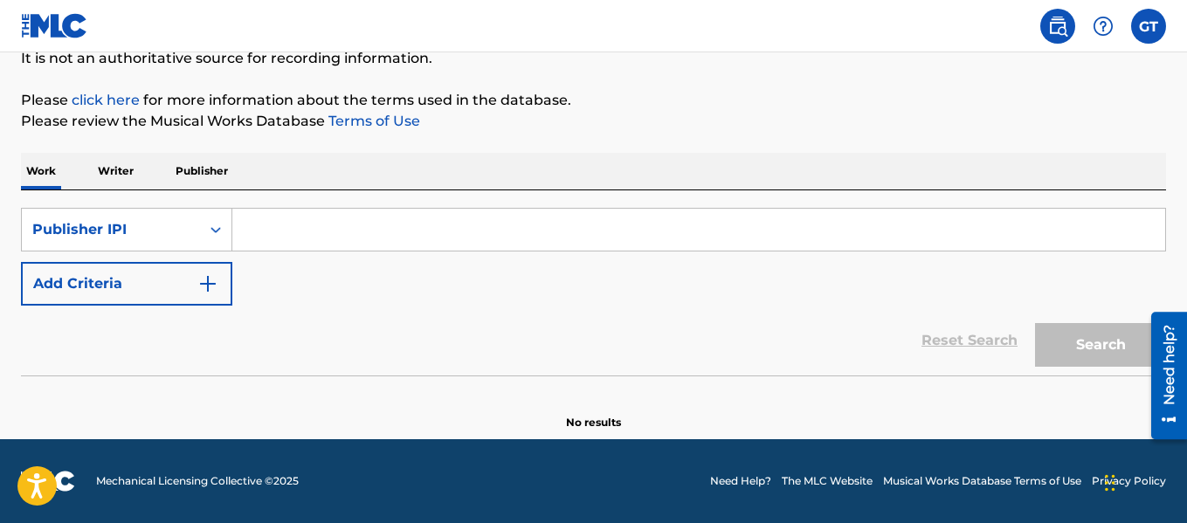
click at [436, 238] on input "Search Form" at bounding box center [698, 230] width 932 height 42
paste input "https://youtu.be/EjU4YCyYTtc?si=NDswTnWxHe-Jw1Gs"
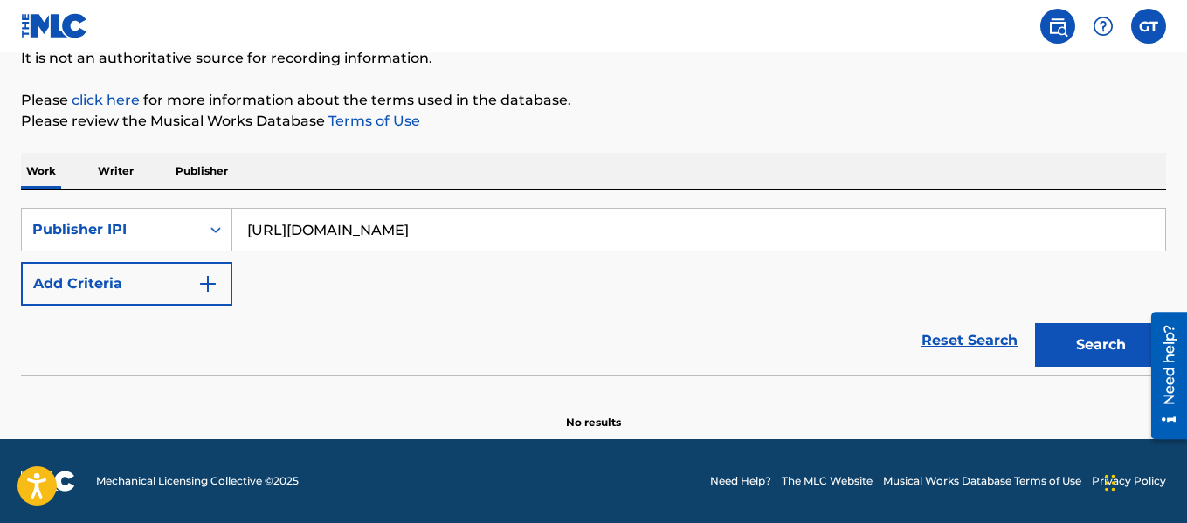
scroll to position [168, 0]
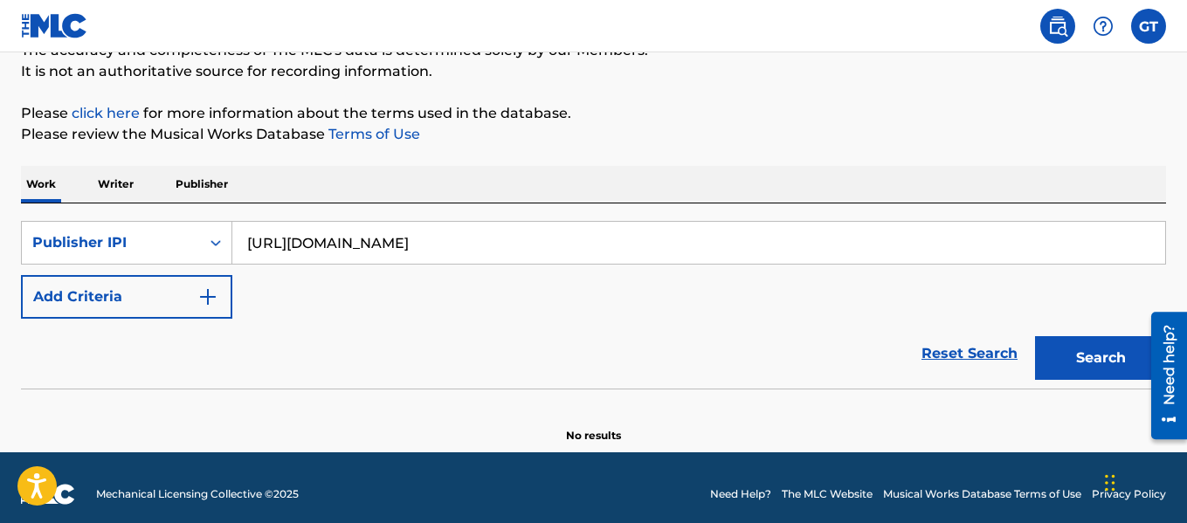
type input "https://youtu.be/EjU4YCyYTtc?si=NDswTnWxHe-Jw1Gs"
click at [1115, 347] on button "Search" at bounding box center [1100, 358] width 131 height 44
click at [146, 252] on div "Publisher IPI" at bounding box center [110, 242] width 157 height 21
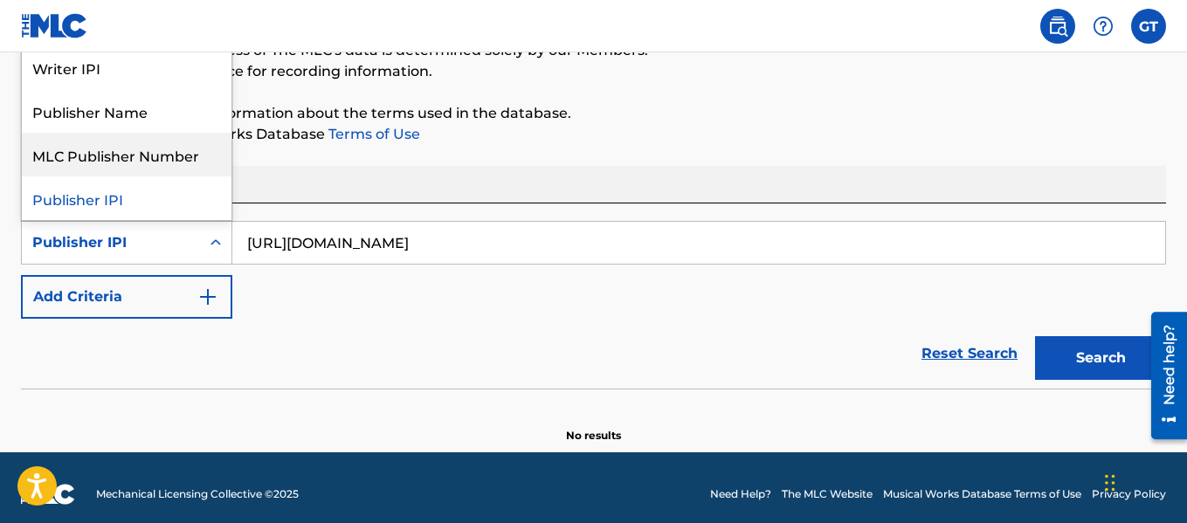
scroll to position [0, 0]
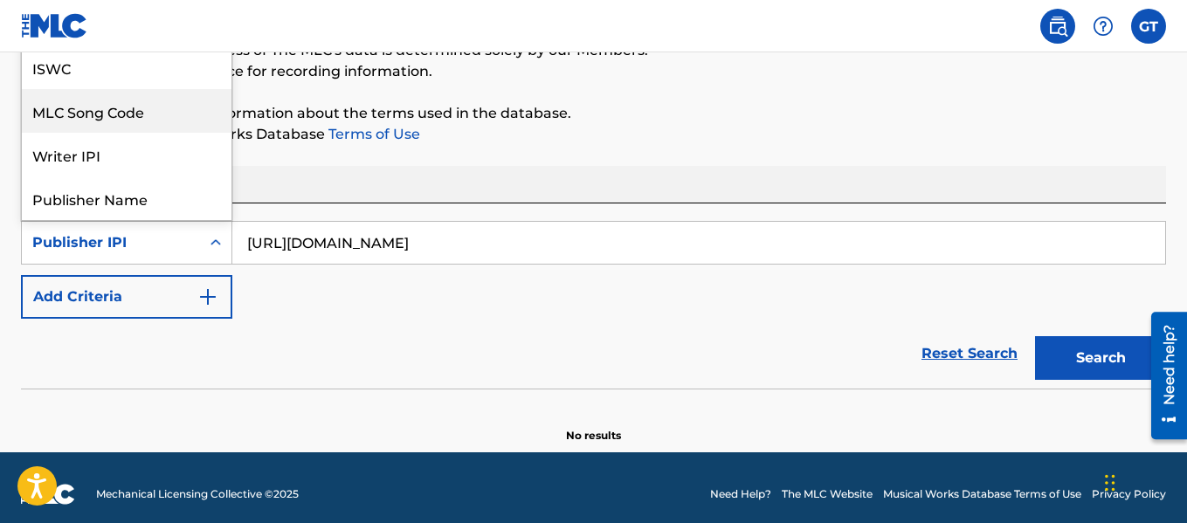
click at [155, 112] on div "MLC Song Code" at bounding box center [127, 111] width 210 height 44
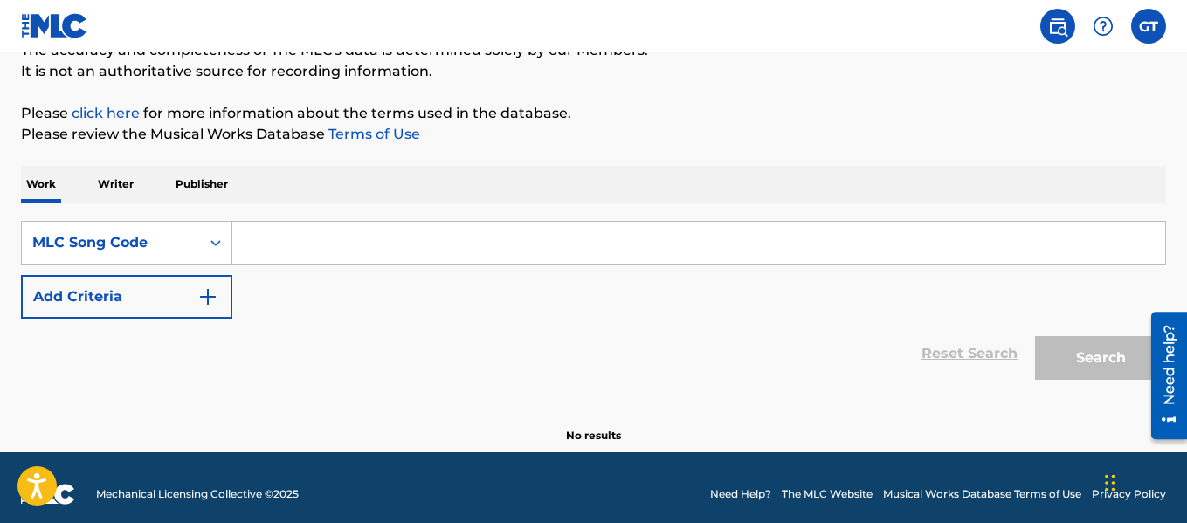
click at [364, 252] on input "Search Form" at bounding box center [698, 243] width 932 height 42
paste input "https://youtu.be/EjU4YCyYTtc?si=NDswTnWxHe-Jw1Gs"
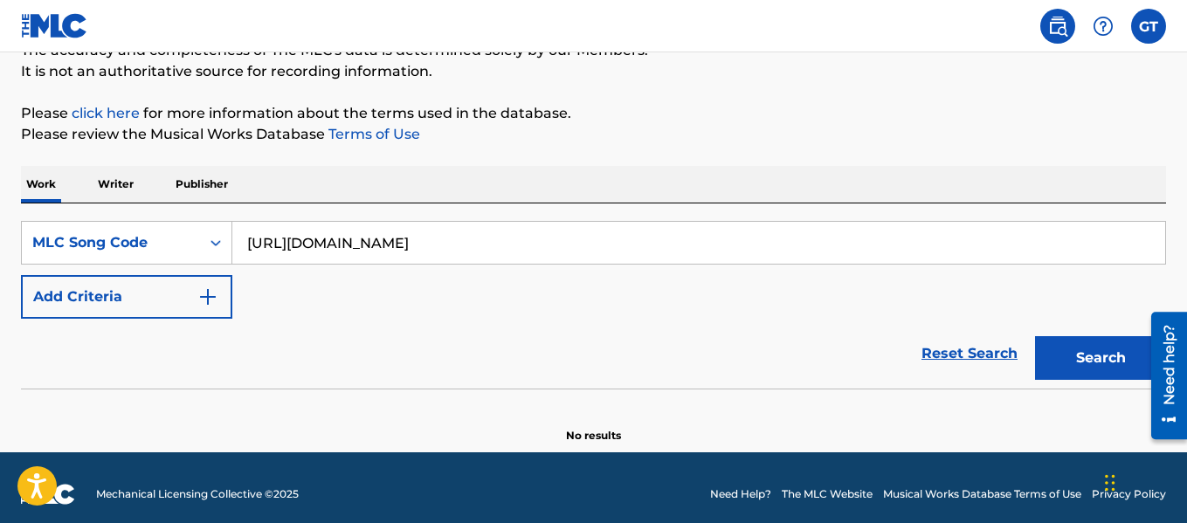
type input "https://youtu.be/EjU4YCyYTtc?si=NDswTnWxHe-Jw1Gs"
click at [1105, 353] on button "Search" at bounding box center [1100, 358] width 131 height 44
drag, startPoint x: 679, startPoint y: 230, endPoint x: 196, endPoint y: 488, distance: 547.2
click at [196, 488] on div "GT GT Gene Taylor gtgenetaylor53@gmail.com Notification Preferences Profile Log…" at bounding box center [593, 184] width 1187 height 704
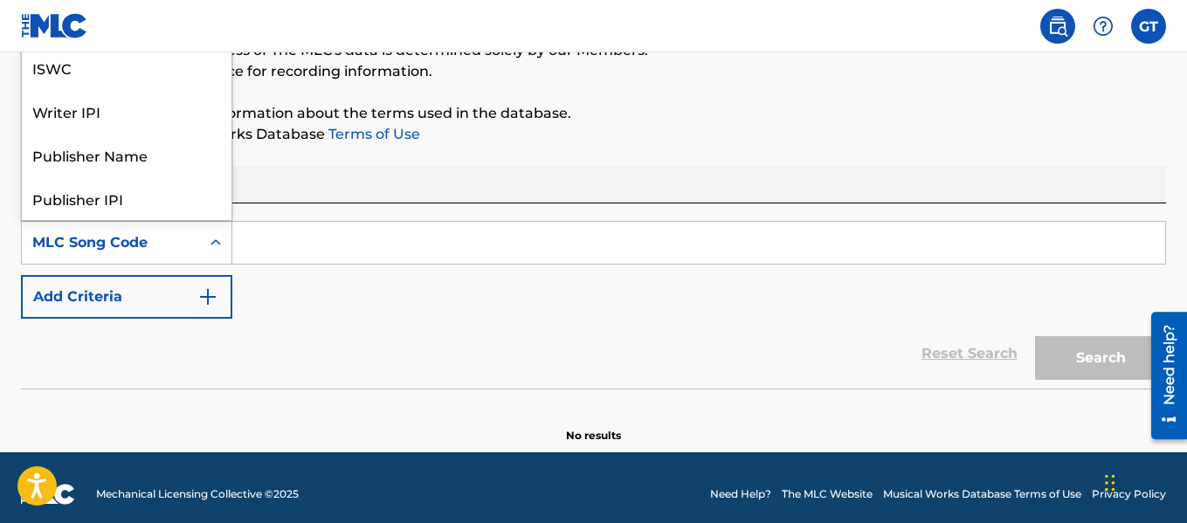
click at [127, 251] on div "MLC Song Code" at bounding box center [110, 242] width 157 height 21
click at [152, 154] on div "Publisher Name" at bounding box center [127, 155] width 210 height 44
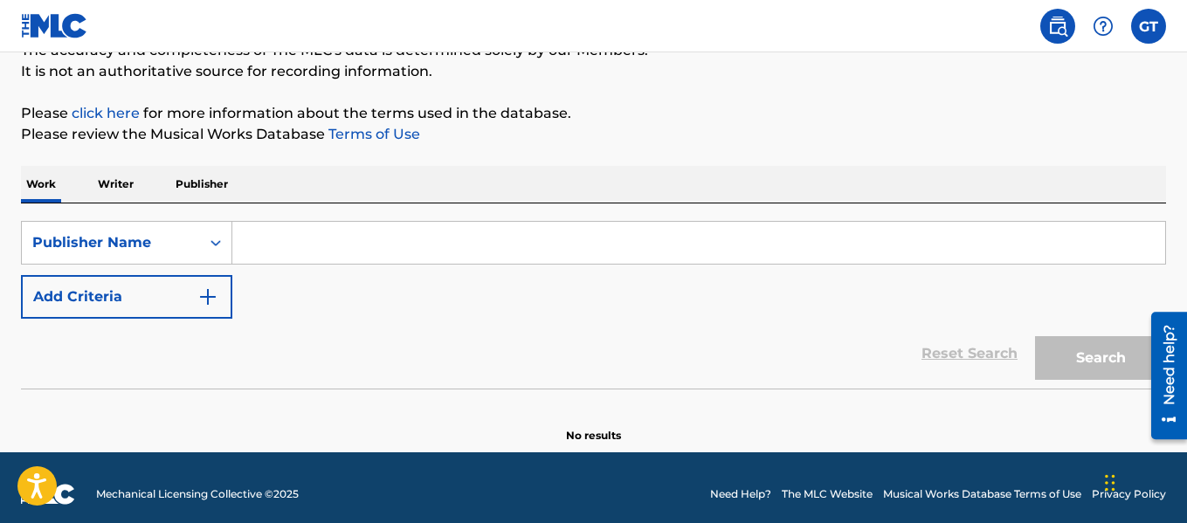
click at [310, 254] on input "Search Form" at bounding box center [698, 243] width 932 height 42
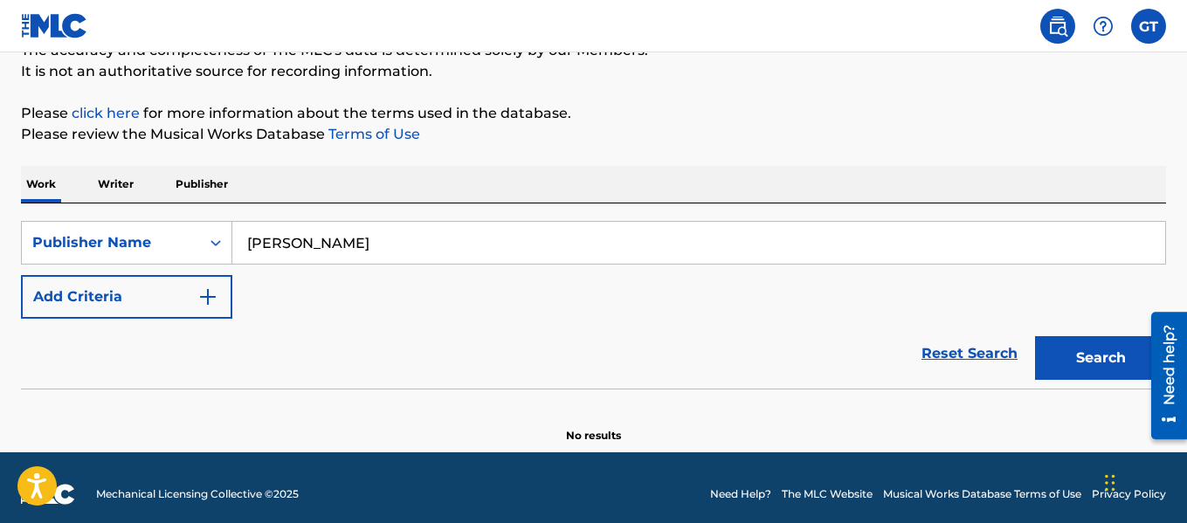
type input "mally jaye"
click at [1093, 361] on button "Search" at bounding box center [1100, 358] width 131 height 44
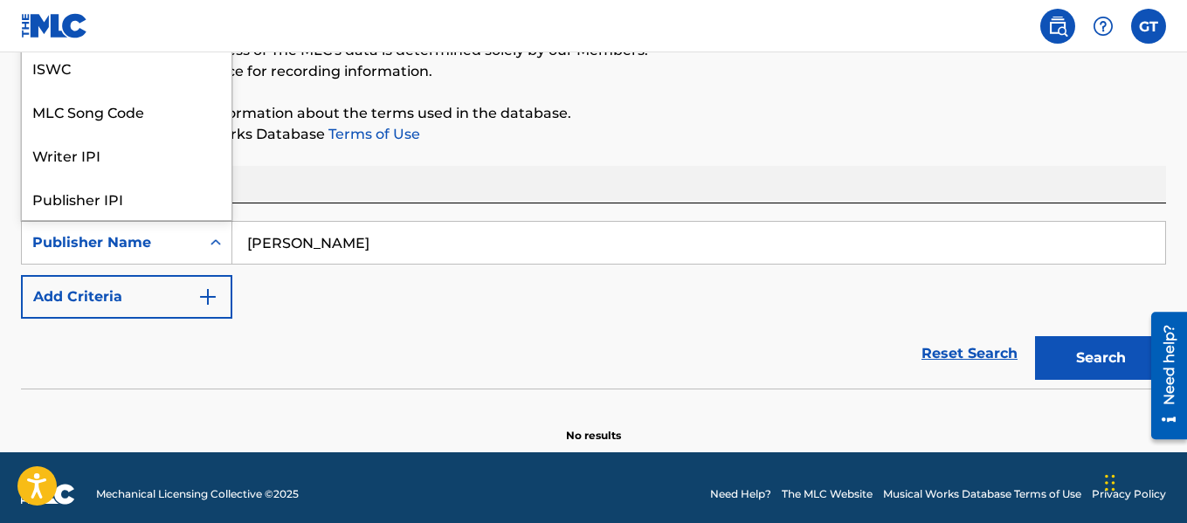
click at [201, 236] on div "Search Form" at bounding box center [215, 242] width 31 height 31
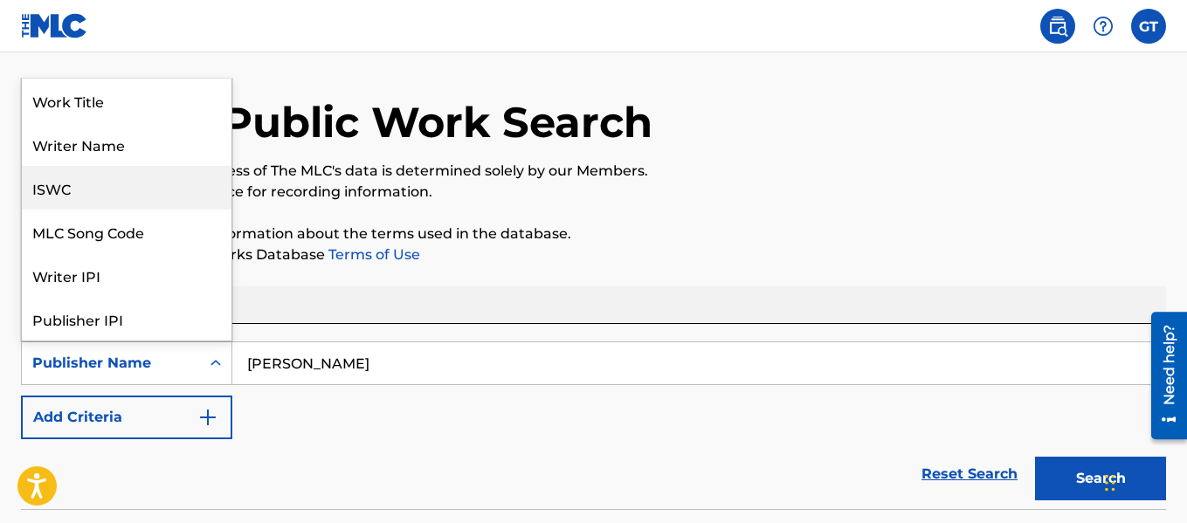
scroll to position [45, 0]
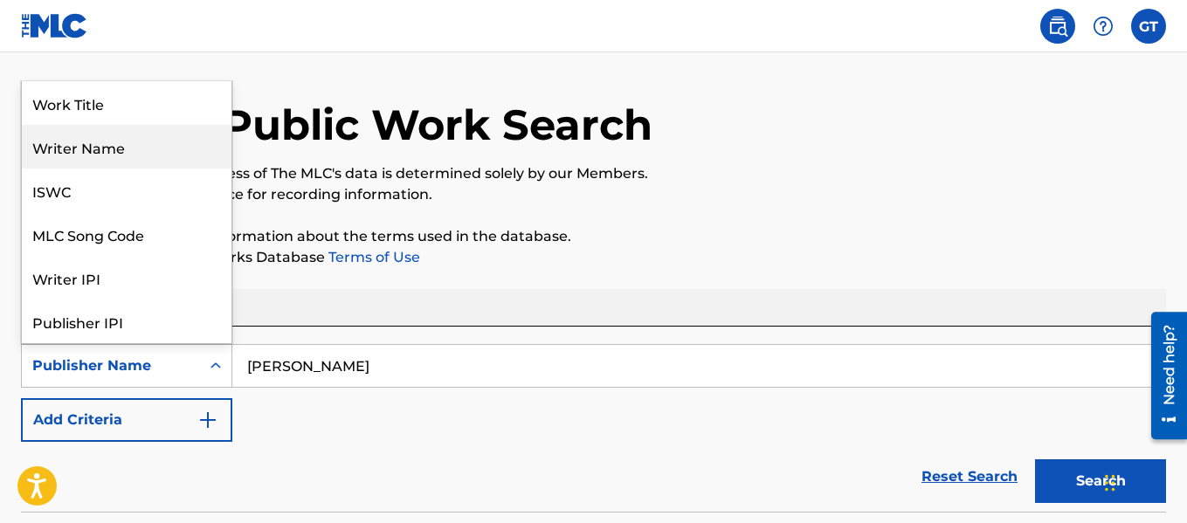
click at [130, 134] on div "Writer Name" at bounding box center [127, 147] width 210 height 44
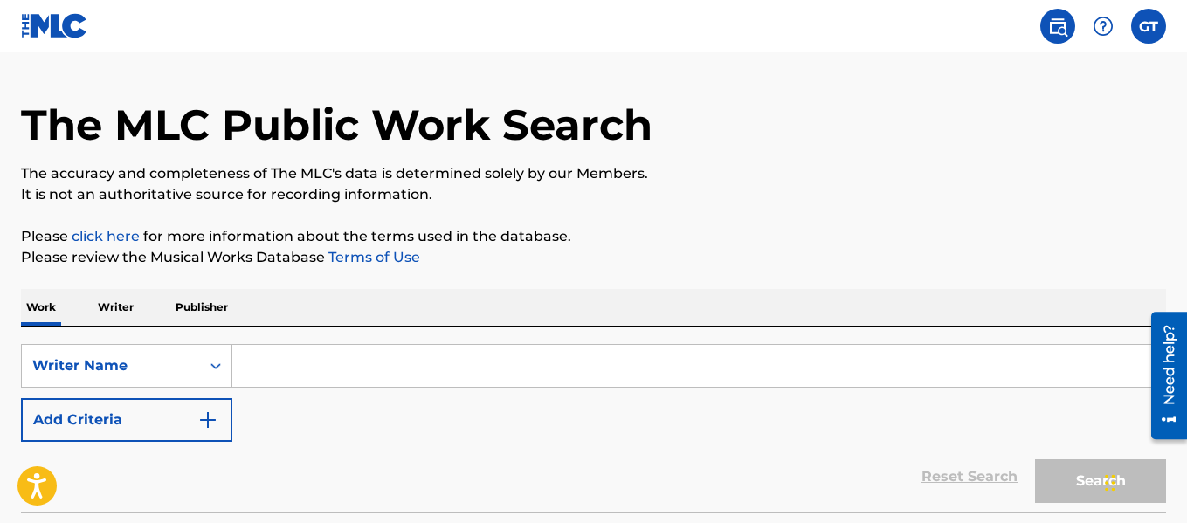
click at [321, 347] on input "Search Form" at bounding box center [698, 366] width 932 height 42
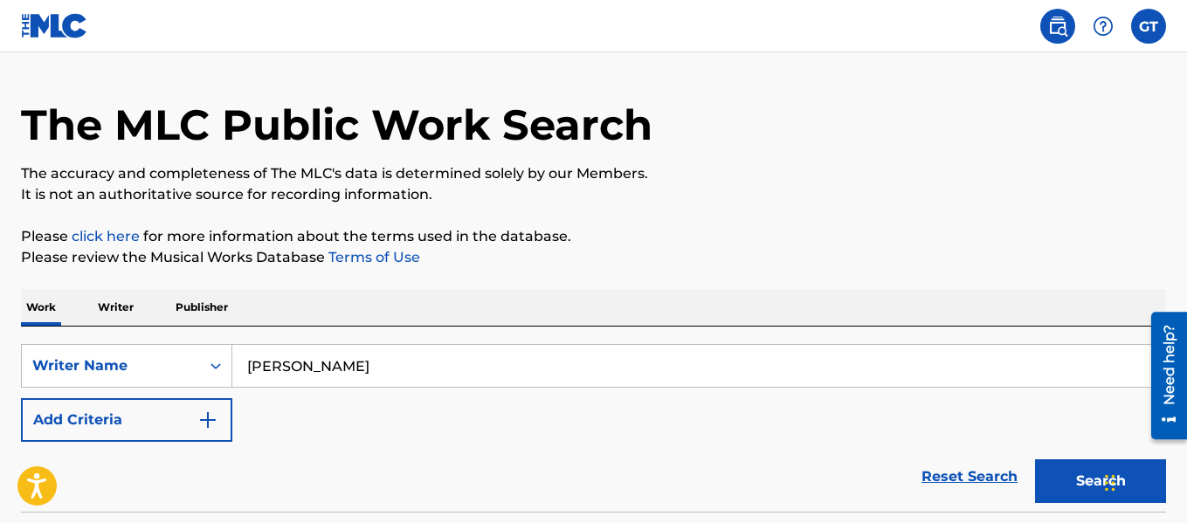
type input "mally jaye"
click at [1079, 483] on button "Search" at bounding box center [1100, 481] width 131 height 44
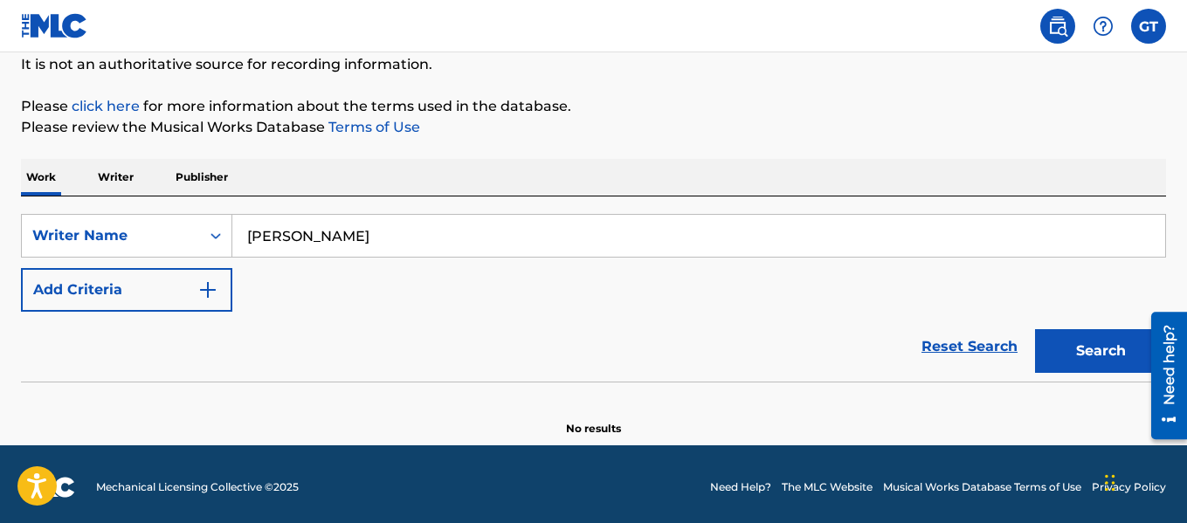
scroll to position [172, 0]
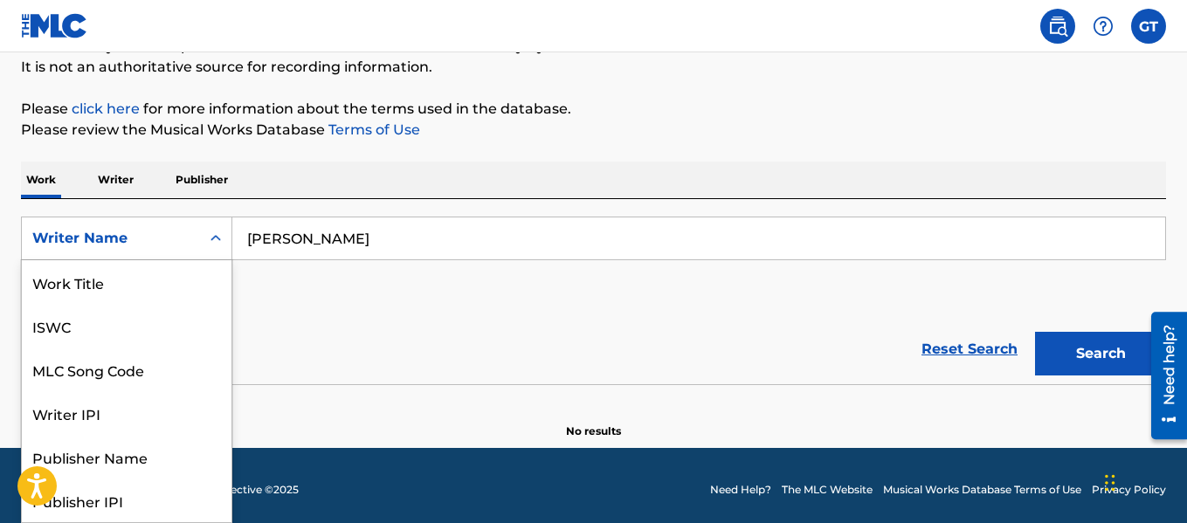
click at [136, 241] on div "Writer Name" at bounding box center [110, 238] width 157 height 21
click at [121, 172] on p "Writer" at bounding box center [116, 180] width 46 height 37
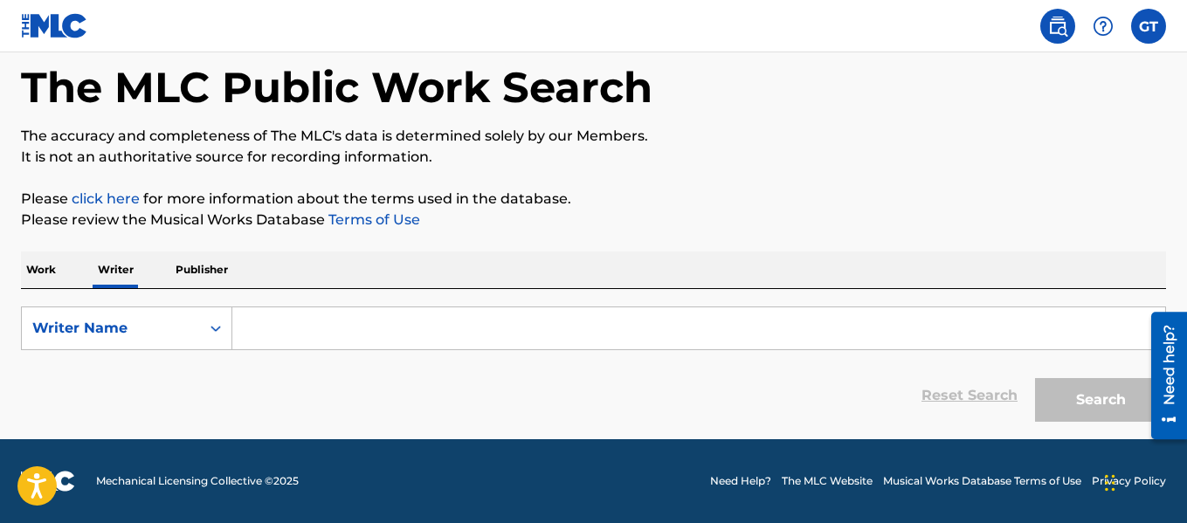
scroll to position [81, 0]
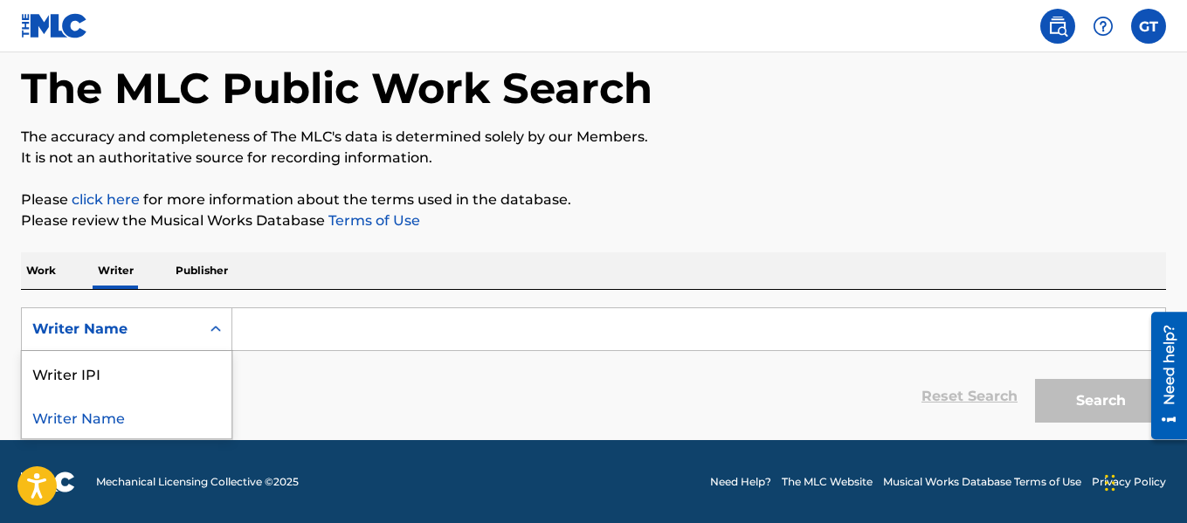
click at [171, 322] on div "Writer Name" at bounding box center [110, 329] width 157 height 21
click at [208, 269] on p "Publisher" at bounding box center [201, 270] width 63 height 37
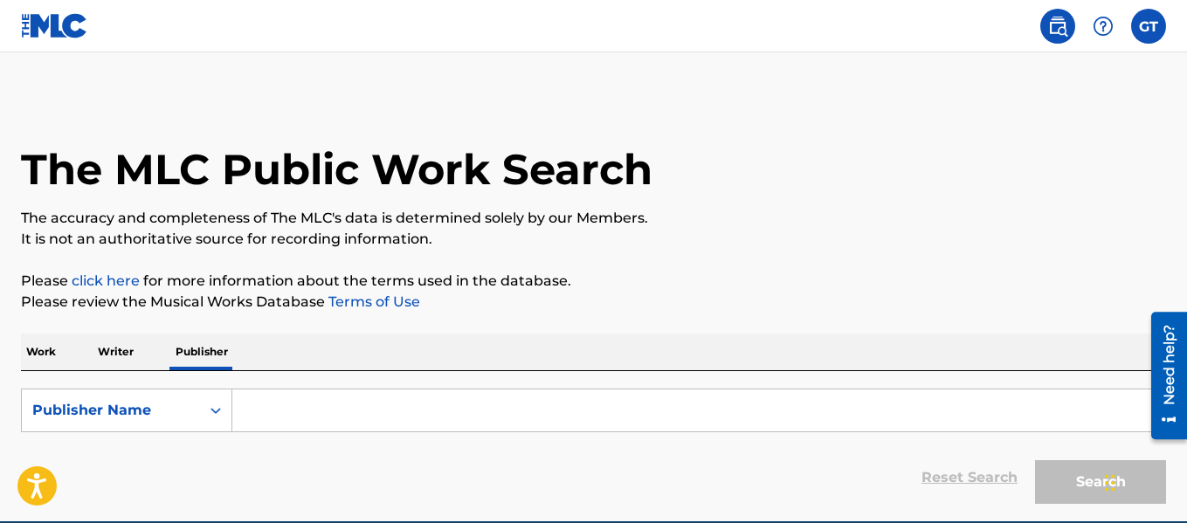
click at [267, 399] on input "Search Form" at bounding box center [698, 410] width 932 height 42
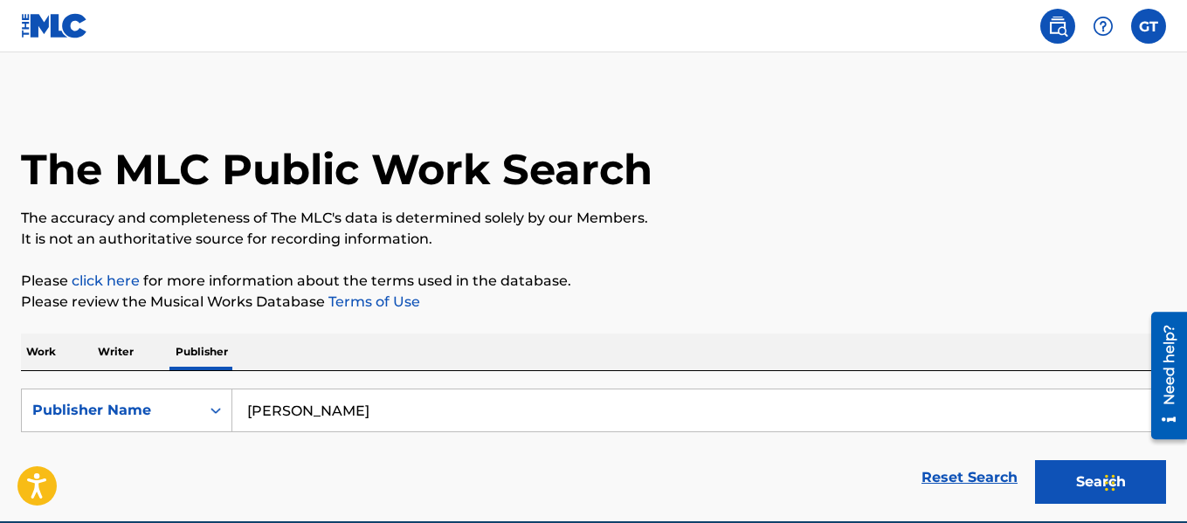
type input "mally jaye"
click at [1090, 480] on button "Search" at bounding box center [1100, 482] width 131 height 44
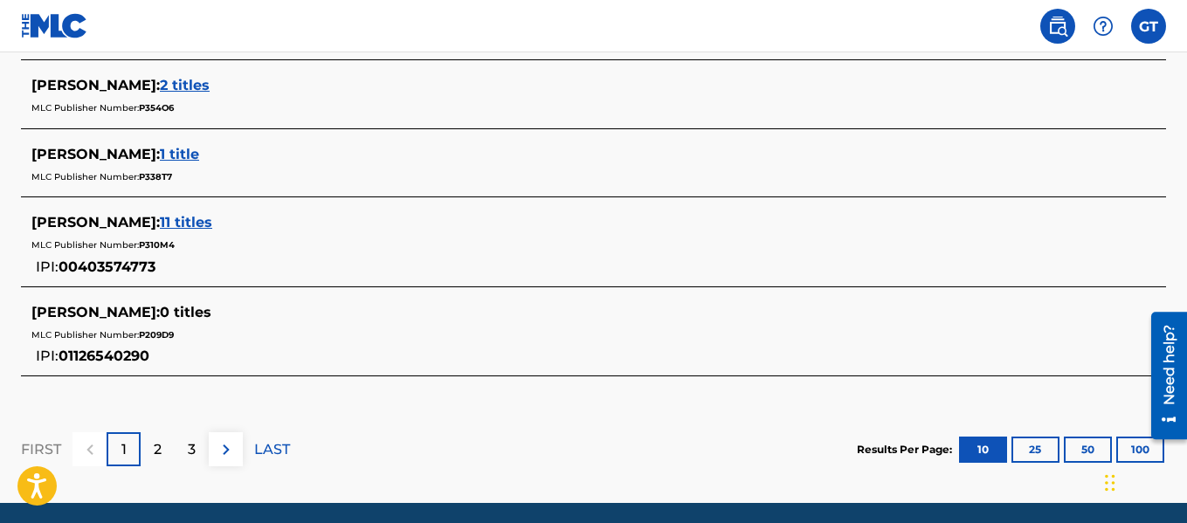
scroll to position [1006, 0]
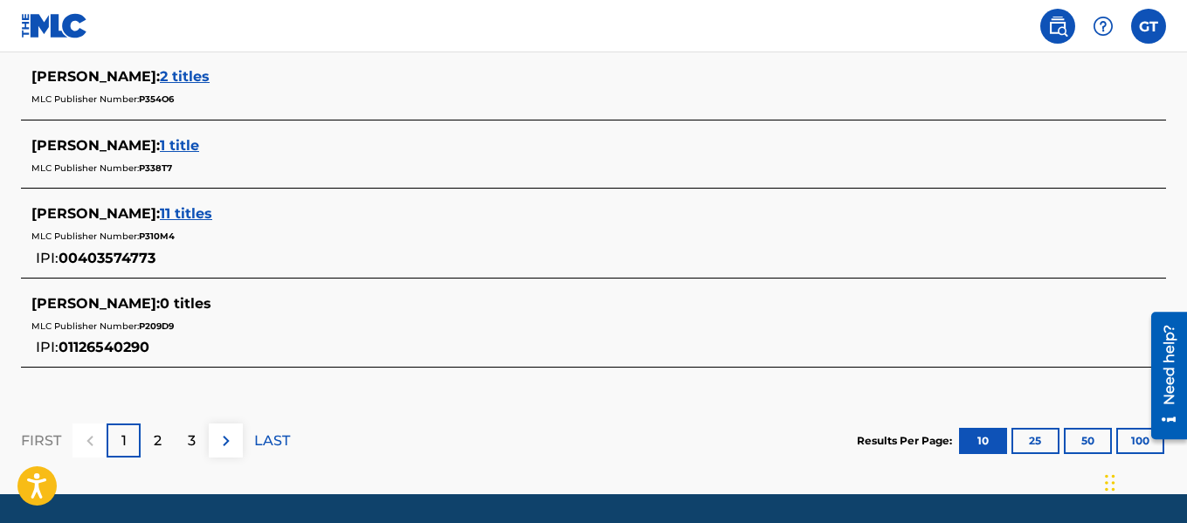
click at [155, 437] on p "2" at bounding box center [158, 440] width 8 height 21
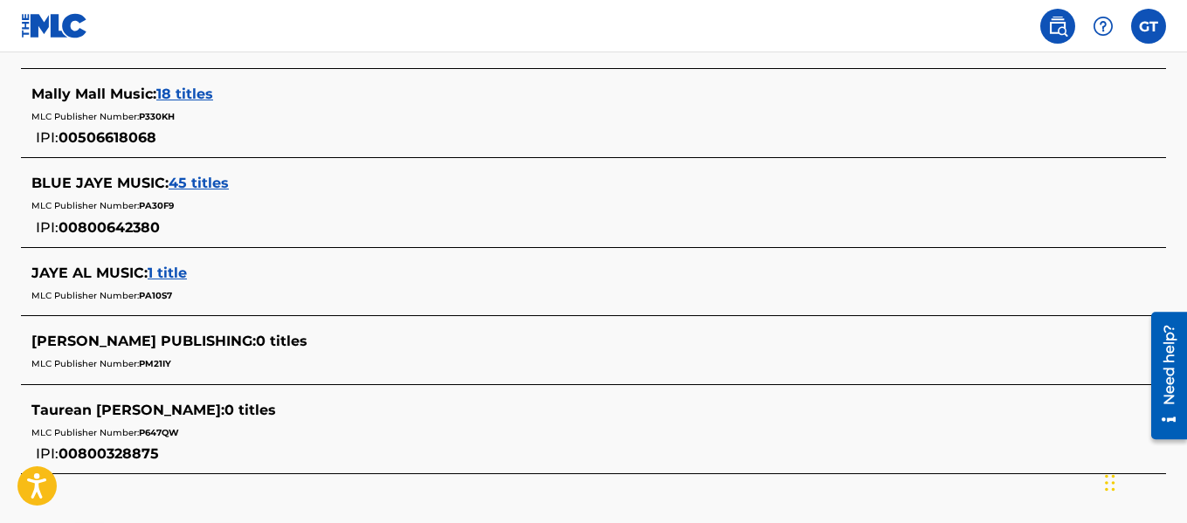
scroll to position [1040, 0]
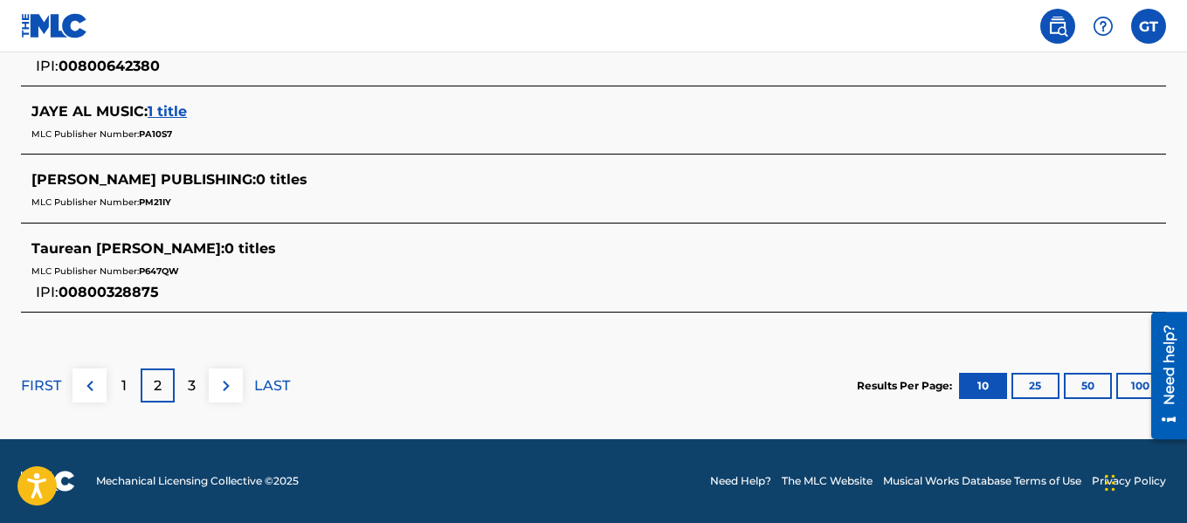
click at [193, 384] on p "3" at bounding box center [192, 385] width 8 height 21
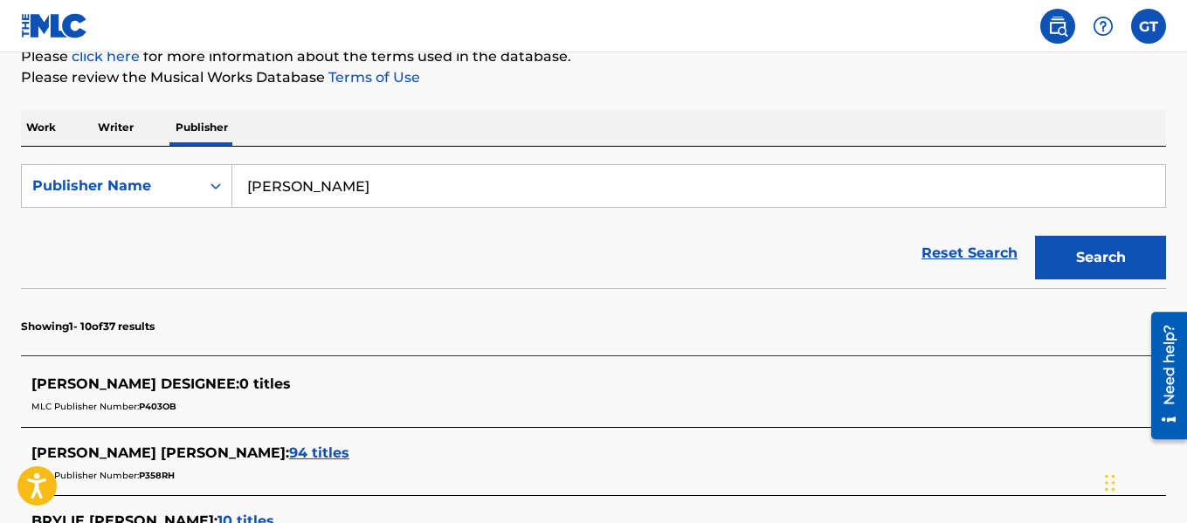
scroll to position [223, 0]
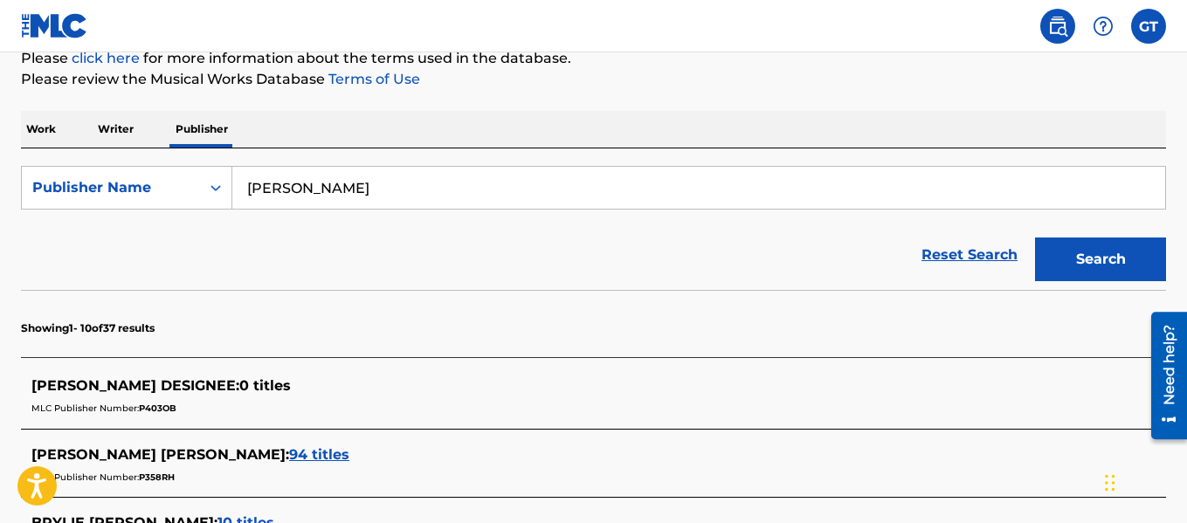
click at [44, 126] on p "Work" at bounding box center [41, 129] width 40 height 37
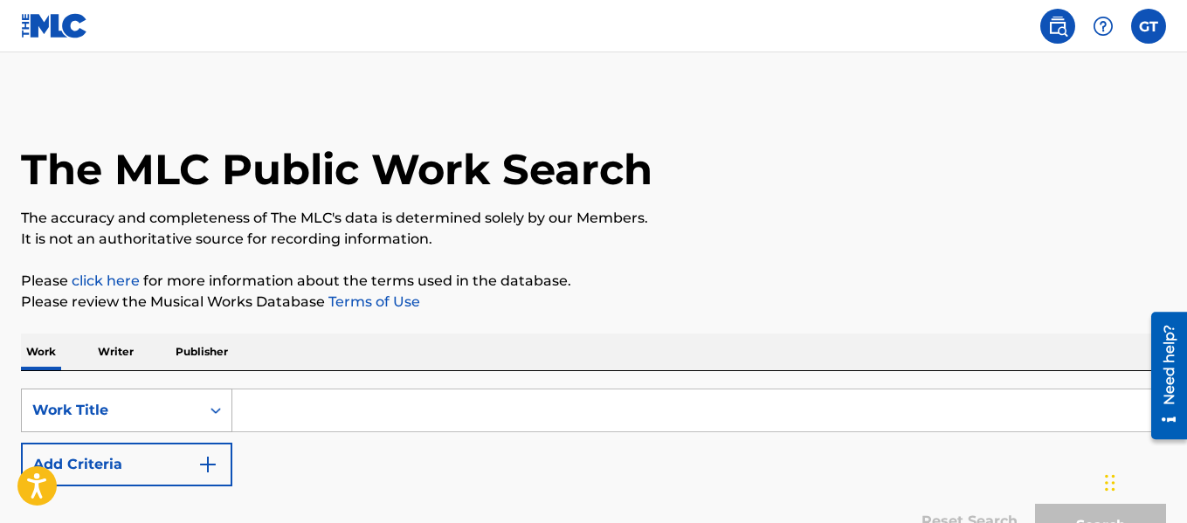
click at [211, 401] on div "Search Form" at bounding box center [215, 410] width 31 height 31
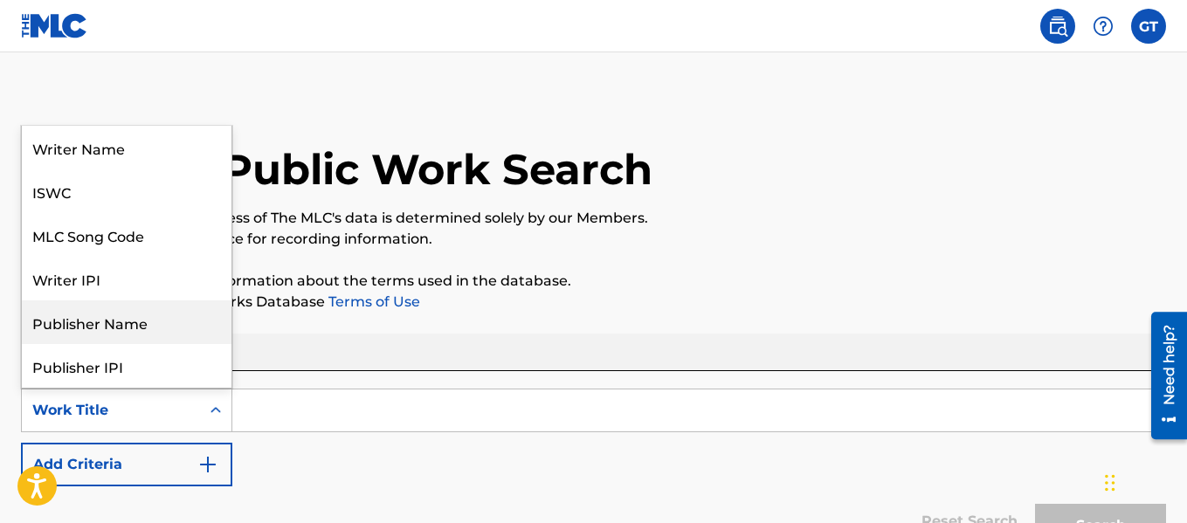
scroll to position [87, 0]
click at [445, 288] on p "Please click here for more information about the terms used in the database." at bounding box center [593, 281] width 1145 height 21
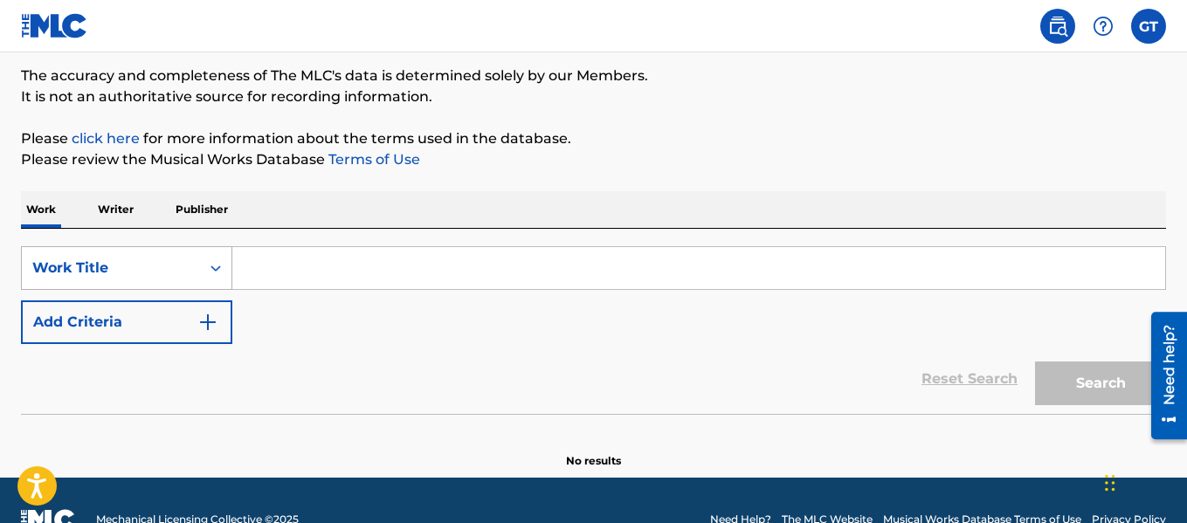
scroll to position [147, 0]
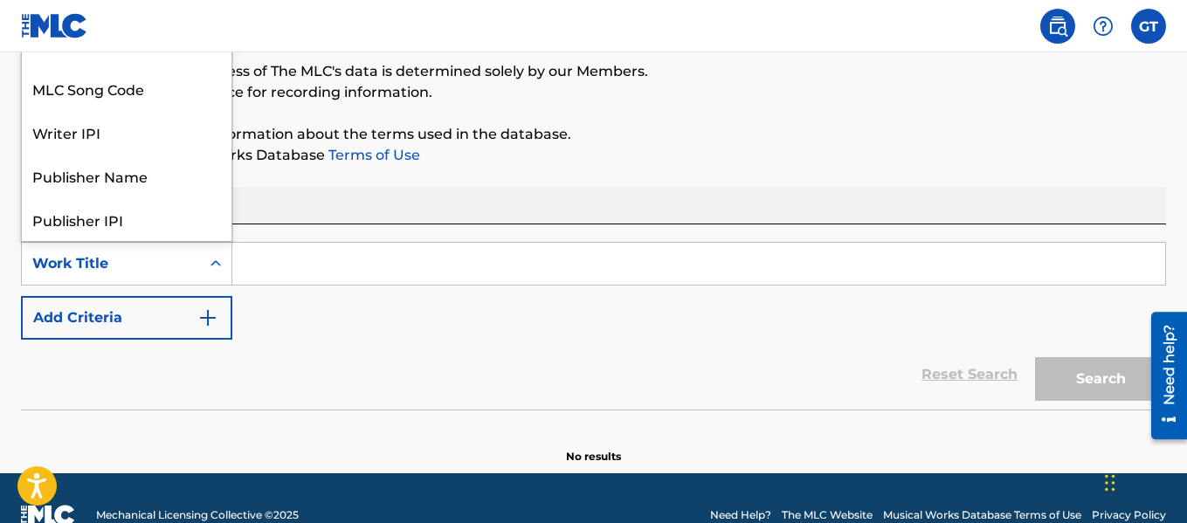
click at [216, 283] on div "Search Form" at bounding box center [215, 264] width 31 height 42
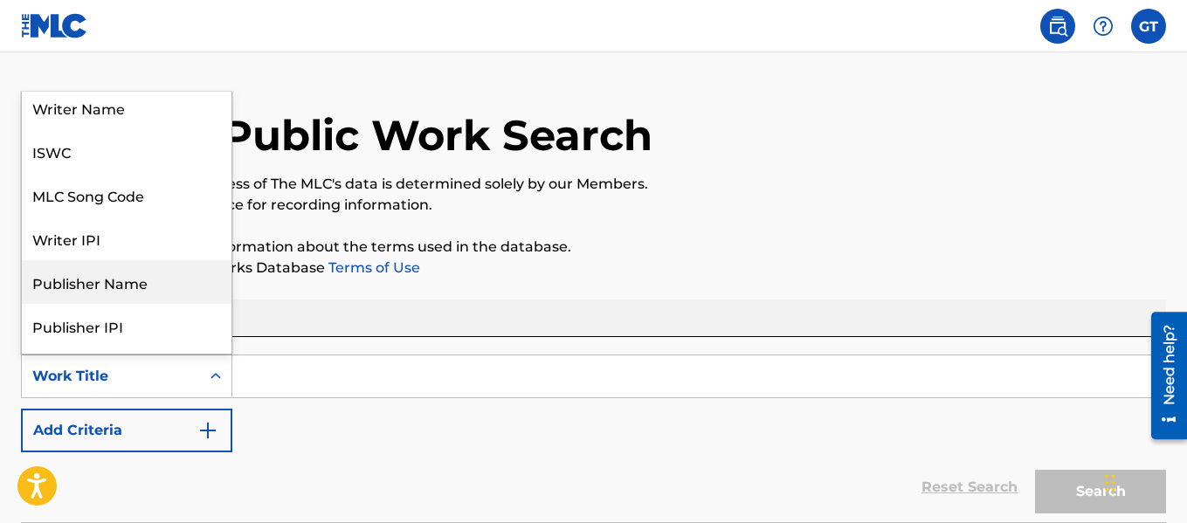
scroll to position [4, 0]
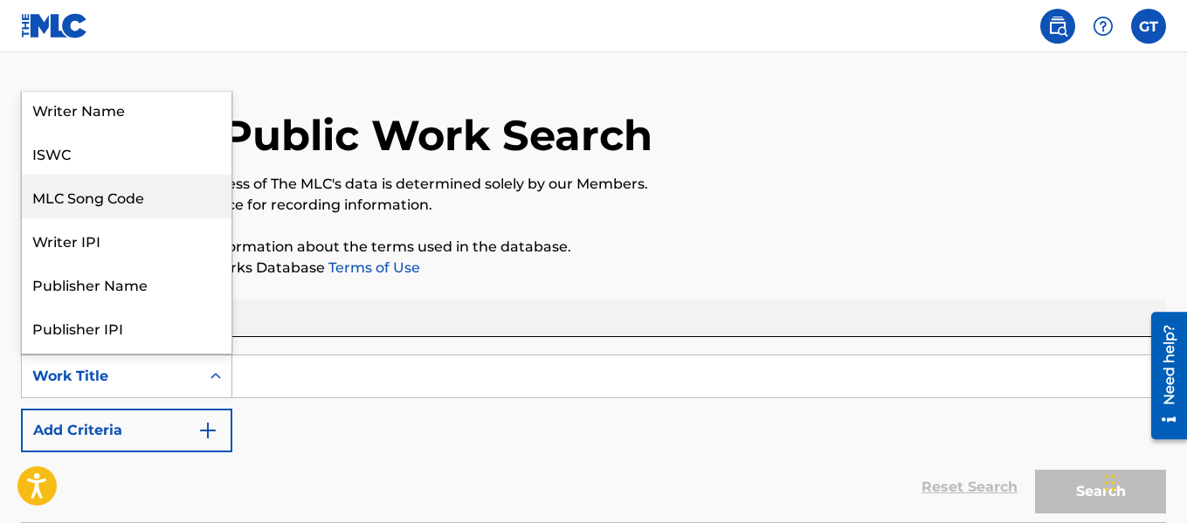
click at [115, 203] on div "MLC Song Code" at bounding box center [127, 197] width 210 height 44
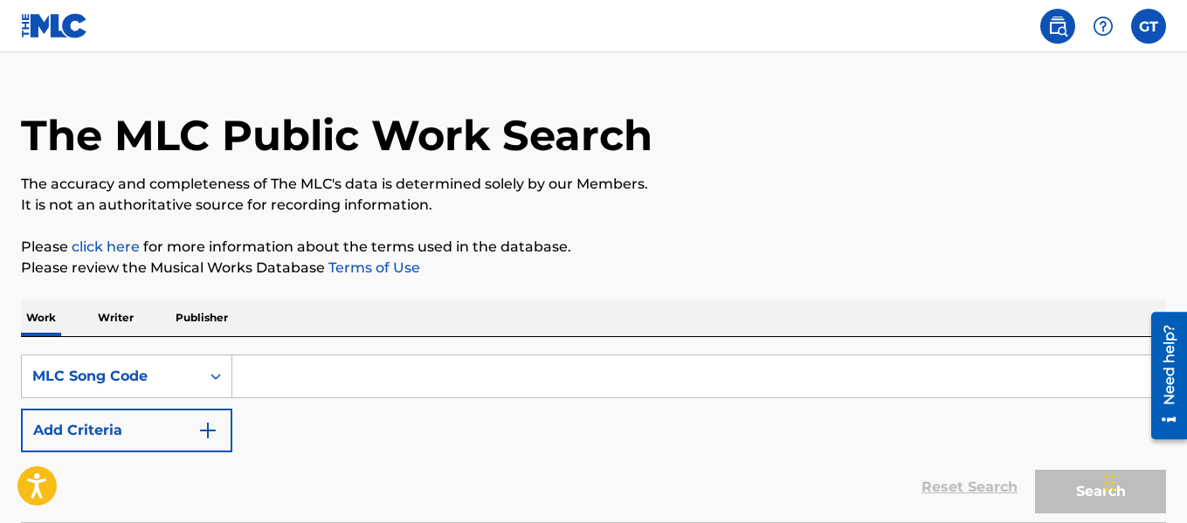
click at [141, 318] on div "Work Writer Publisher" at bounding box center [593, 317] width 1145 height 37
click at [173, 364] on div "MLC Song Code" at bounding box center [111, 376] width 178 height 33
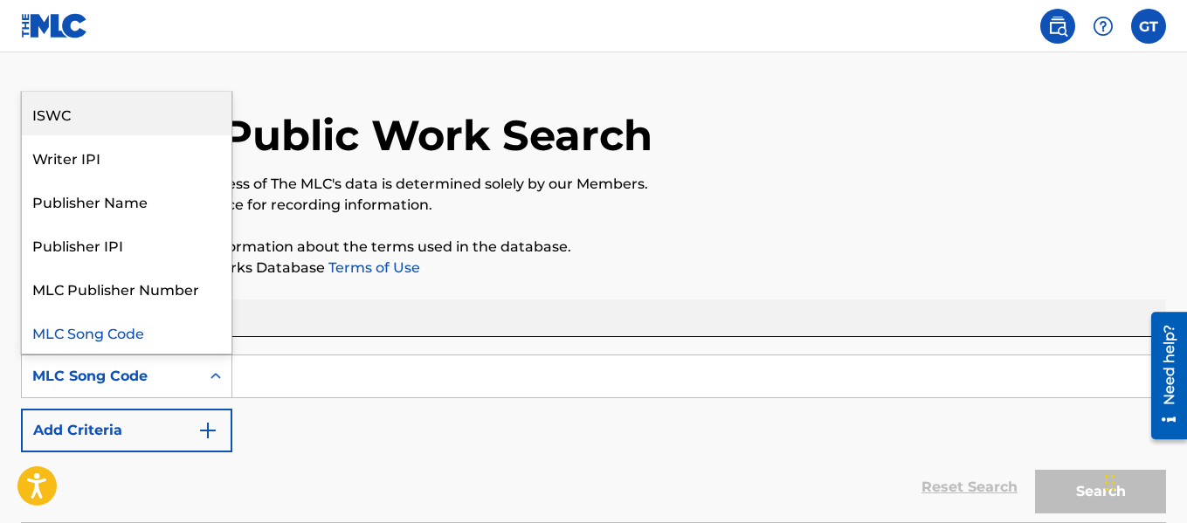
scroll to position [0, 0]
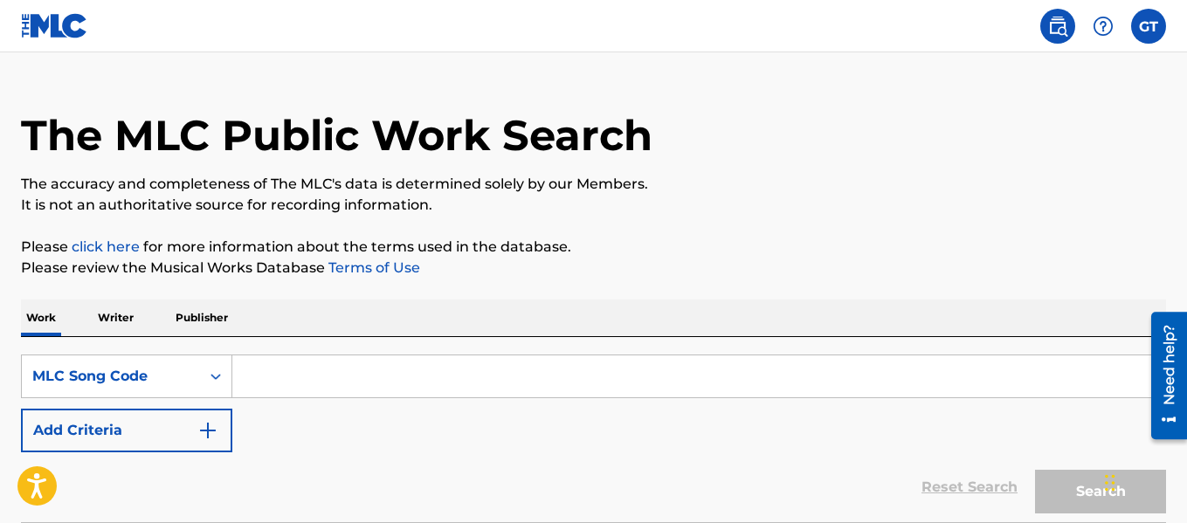
click at [609, 176] on p "The accuracy and completeness of The MLC's data is determined solely by our Mem…" at bounding box center [593, 184] width 1145 height 21
click at [48, 14] on img at bounding box center [54, 25] width 67 height 25
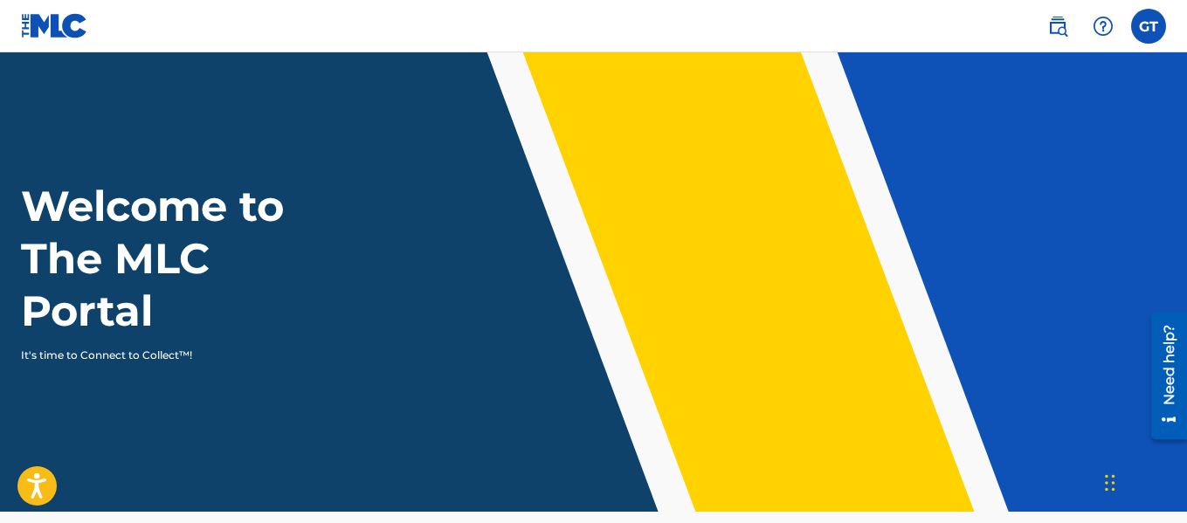
click at [1138, 24] on label at bounding box center [1148, 26] width 35 height 35
click at [1148, 26] on input "GT Gene Taylor gtgenetaylor53@gmail.com Notification Preferences Profile Log out" at bounding box center [1148, 26] width 0 height 0
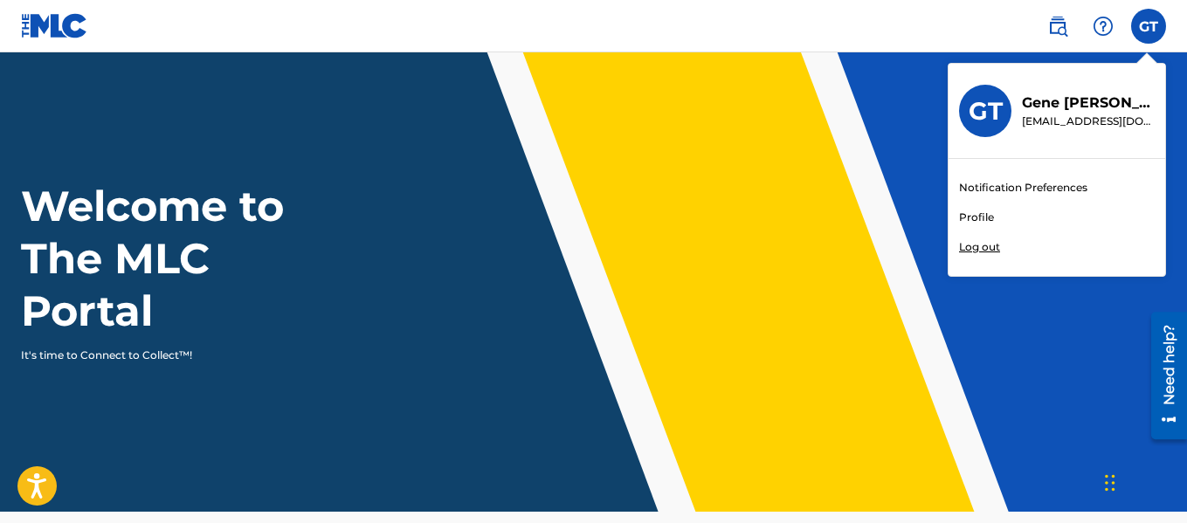
click at [604, 182] on div "Welcome to The MLC Portal It's time to Connect to Collect™!" at bounding box center [593, 271] width 1187 height 183
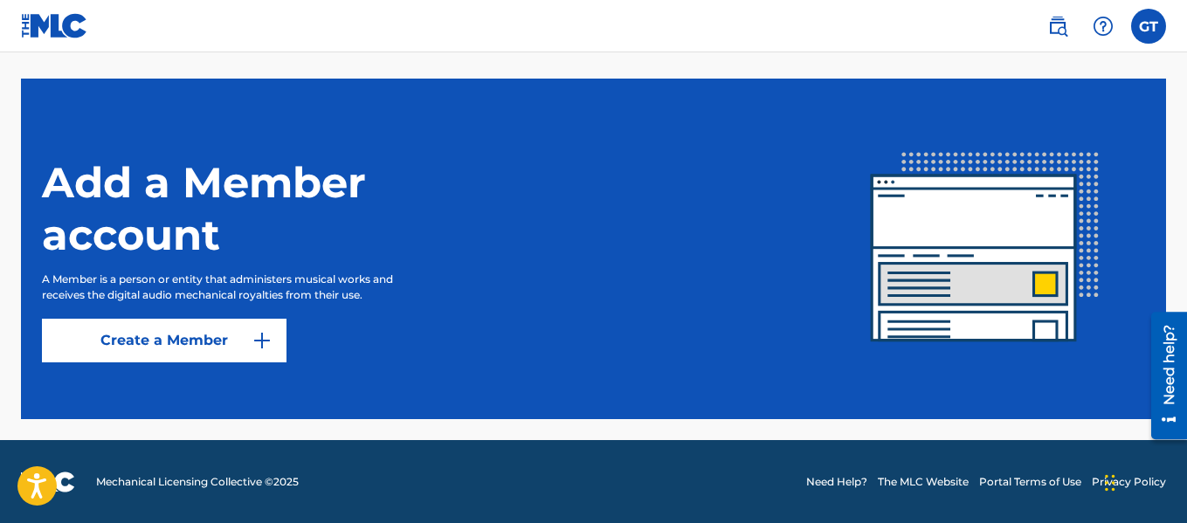
scroll to position [478, 0]
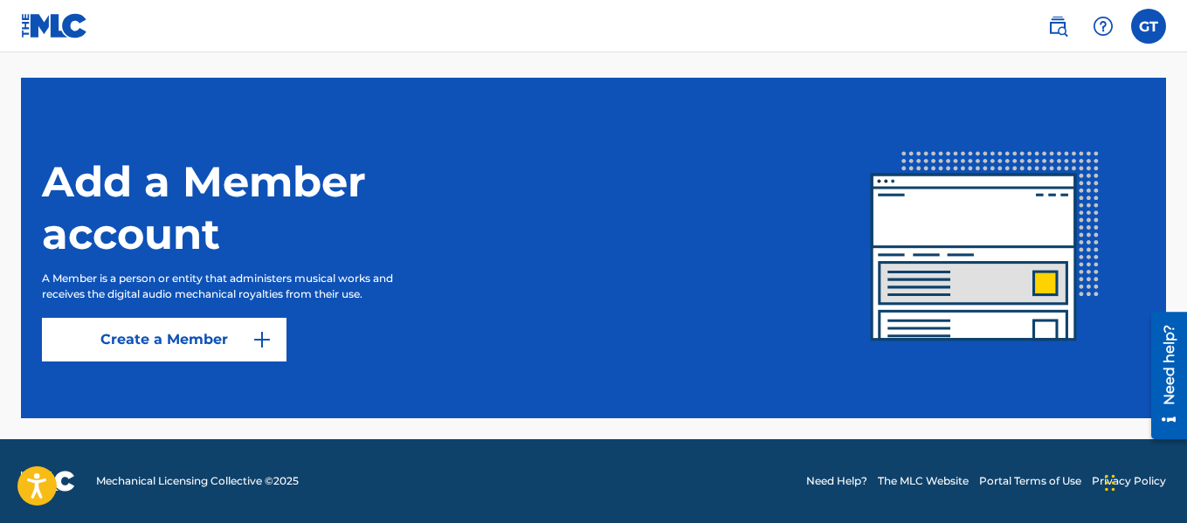
click at [163, 333] on link "Create a Member" at bounding box center [164, 340] width 244 height 44
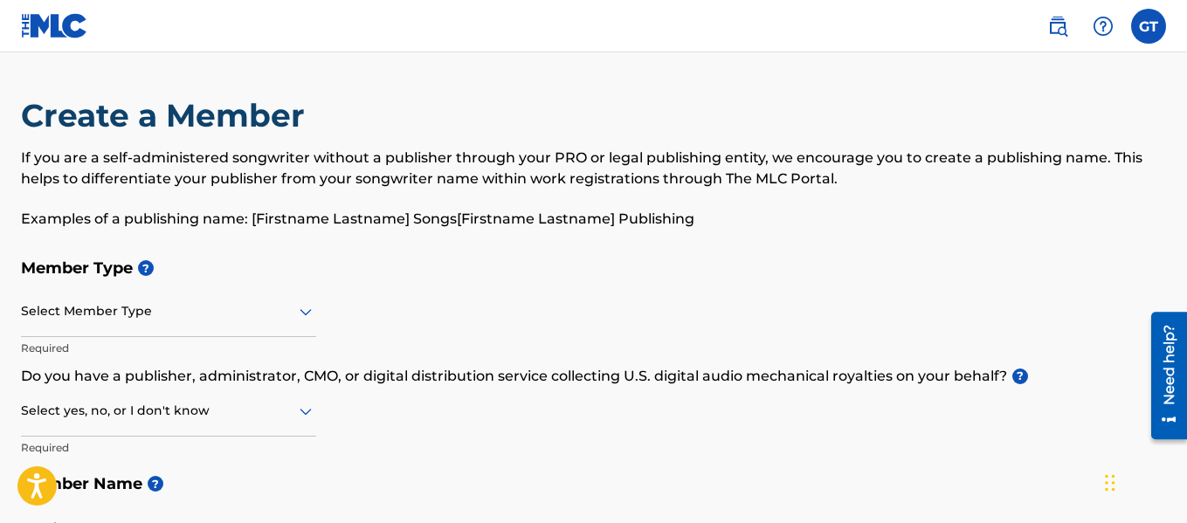
click at [158, 312] on div at bounding box center [168, 311] width 295 height 22
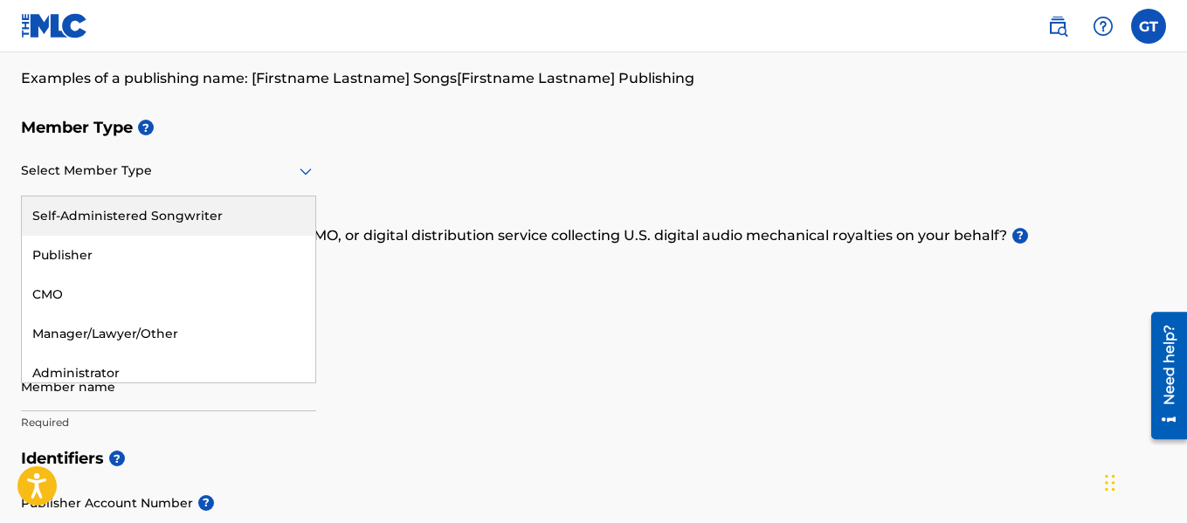
scroll to position [141, 0]
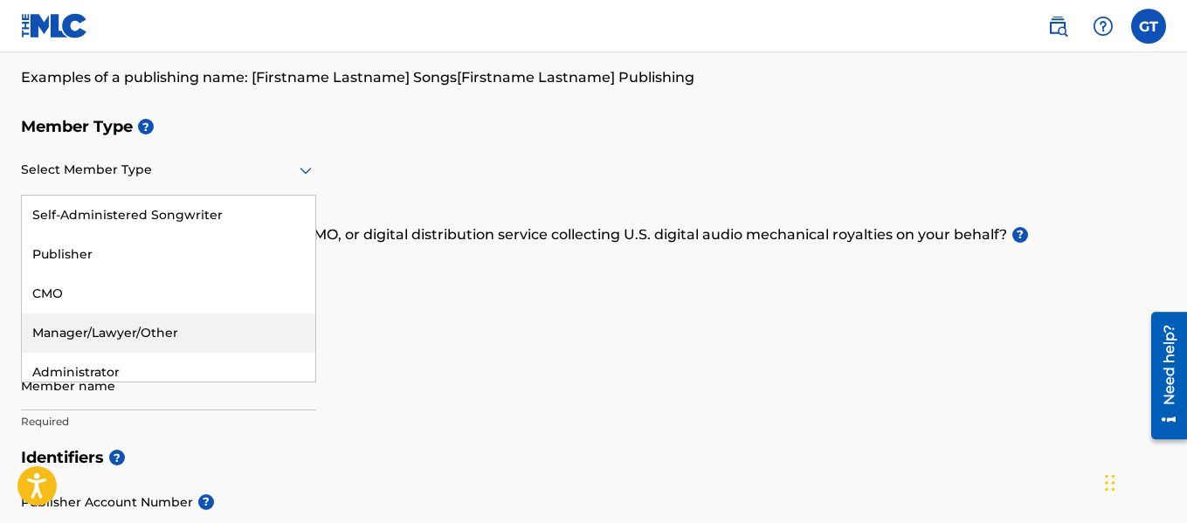
click at [178, 333] on div "Manager/Lawyer/Other" at bounding box center [168, 332] width 293 height 39
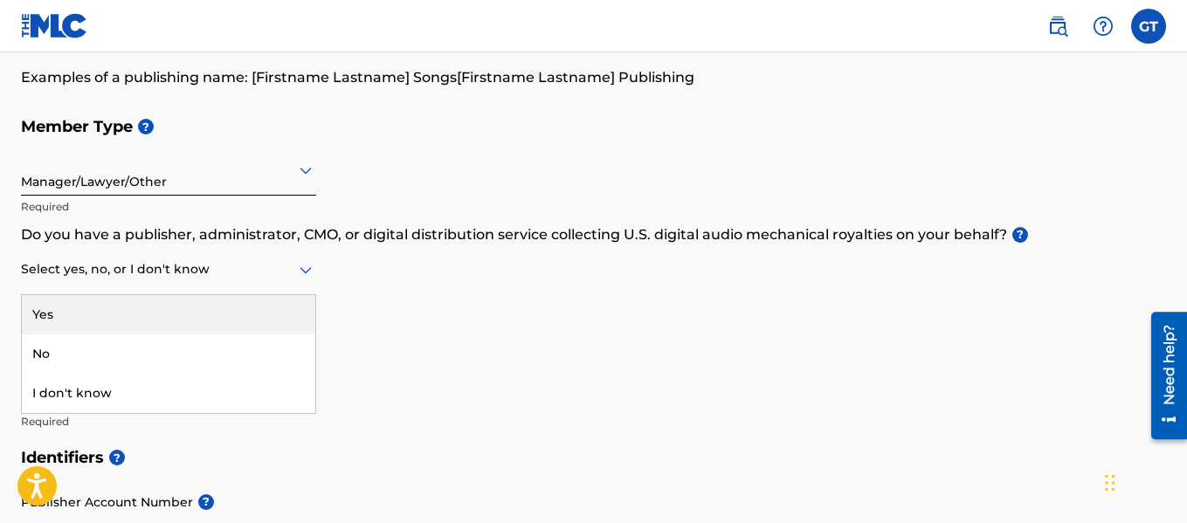
click at [155, 267] on div at bounding box center [168, 269] width 295 height 22
click at [164, 191] on div "Manager/Lawyer/Other" at bounding box center [168, 171] width 295 height 50
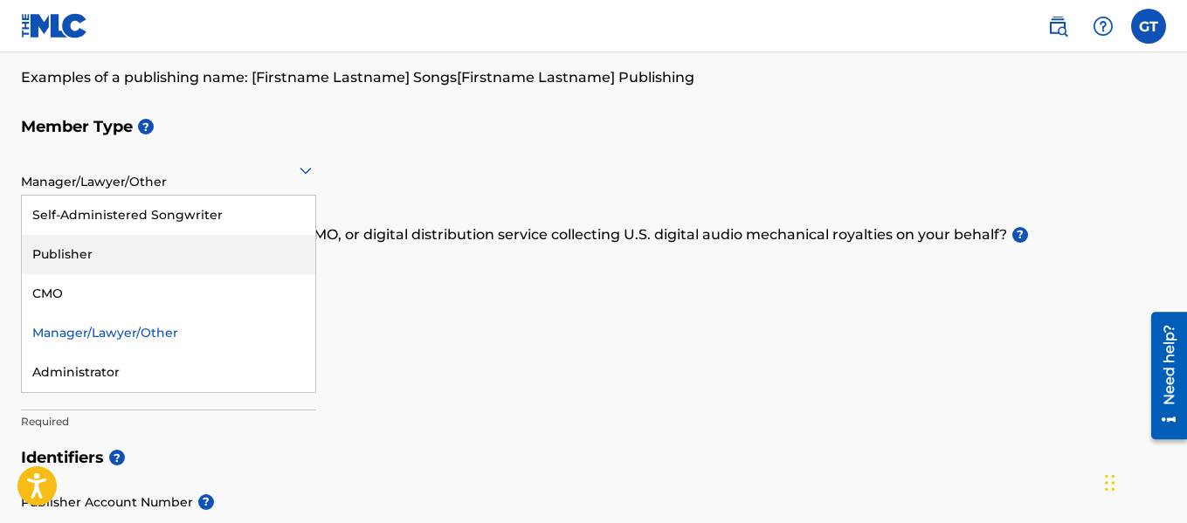
click at [475, 265] on div "Member Type ? 5 results available. Use Up and Down to choose options, press Ent…" at bounding box center [593, 273] width 1145 height 331
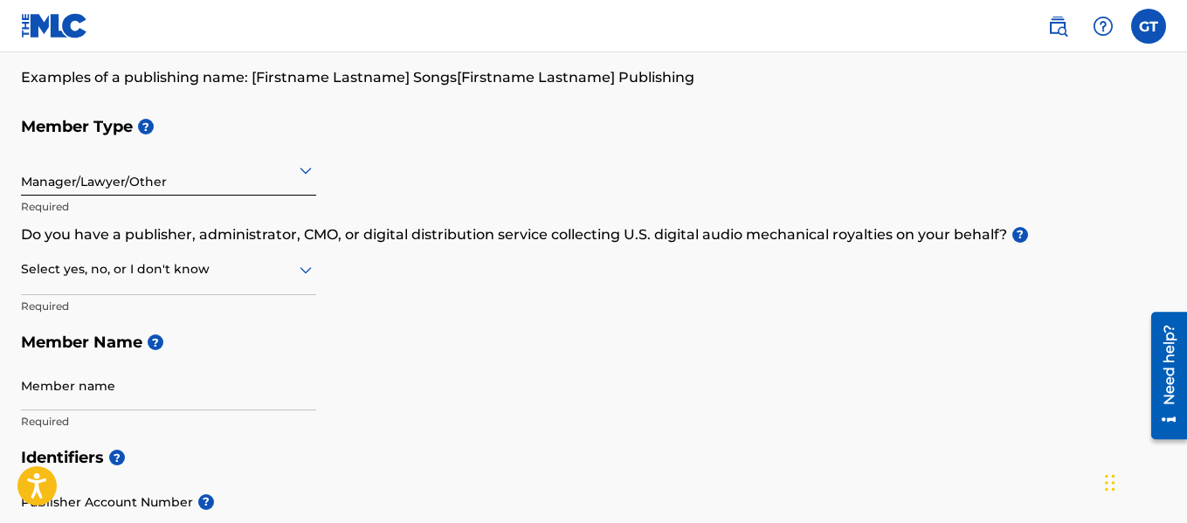
click at [179, 172] on div at bounding box center [168, 170] width 295 height 22
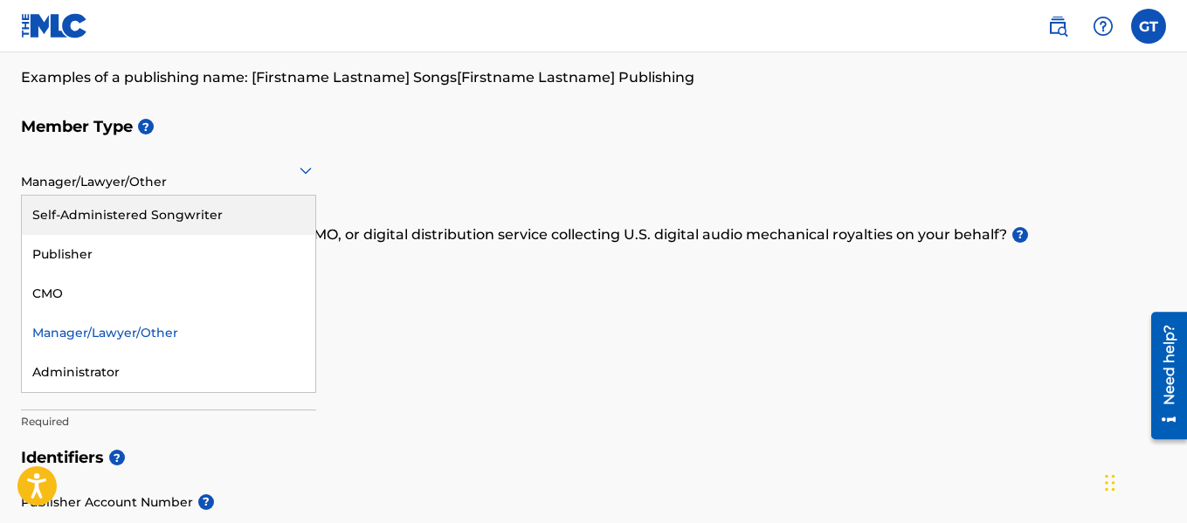
click at [218, 220] on div "Self-Administered Songwriter" at bounding box center [168, 215] width 293 height 39
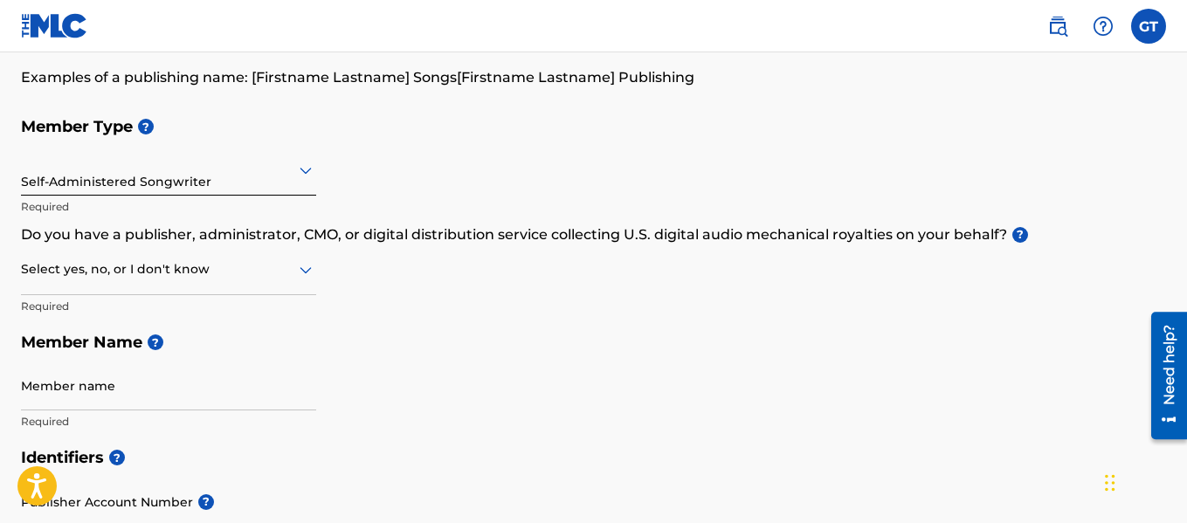
click at [173, 274] on div at bounding box center [168, 269] width 295 height 22
click at [114, 319] on div "Yes" at bounding box center [168, 314] width 293 height 39
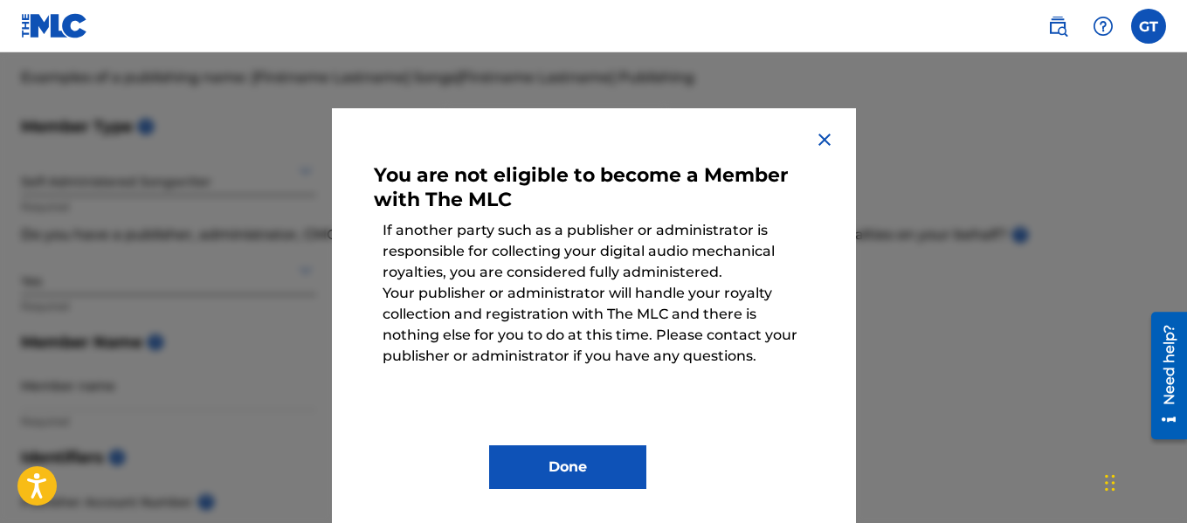
click at [526, 468] on button "Done" at bounding box center [567, 467] width 157 height 44
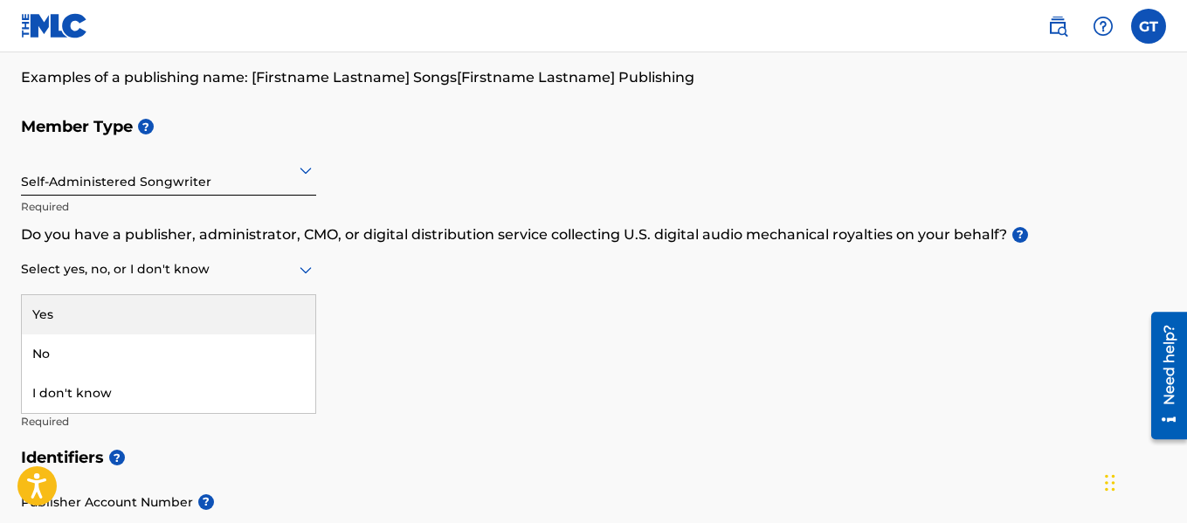
click at [89, 281] on div "Select yes, no, or I don't know" at bounding box center [168, 270] width 295 height 50
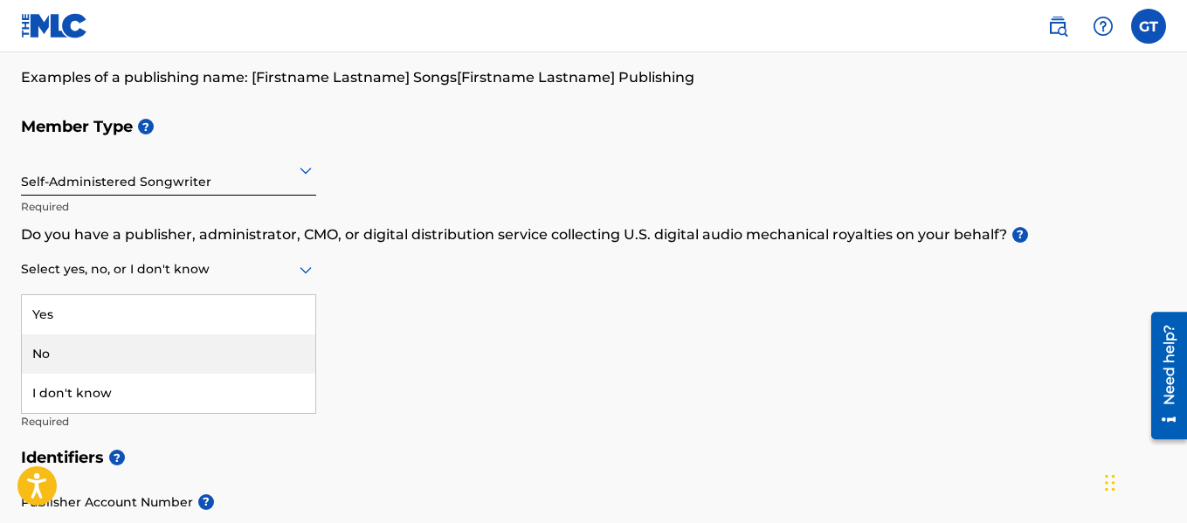
click at [81, 347] on div "No" at bounding box center [168, 353] width 293 height 39
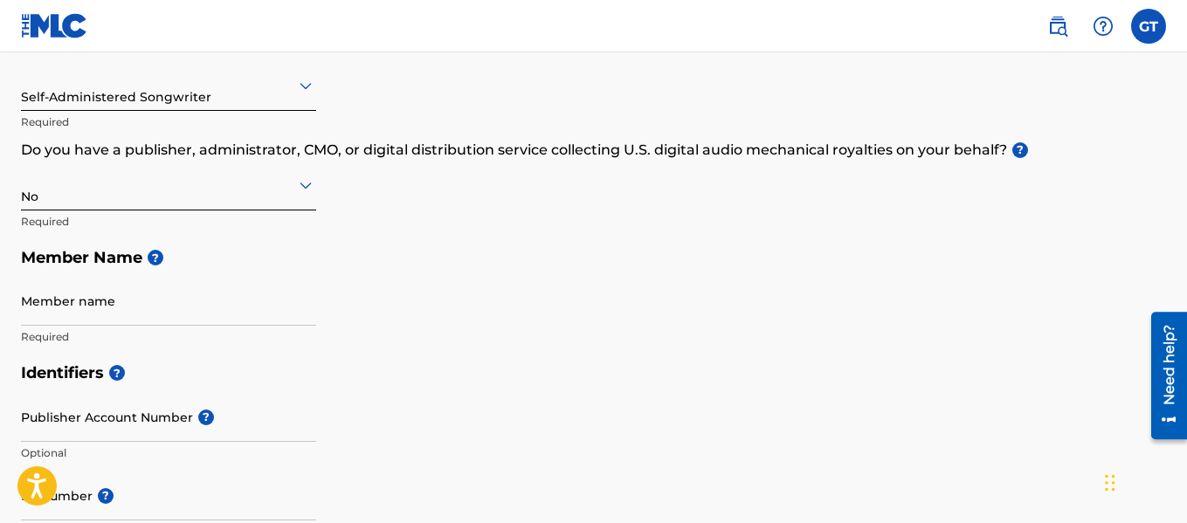
scroll to position [225, 0]
click at [60, 317] on input "Member name" at bounding box center [168, 302] width 295 height 50
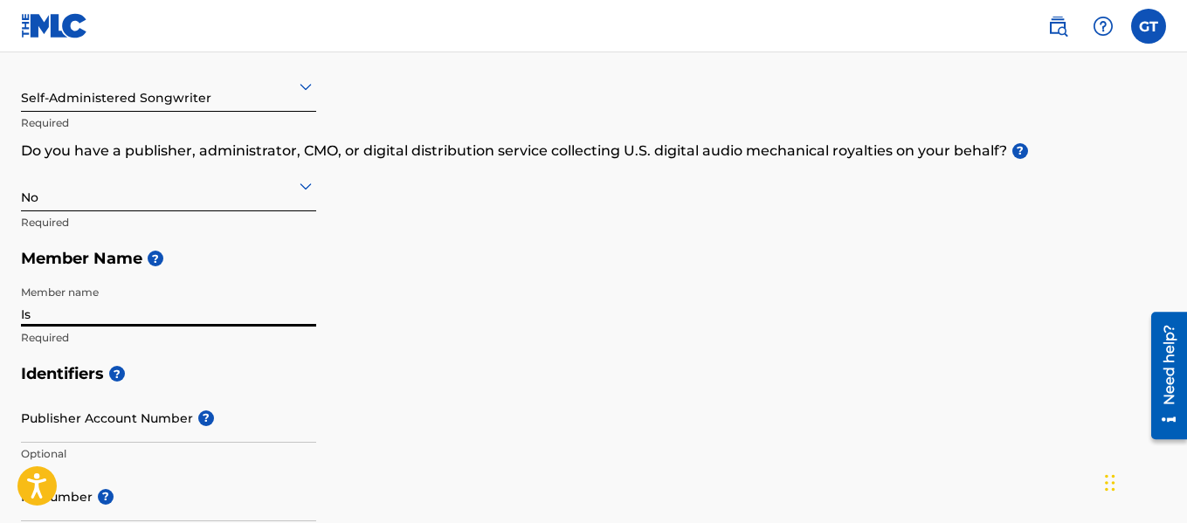
type input "I"
type input "M"
type input "Isaac Floyd"
click at [490, 324] on div "Member Type ? Self-Administered Songwriter Required Do you have a publisher, ad…" at bounding box center [593, 189] width 1145 height 331
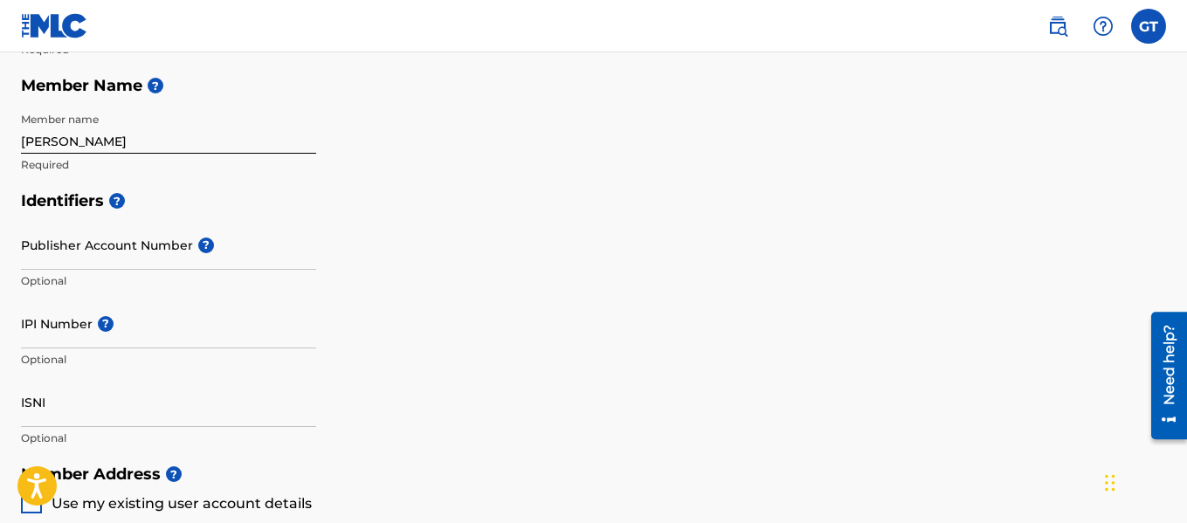
scroll to position [402, 0]
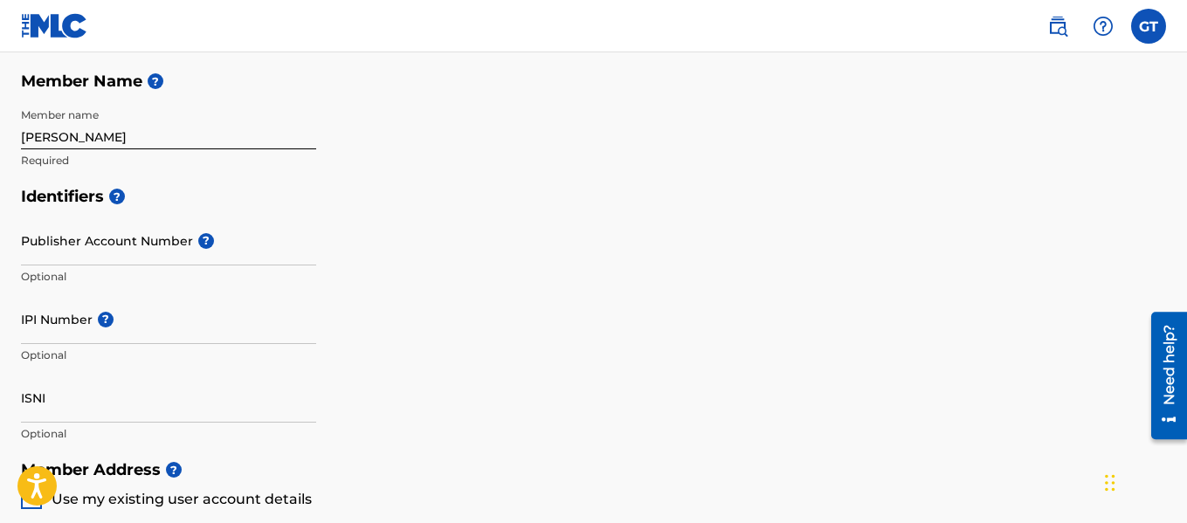
click at [62, 237] on input "Publisher Account Number ?" at bounding box center [168, 241] width 295 height 50
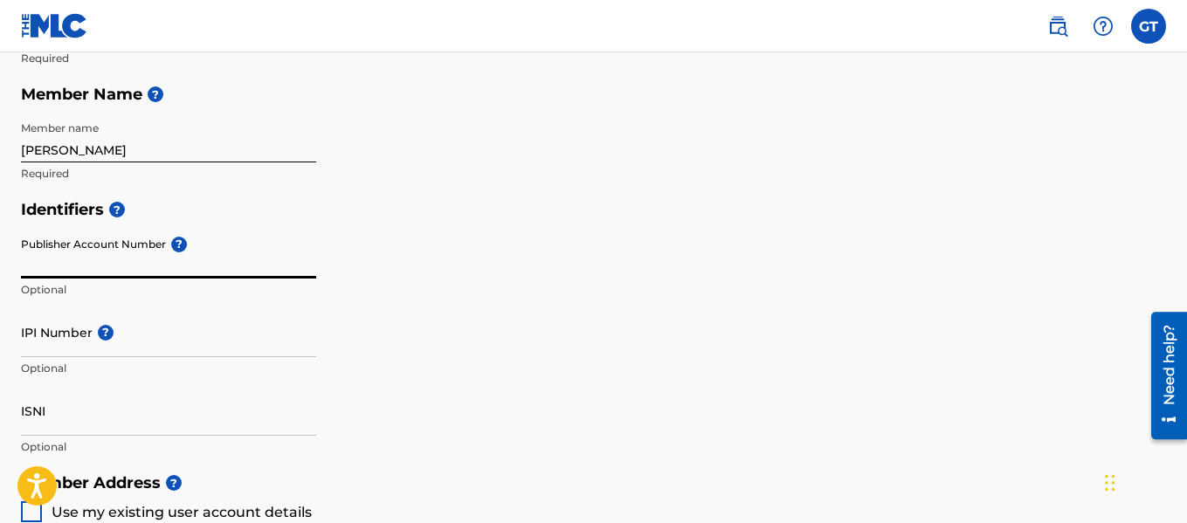
scroll to position [0, 0]
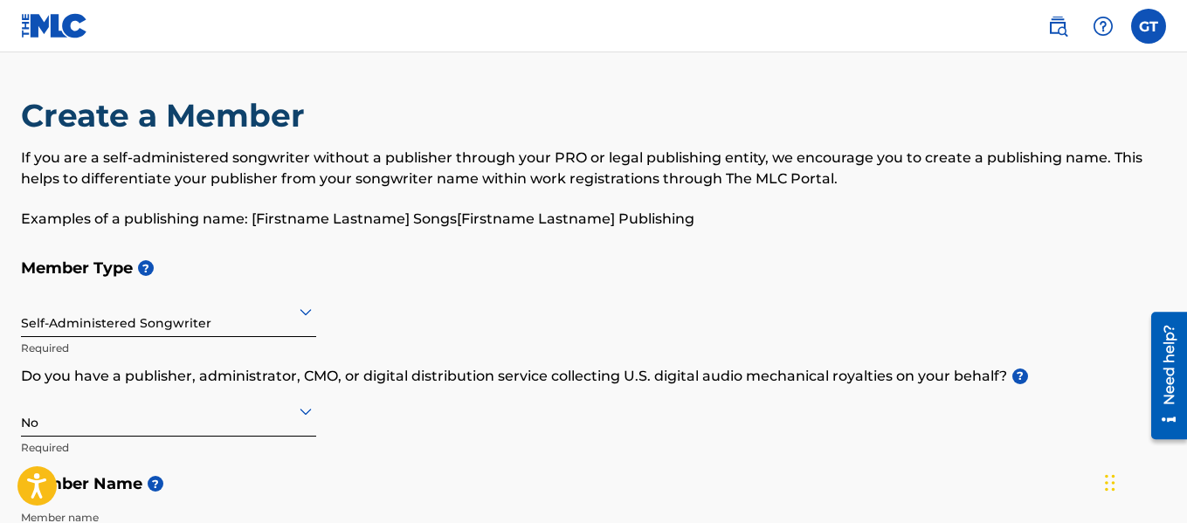
click at [1068, 27] on link at bounding box center [1057, 26] width 35 height 35
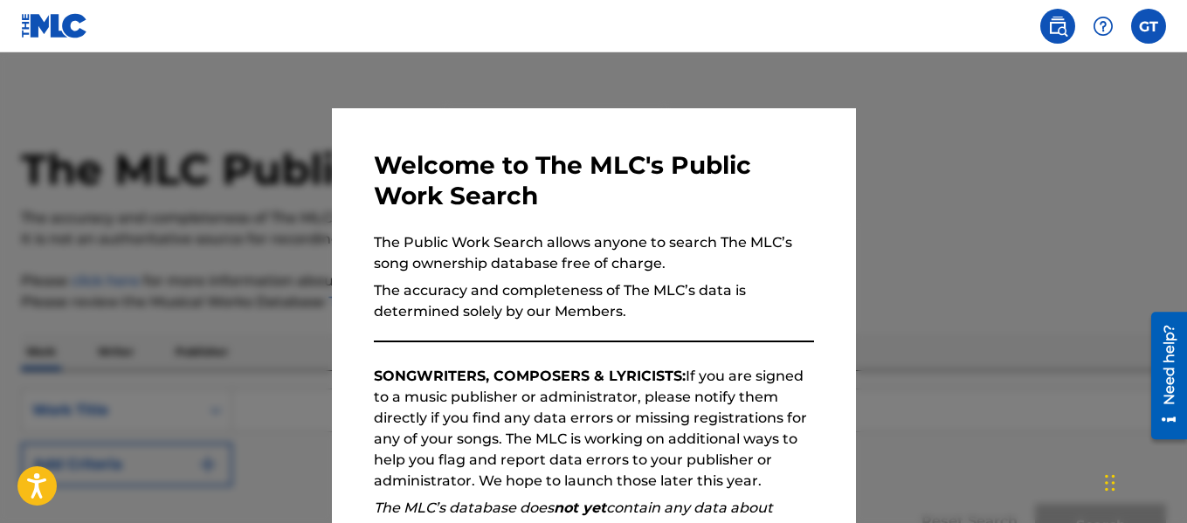
click at [1147, 35] on label at bounding box center [1148, 26] width 35 height 35
click at [1148, 26] on input "GT Gene Taylor gtgenetaylor53@gmail.com Notification Preferences Profile Log out" at bounding box center [1148, 26] width 0 height 0
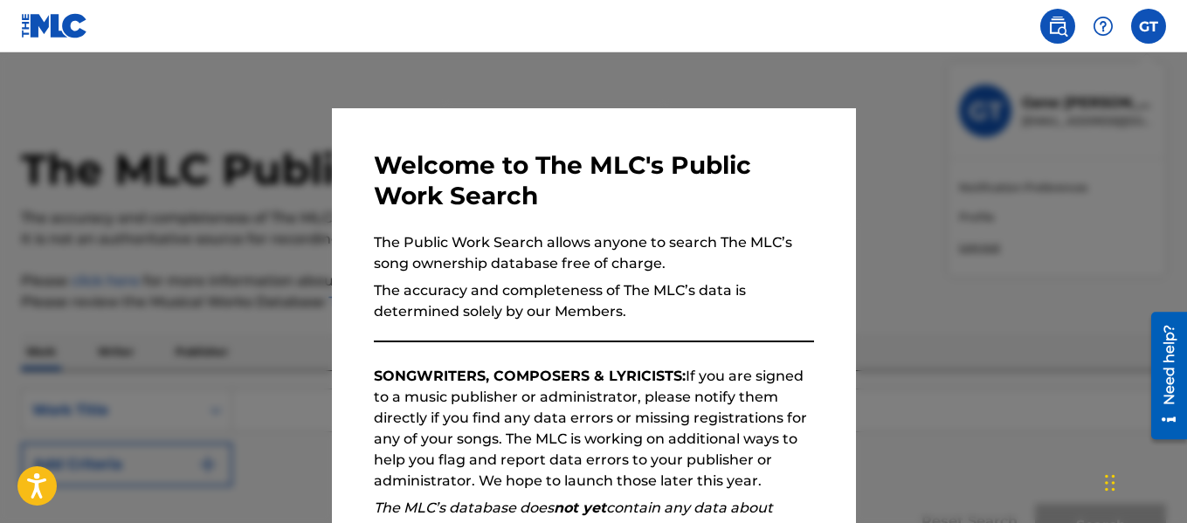
click at [1162, 22] on div "GT GT Gene Taylor gtgenetaylor53@gmail.com Notification Preferences Profile Log…" at bounding box center [1148, 26] width 35 height 35
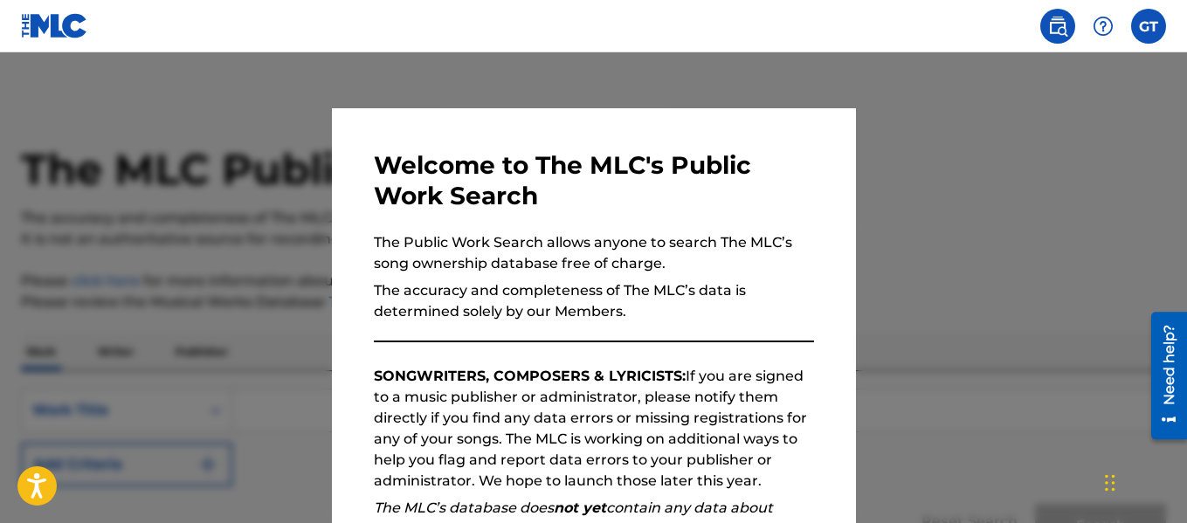
click at [882, 159] on div at bounding box center [593, 313] width 1187 height 523
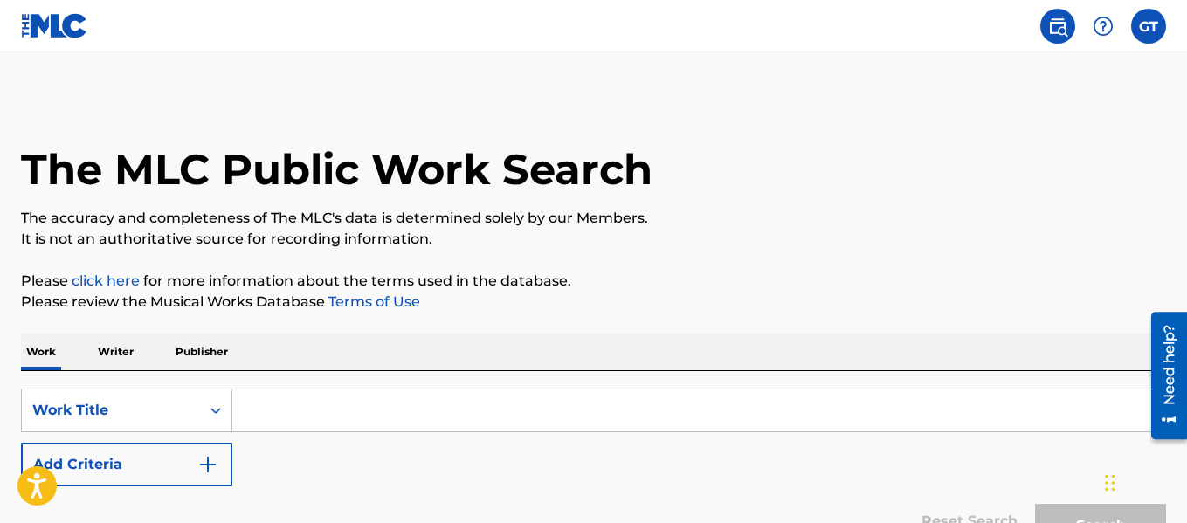
scroll to position [181, 0]
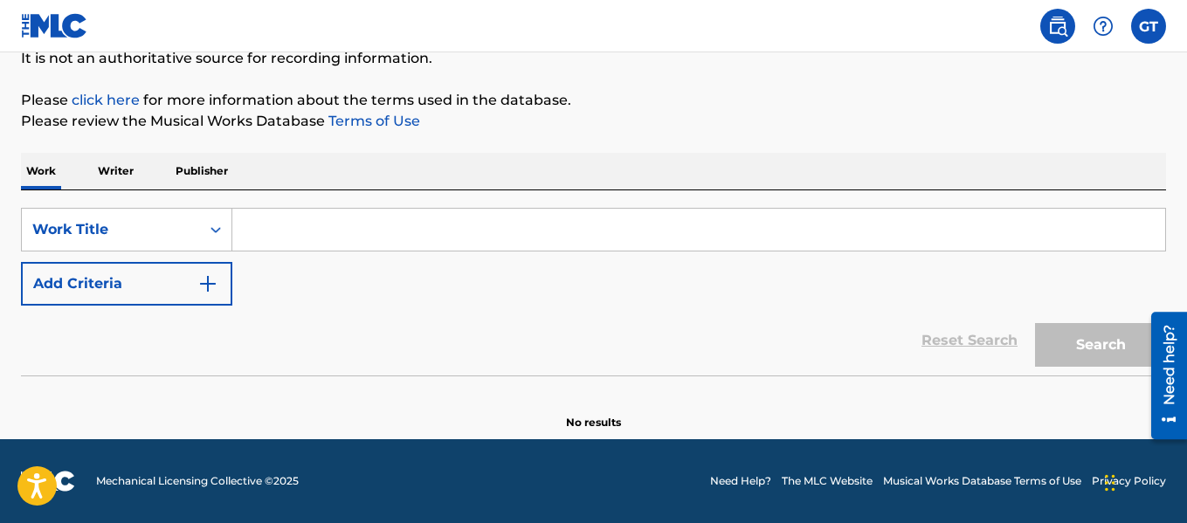
click at [1146, 19] on label at bounding box center [1148, 26] width 35 height 35
click at [1148, 26] on input "GT Gene Taylor gtgenetaylor53@gmail.com Notification Preferences Profile Log out" at bounding box center [1148, 26] width 0 height 0
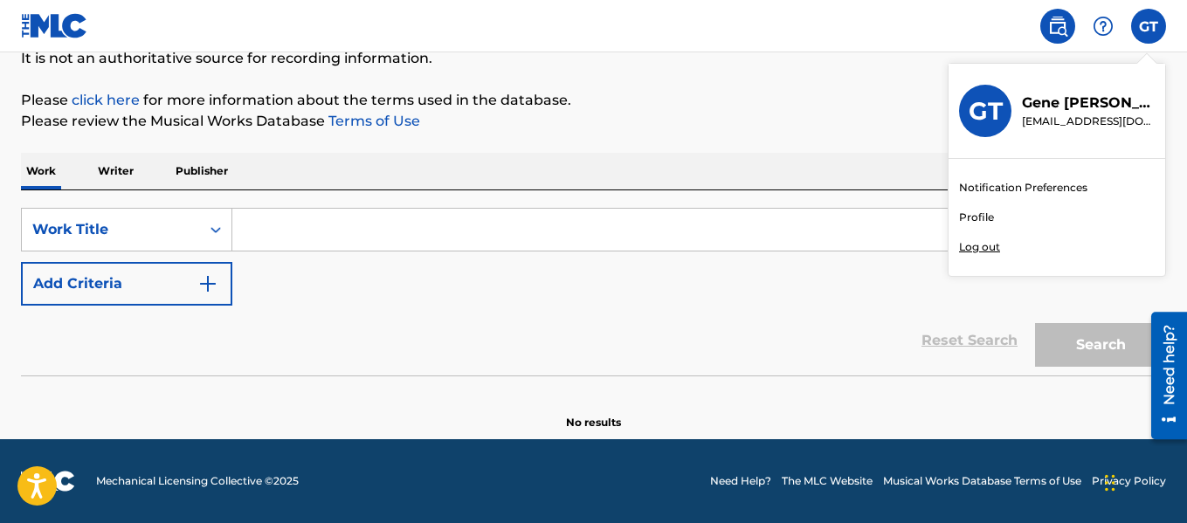
click at [974, 215] on link "Profile" at bounding box center [976, 218] width 35 height 16
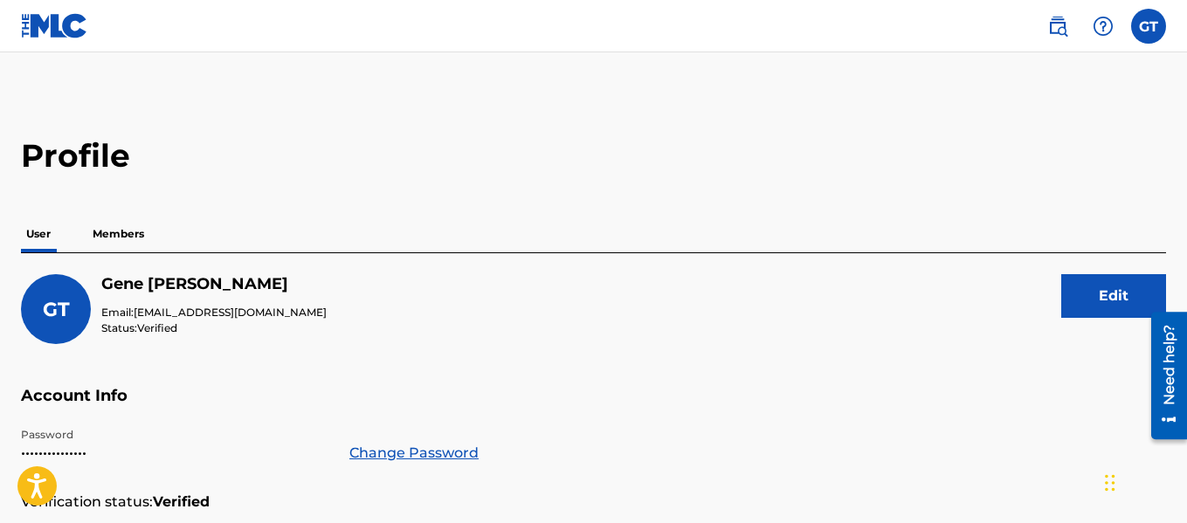
click at [108, 236] on p "Members" at bounding box center [118, 234] width 62 height 37
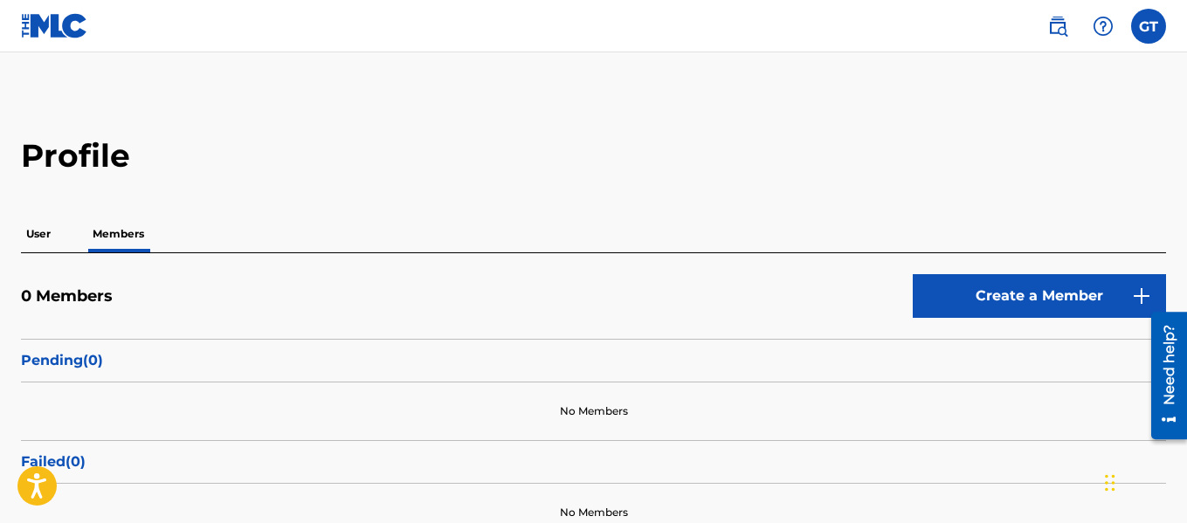
scroll to position [144, 0]
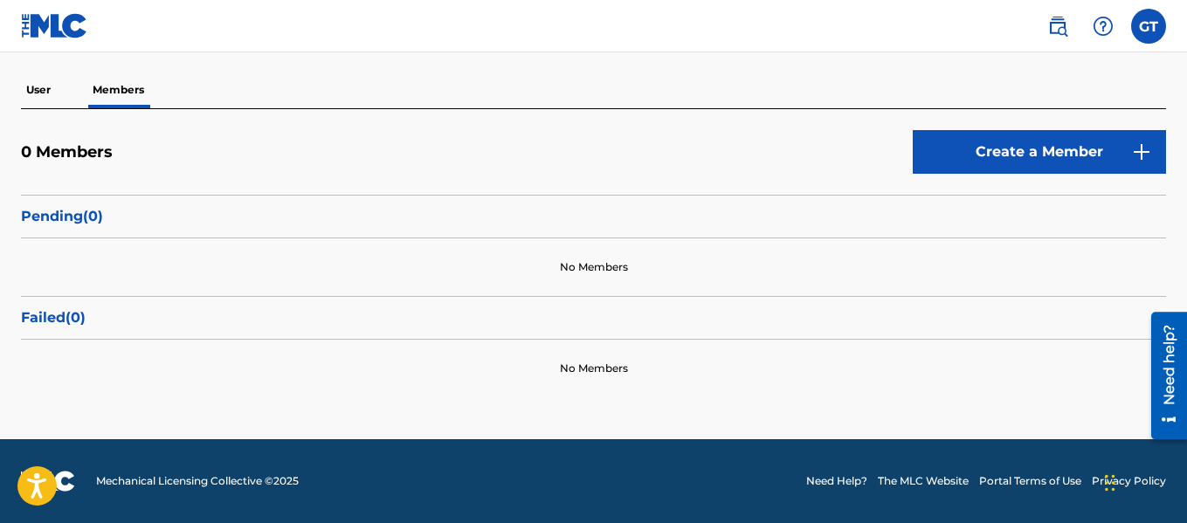
click at [1109, 144] on link "Create a Member" at bounding box center [1038, 152] width 253 height 44
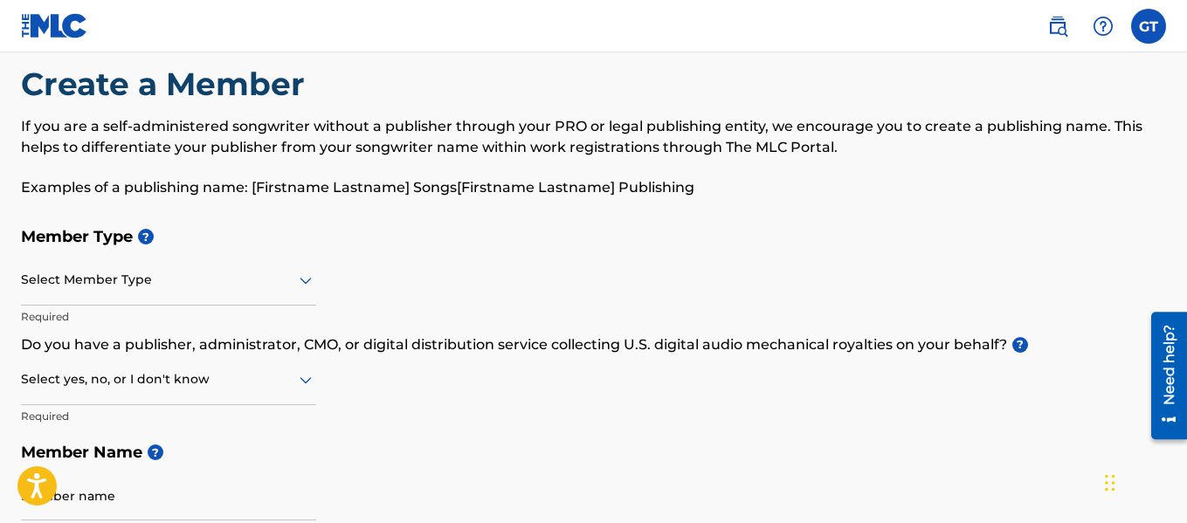
scroll to position [31, 0]
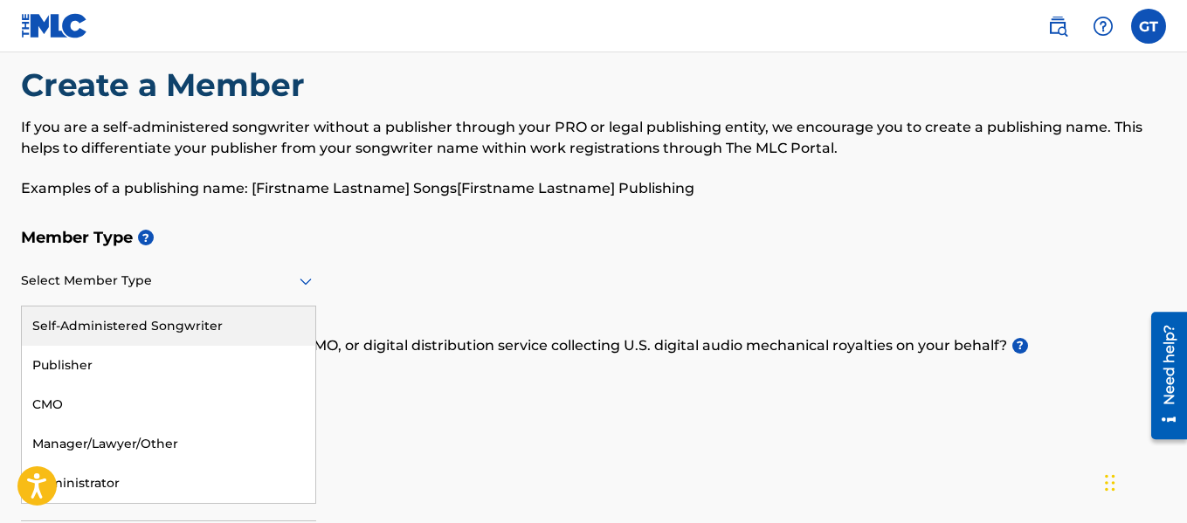
click at [134, 278] on div at bounding box center [168, 281] width 295 height 22
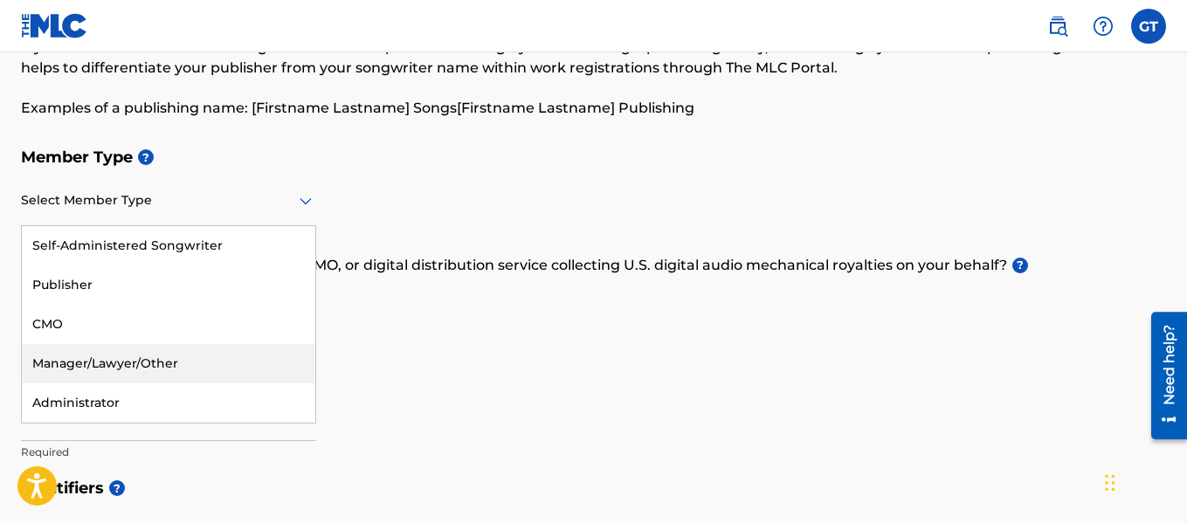
scroll to position [112, 0]
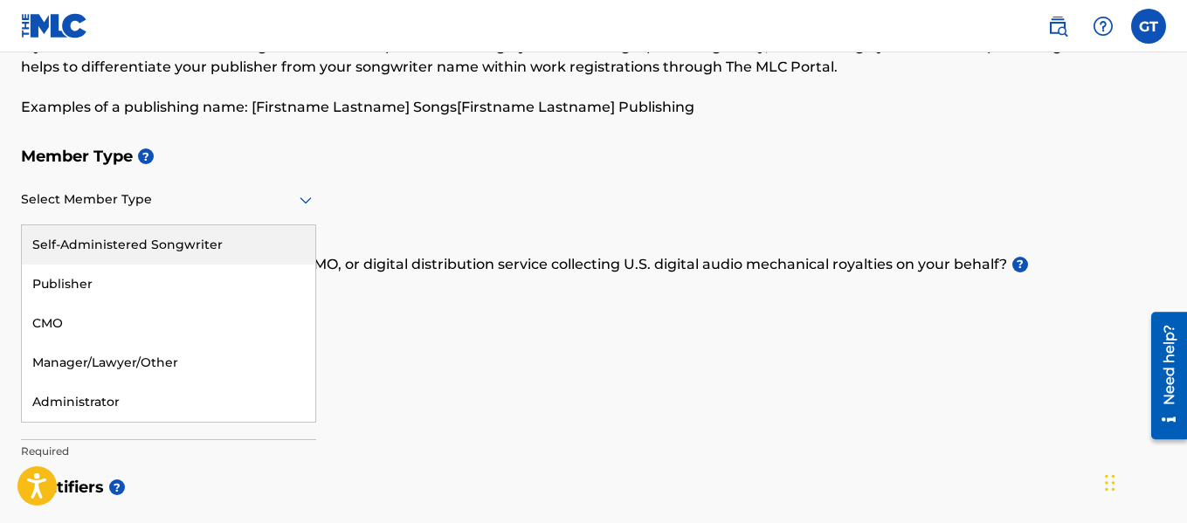
click at [111, 248] on div "Self-Administered Songwriter" at bounding box center [168, 244] width 293 height 39
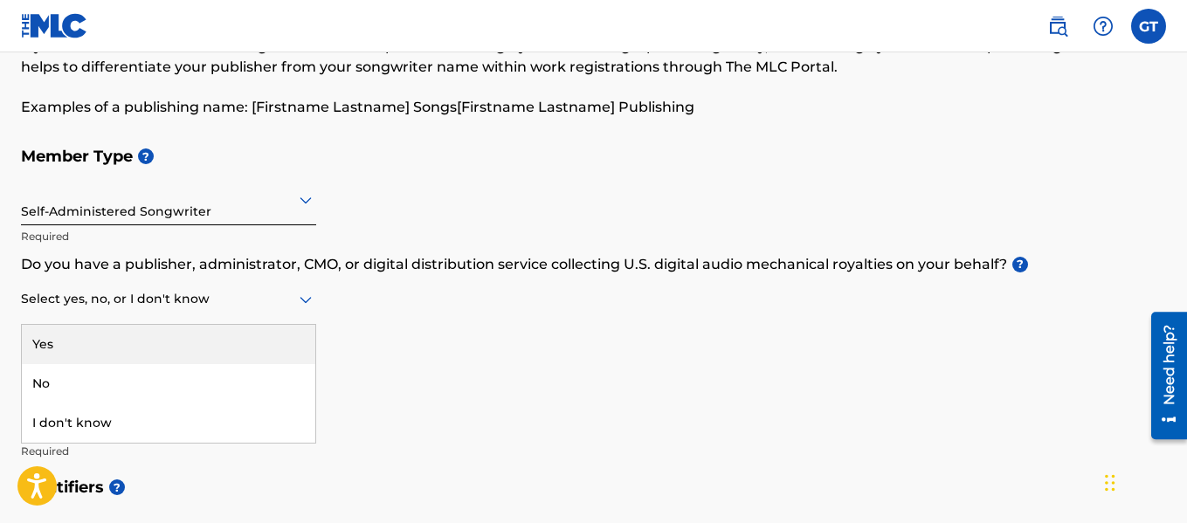
click at [203, 302] on div at bounding box center [168, 299] width 295 height 22
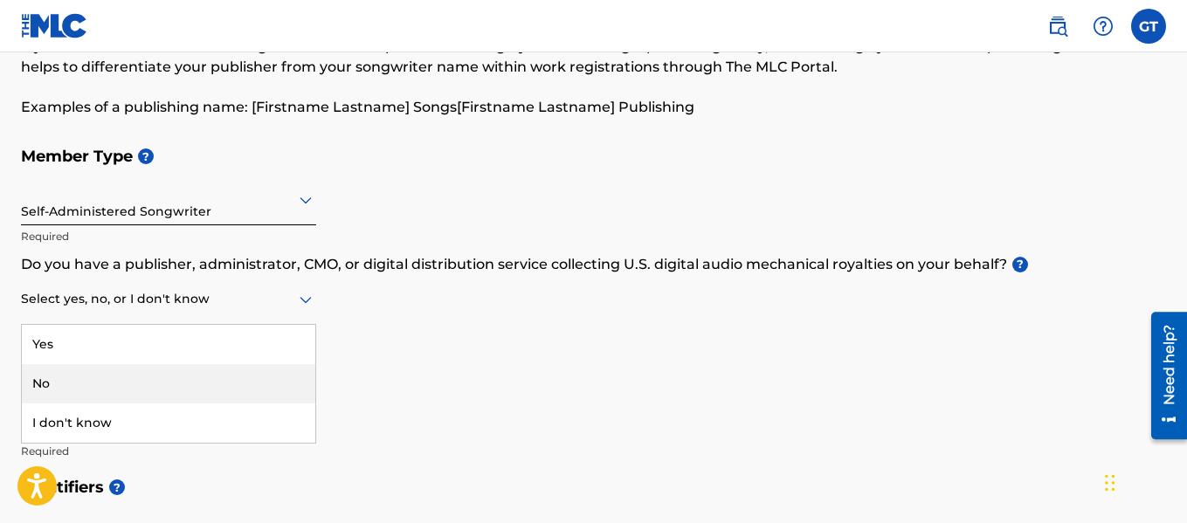
click at [143, 392] on div "No" at bounding box center [168, 383] width 293 height 39
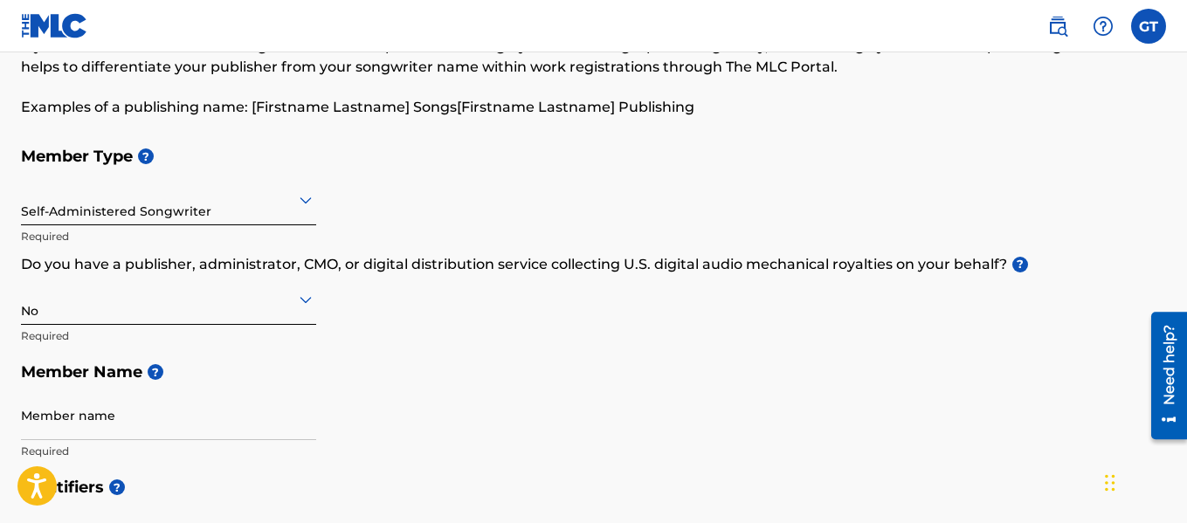
scroll to position [244, 0]
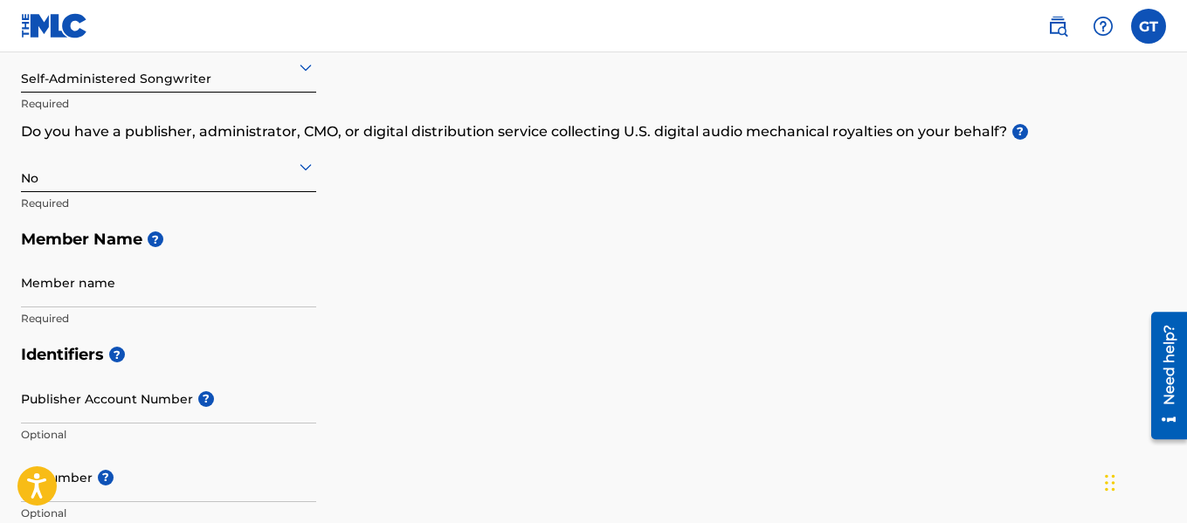
click at [134, 292] on input "Member name" at bounding box center [168, 283] width 295 height 50
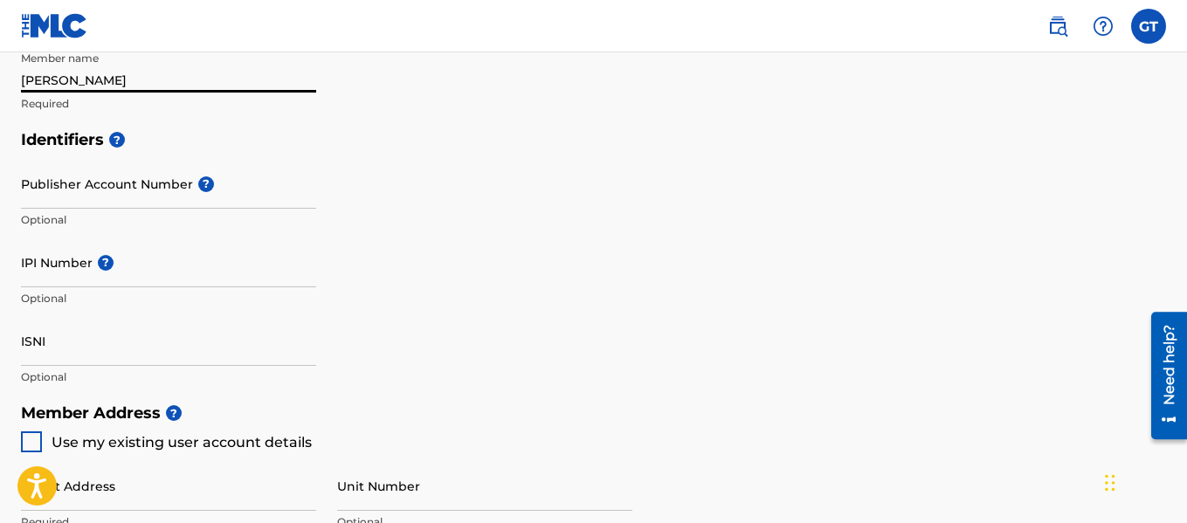
scroll to position [460, 0]
type input "Isaac Floyd"
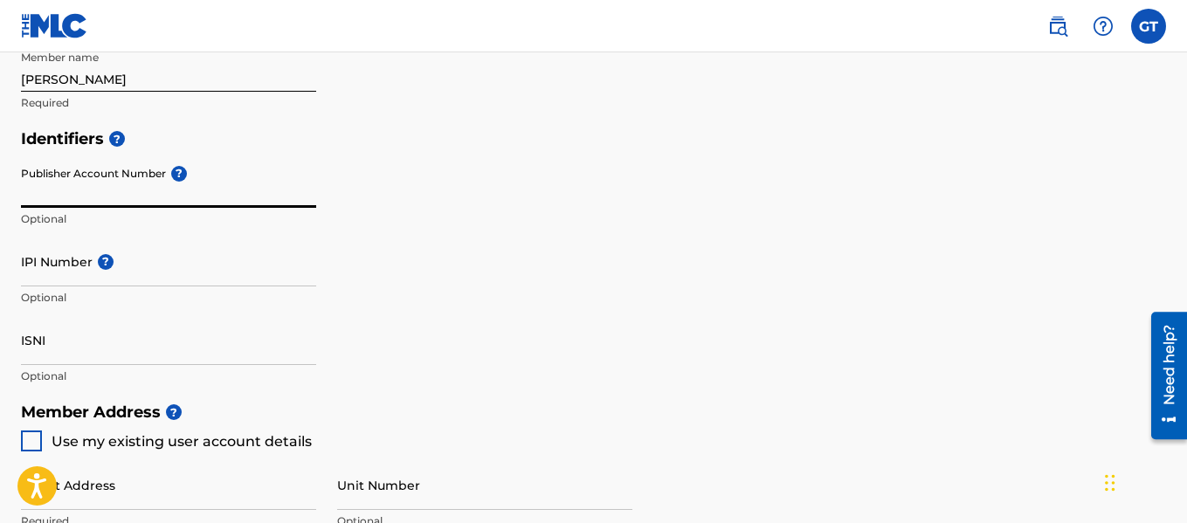
click at [98, 203] on input "Publisher Account Number ?" at bounding box center [168, 183] width 295 height 50
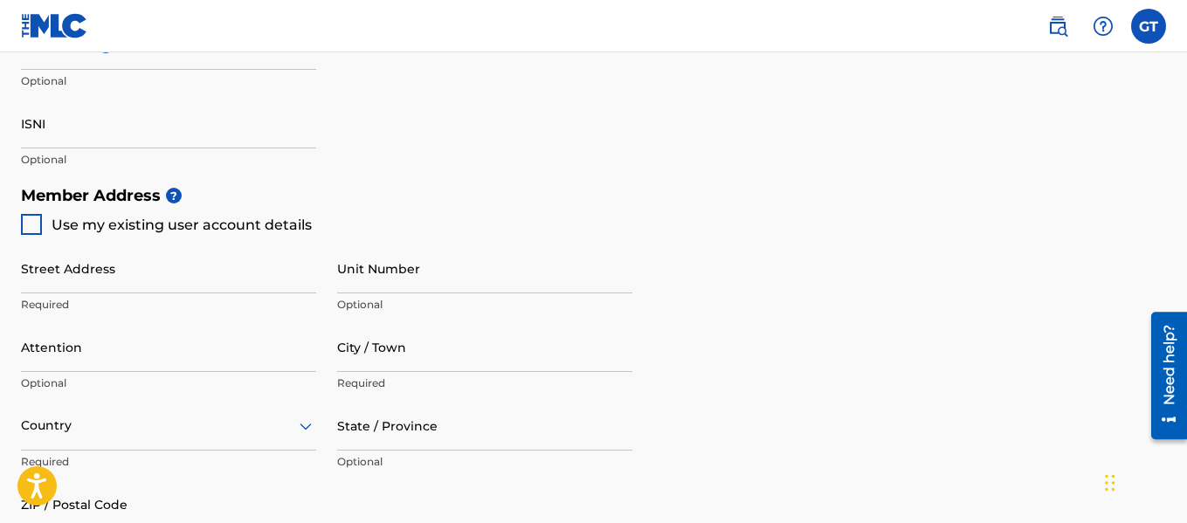
scroll to position [688, 0]
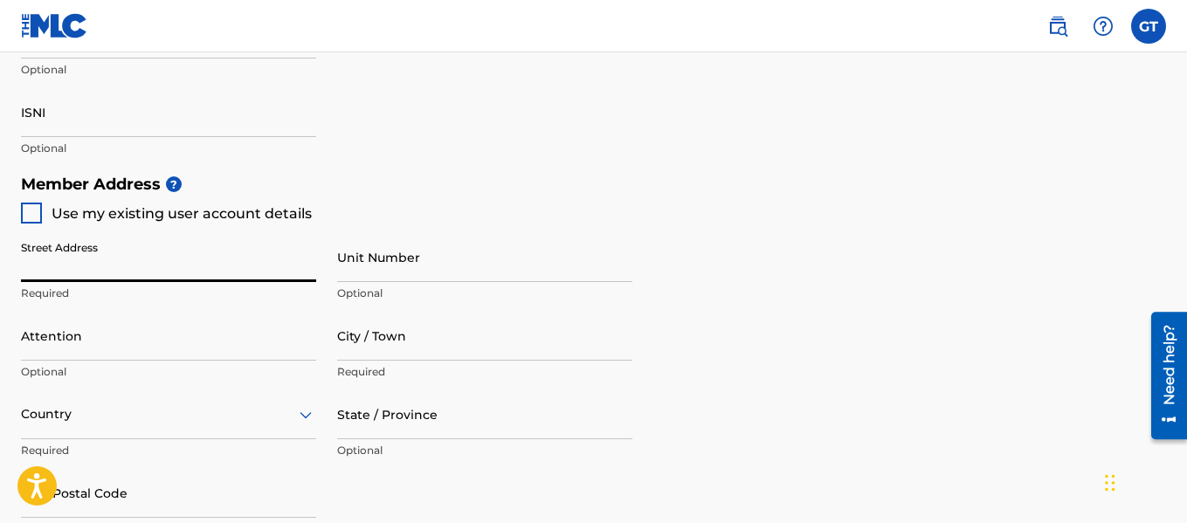
click at [113, 265] on input "Street Address" at bounding box center [168, 257] width 295 height 50
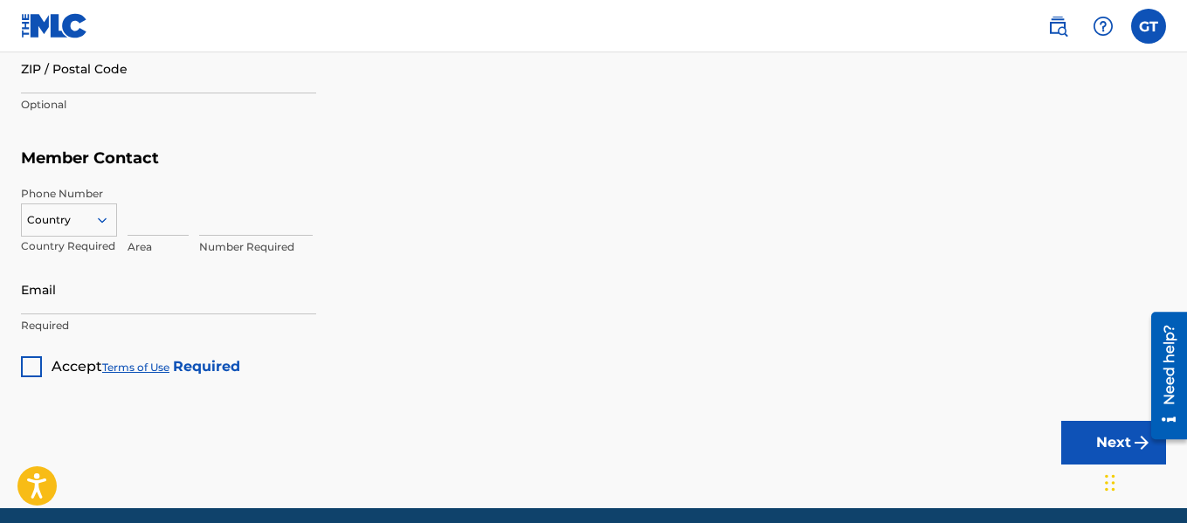
scroll to position [1113, 0]
click at [94, 226] on icon at bounding box center [102, 219] width 16 height 16
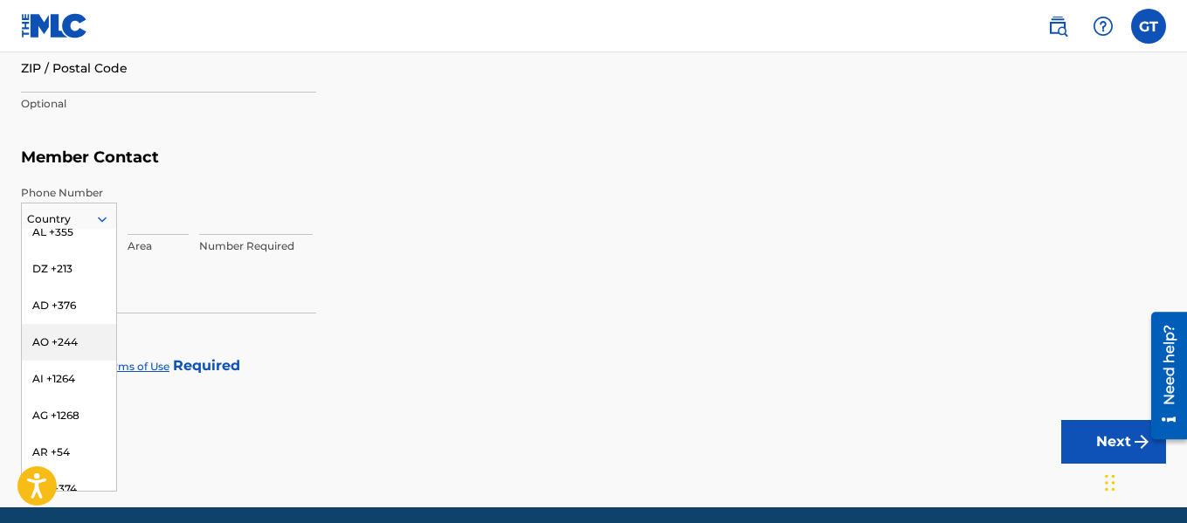
scroll to position [0, 0]
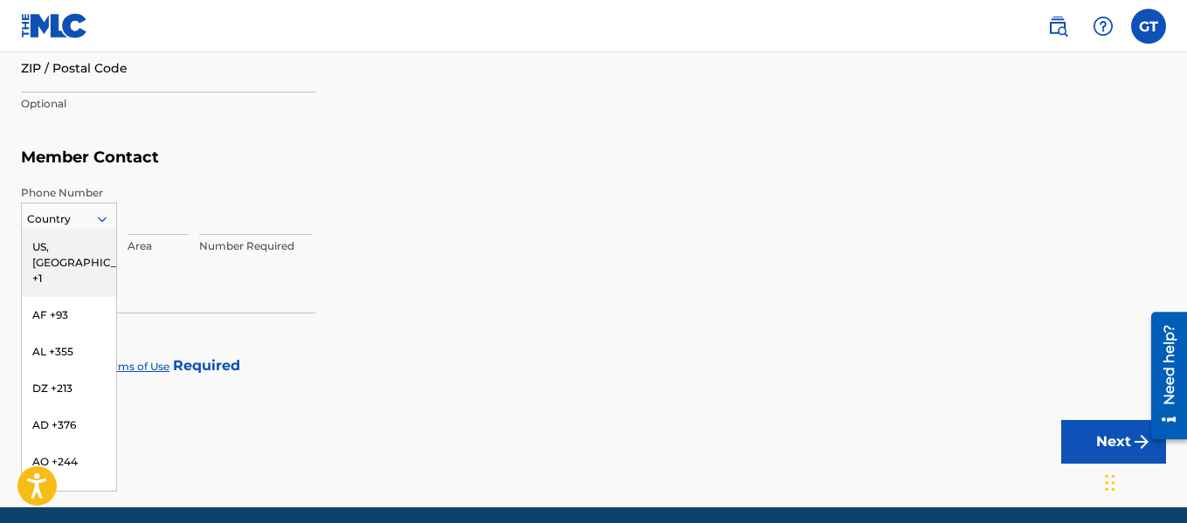
click at [63, 244] on div "US, [GEOGRAPHIC_DATA] +1" at bounding box center [69, 263] width 94 height 68
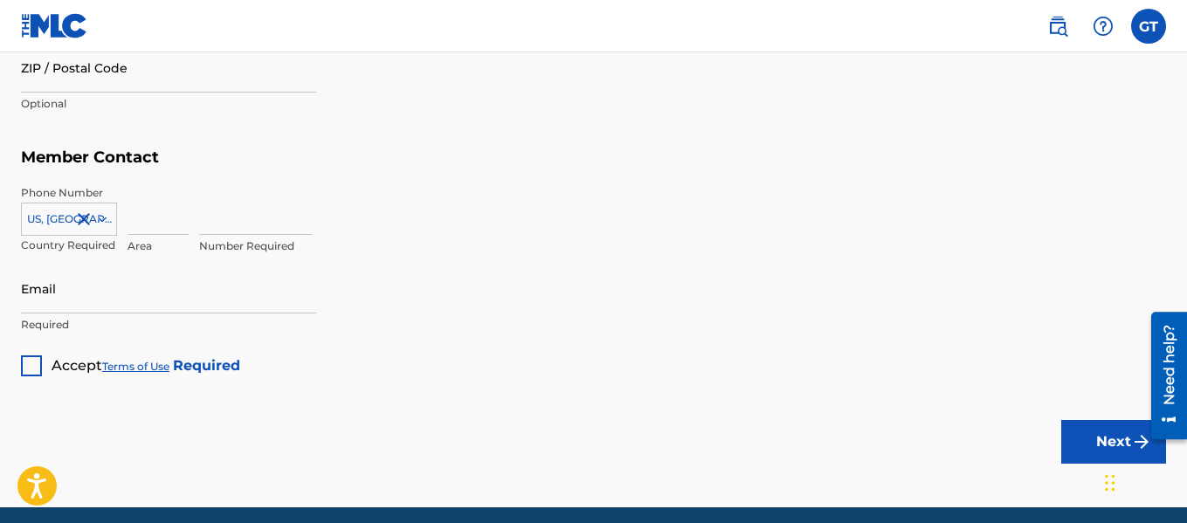
click at [158, 224] on input at bounding box center [157, 210] width 61 height 50
type input "704"
type input "4548884"
click at [73, 294] on input "Email" at bounding box center [168, 289] width 295 height 50
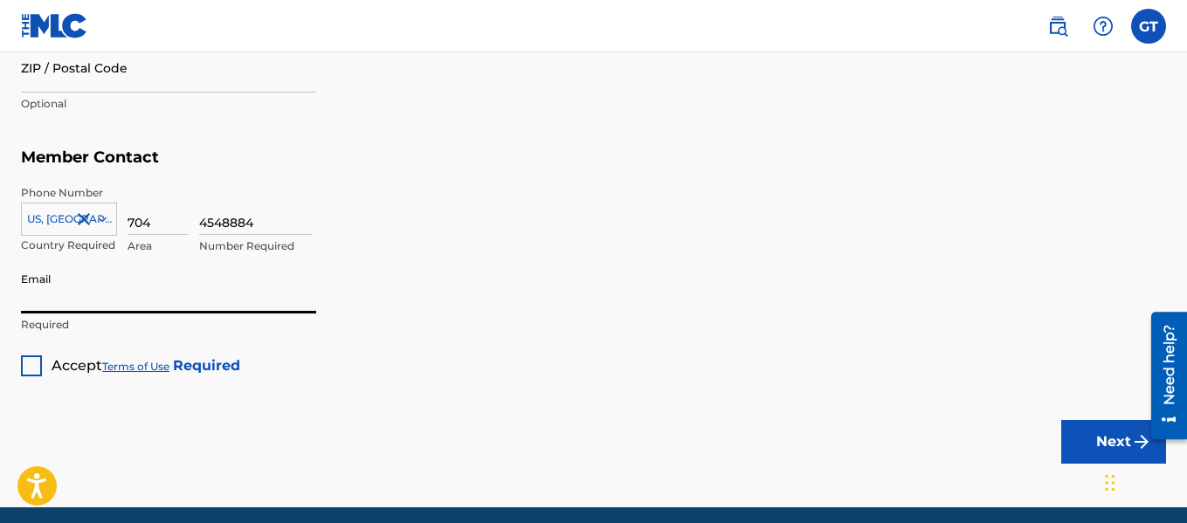
click at [30, 364] on div at bounding box center [31, 365] width 21 height 21
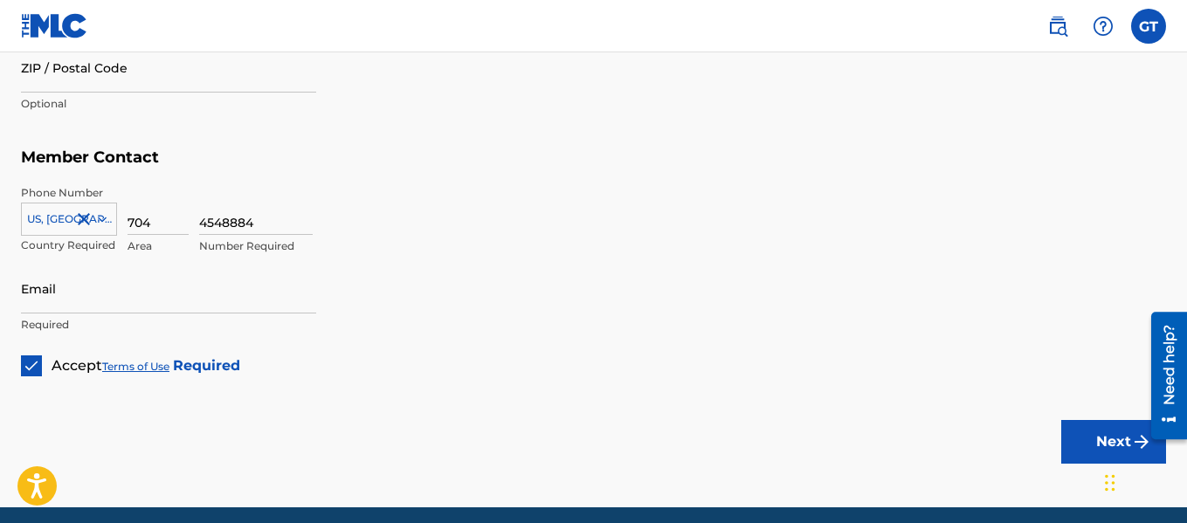
click at [1102, 426] on button "Next" at bounding box center [1113, 442] width 105 height 44
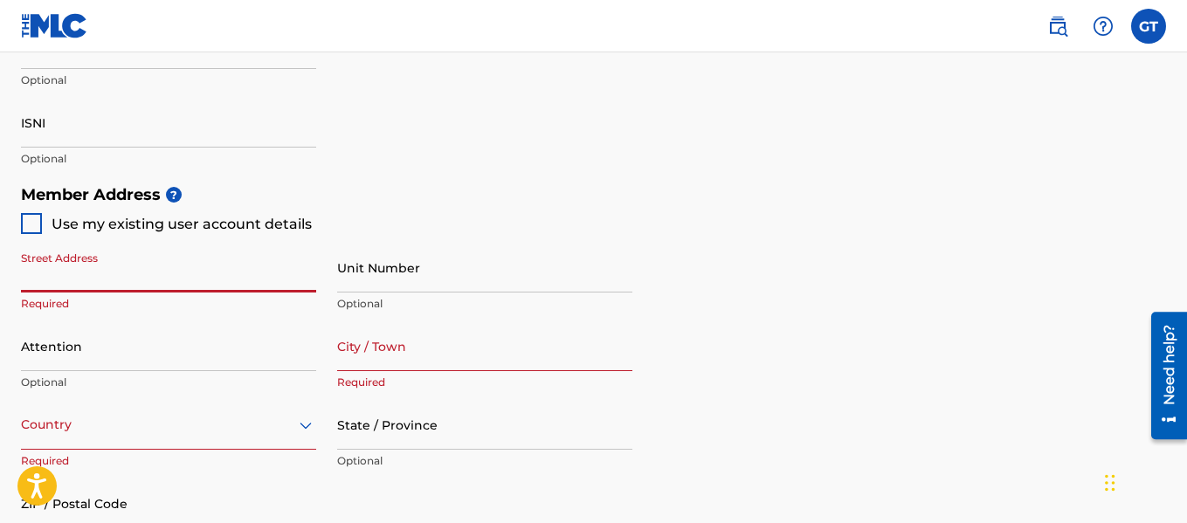
scroll to position [720, 0]
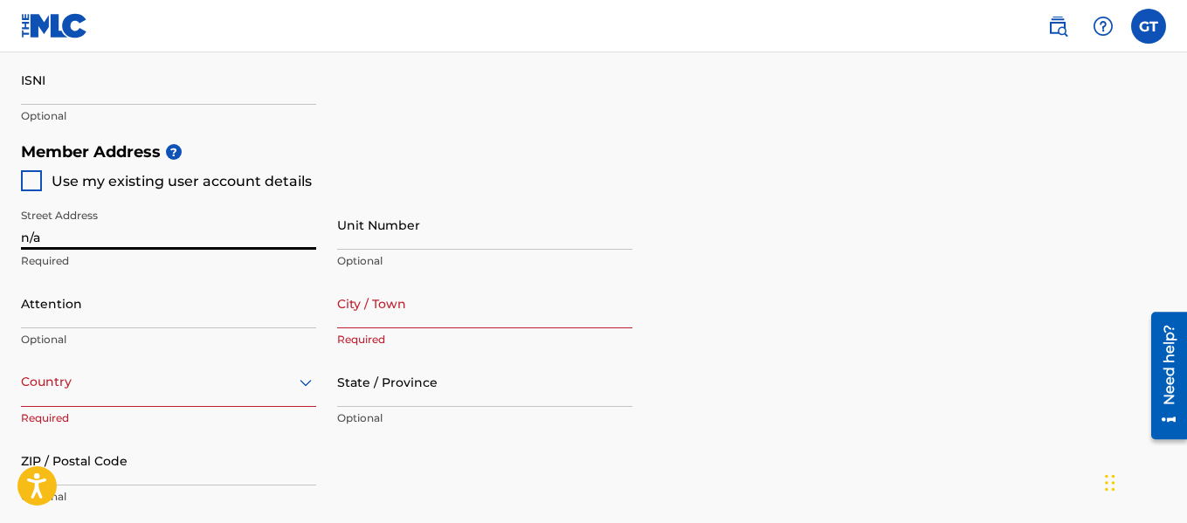
type input "n/a"
click at [366, 317] on input "City / Town" at bounding box center [484, 304] width 295 height 50
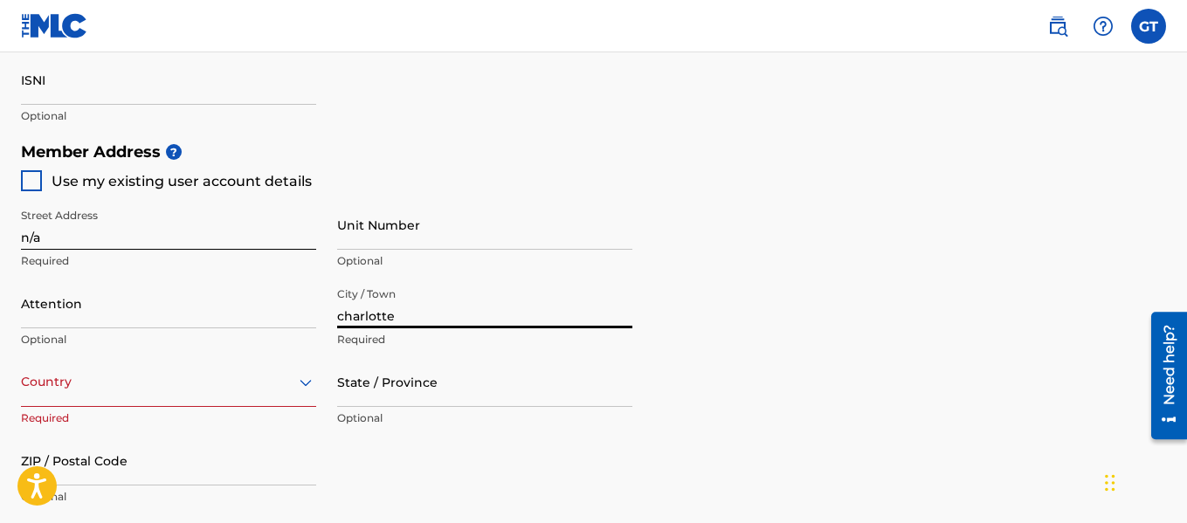
type input "charlotte"
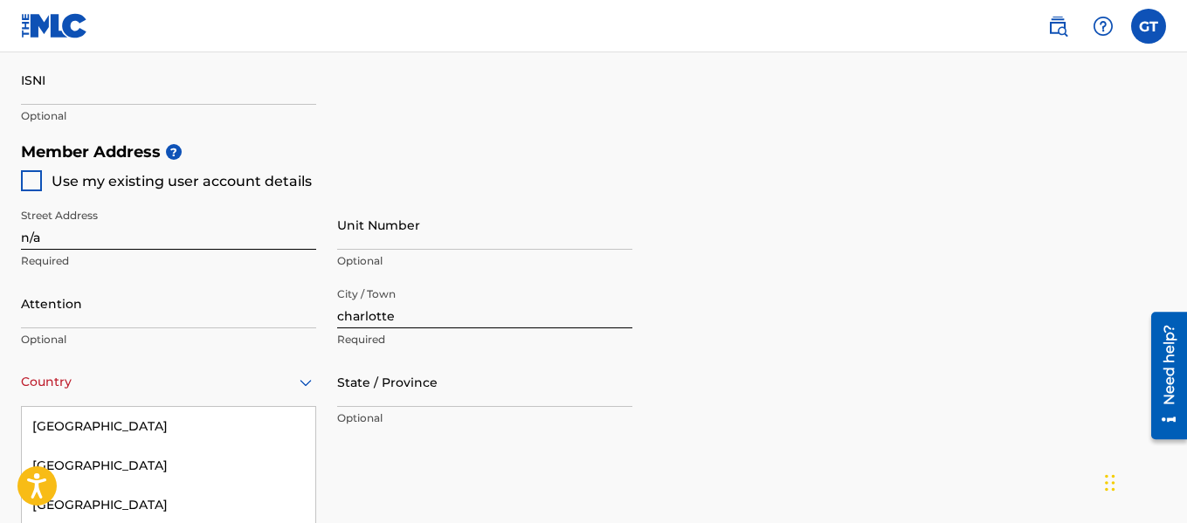
scroll to position [867, 0]
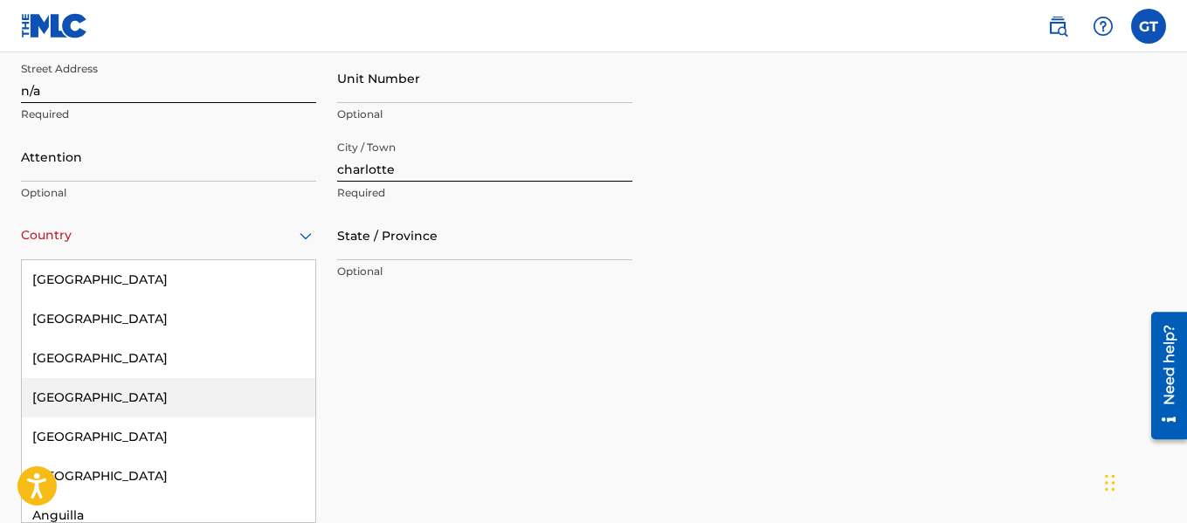
click at [169, 260] on div "223 results available. Use Up and Down to choose options, press Enter to select…" at bounding box center [168, 235] width 295 height 50
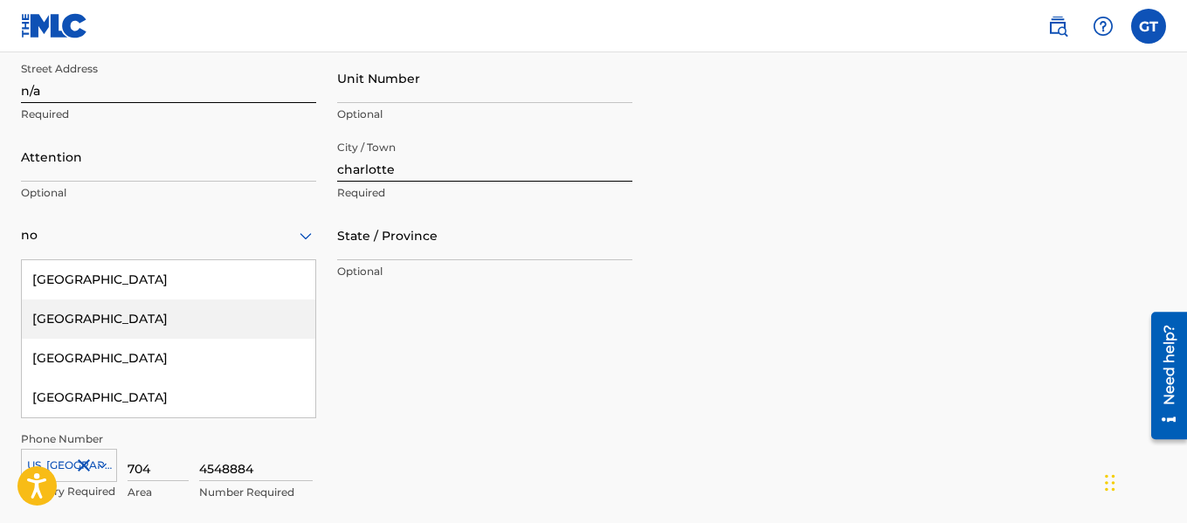
type input "n"
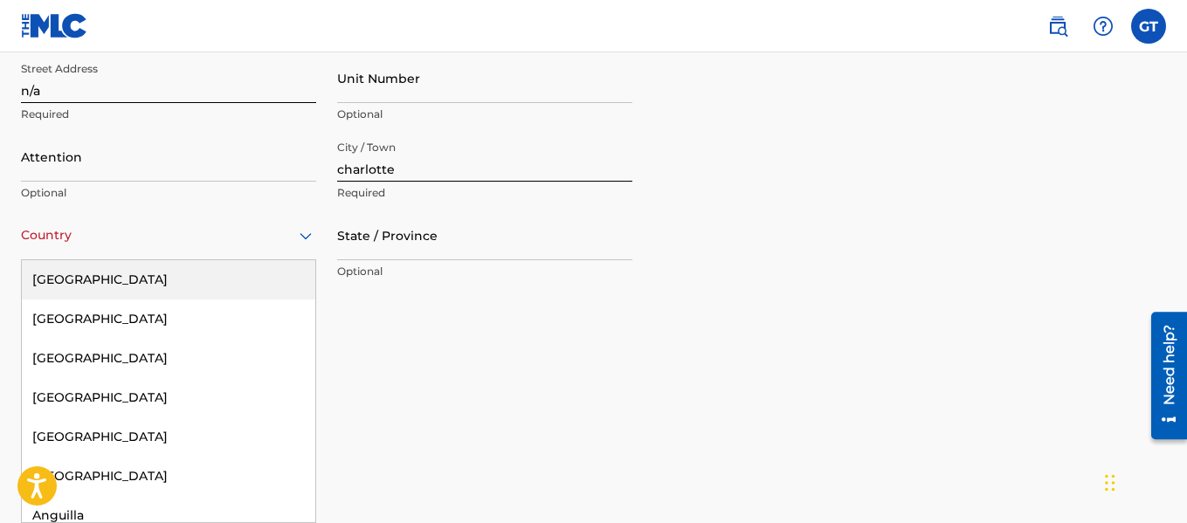
click at [141, 279] on div "[GEOGRAPHIC_DATA]" at bounding box center [168, 279] width 293 height 39
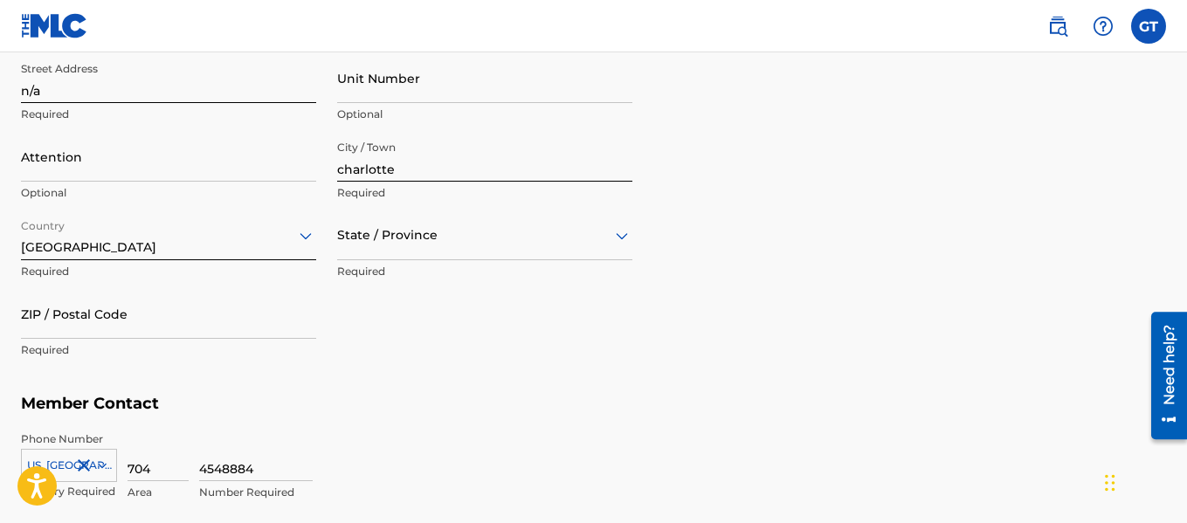
click at [382, 230] on div at bounding box center [484, 235] width 295 height 22
type input "nort"
click at [402, 279] on div "[US_STATE]" at bounding box center [484, 279] width 293 height 39
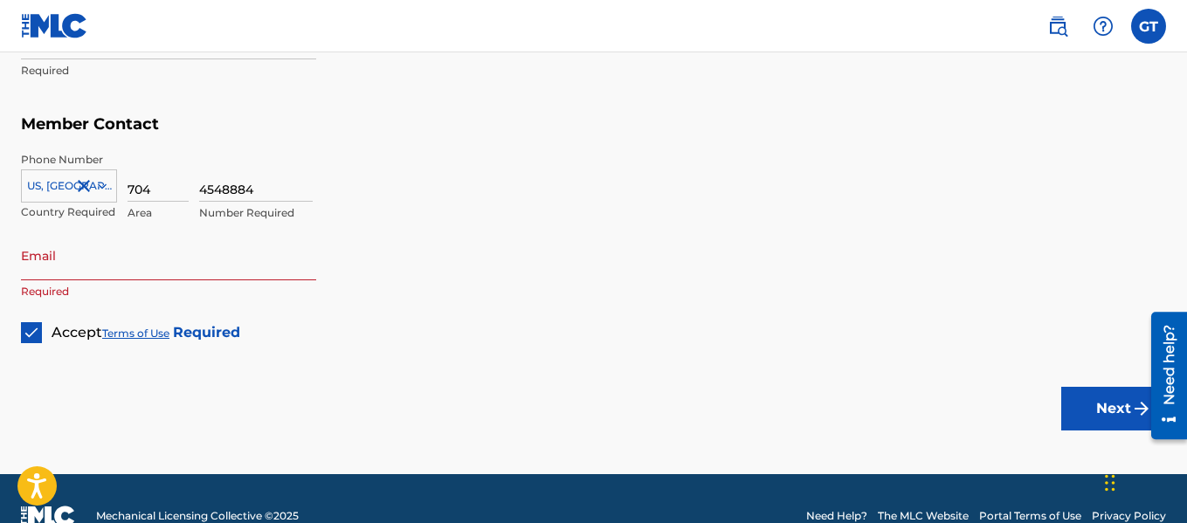
scroll to position [1160, 0]
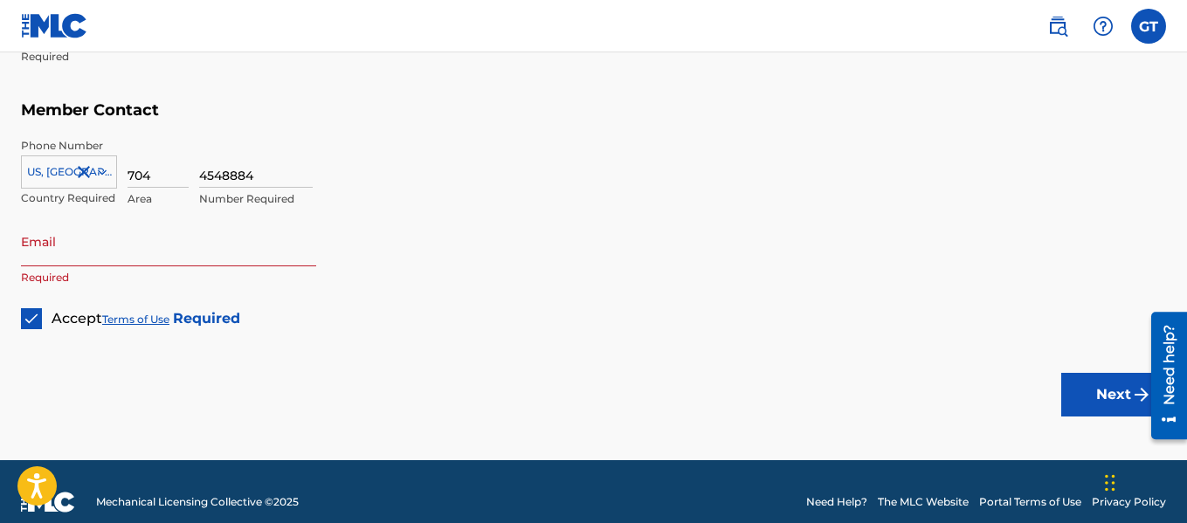
click at [1129, 390] on button "Next" at bounding box center [1113, 395] width 105 height 44
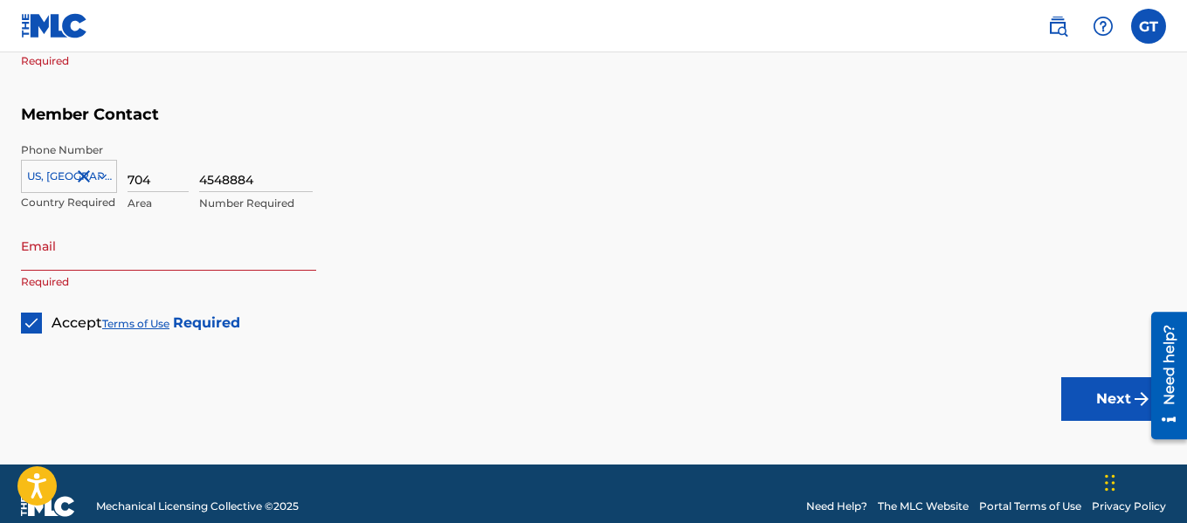
click at [152, 253] on input "Email" at bounding box center [168, 246] width 295 height 50
type input "n/a"
click at [1092, 420] on button "Next" at bounding box center [1113, 399] width 105 height 44
click at [1092, 396] on button "Next" at bounding box center [1113, 399] width 105 height 44
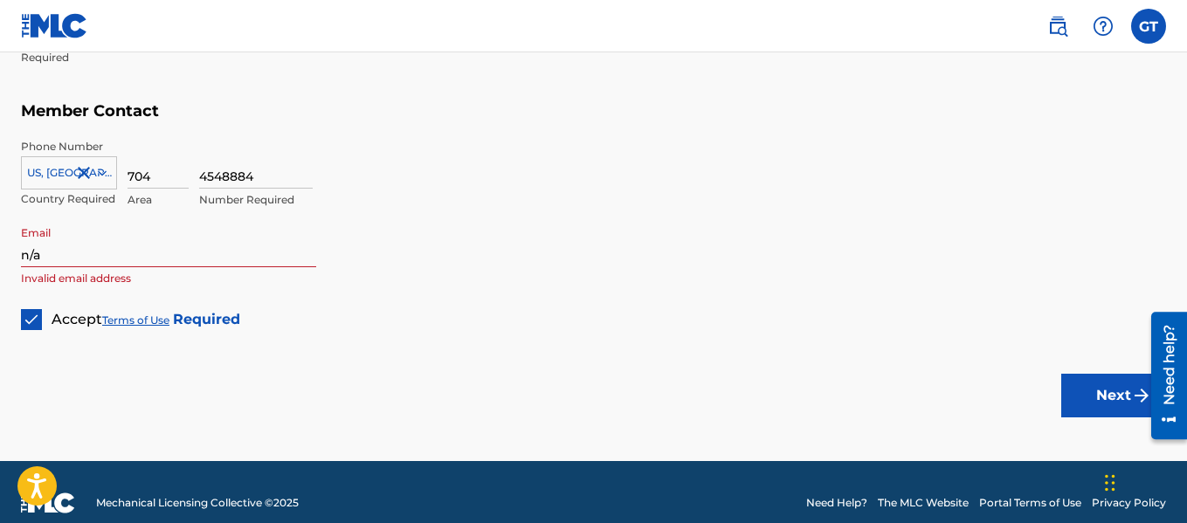
scroll to position [1159, 0]
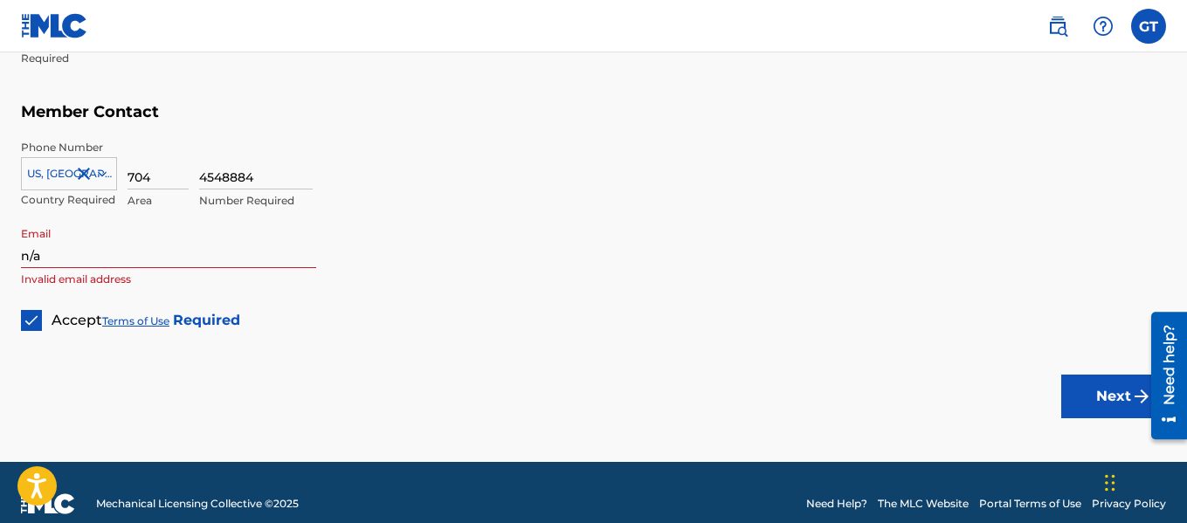
type input "28213"
drag, startPoint x: 53, startPoint y: 244, endPoint x: 0, endPoint y: 299, distance: 75.9
type input "[EMAIL_ADDRESS][DOMAIN_NAME]"
click at [1102, 397] on button "Next" at bounding box center [1113, 397] width 105 height 44
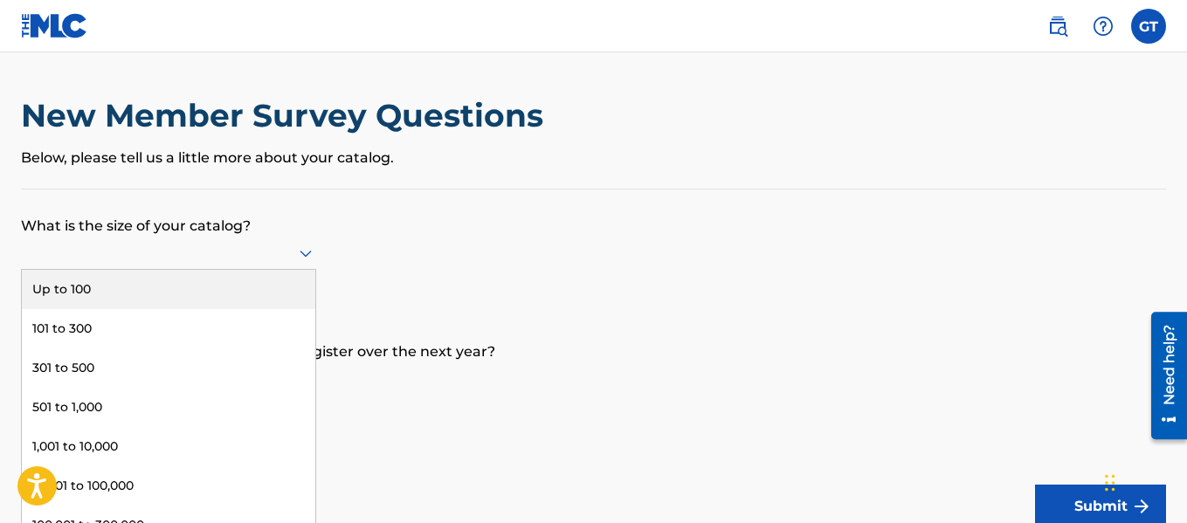
scroll to position [10, 0]
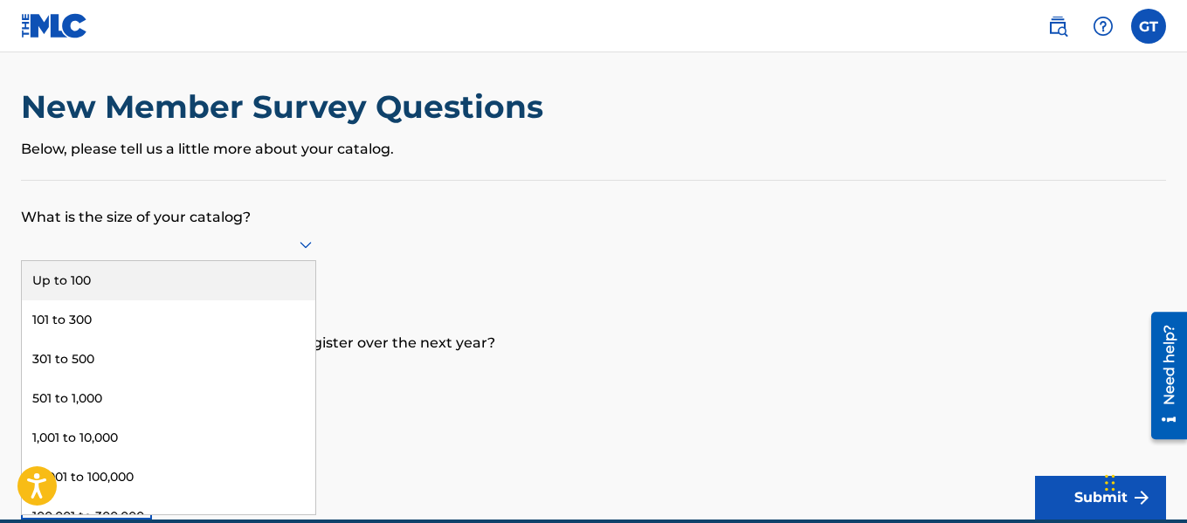
click at [171, 254] on div at bounding box center [168, 244] width 295 height 22
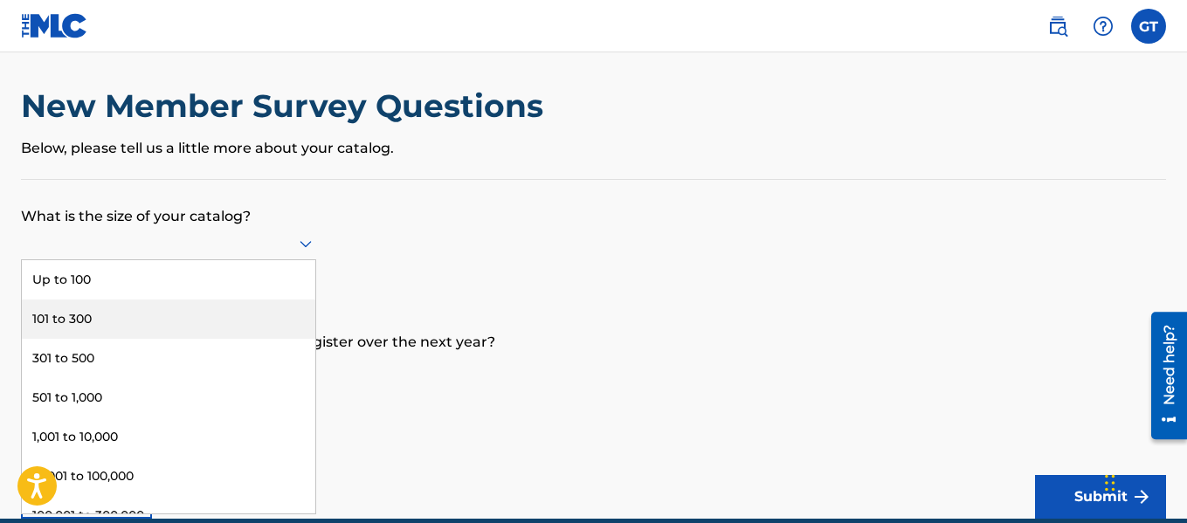
click at [110, 320] on div "101 to 300" at bounding box center [168, 318] width 293 height 39
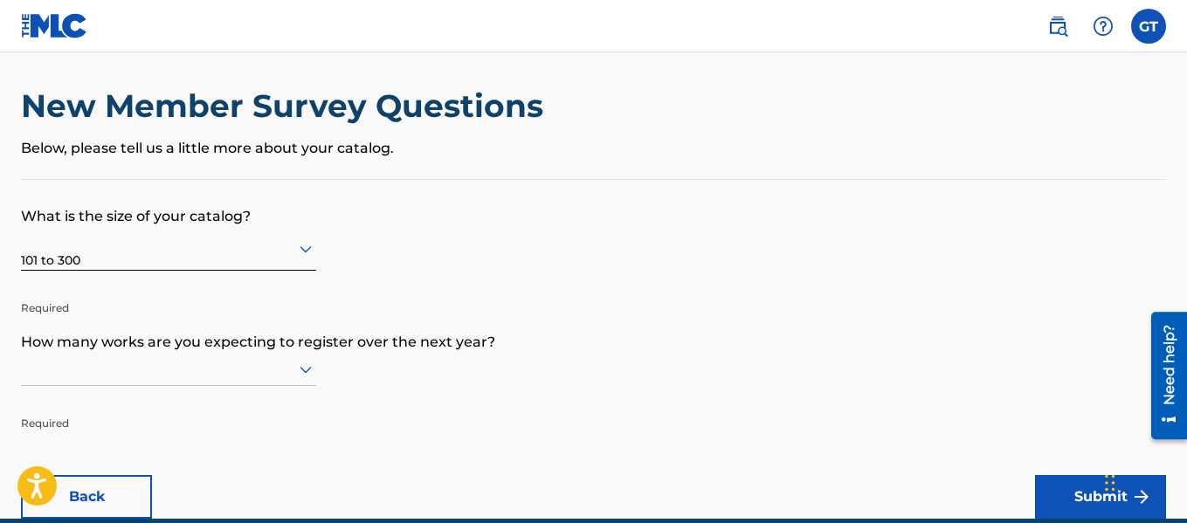
scroll to position [89, 0]
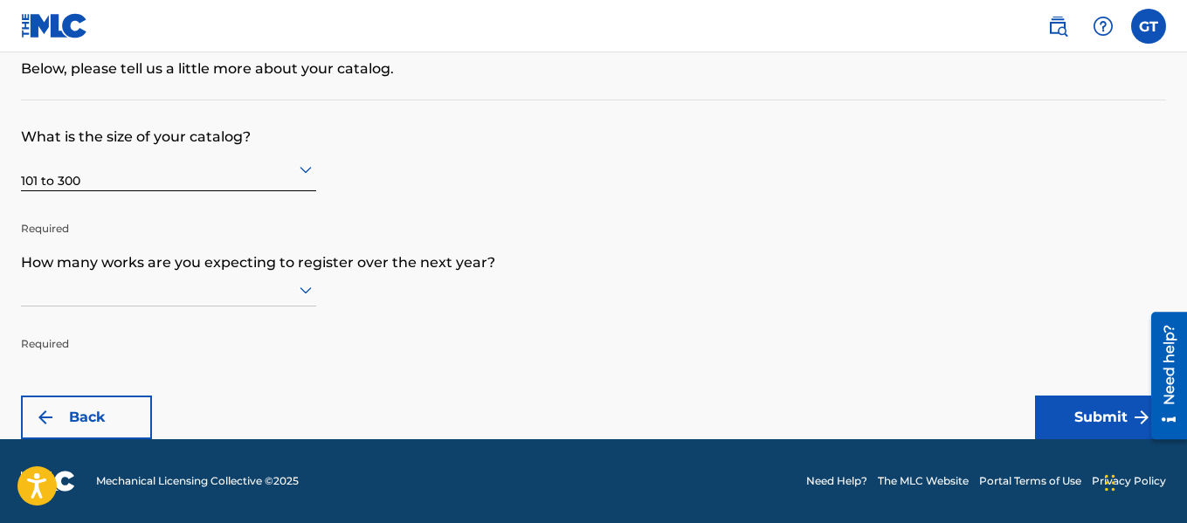
click at [210, 299] on div at bounding box center [168, 290] width 295 height 22
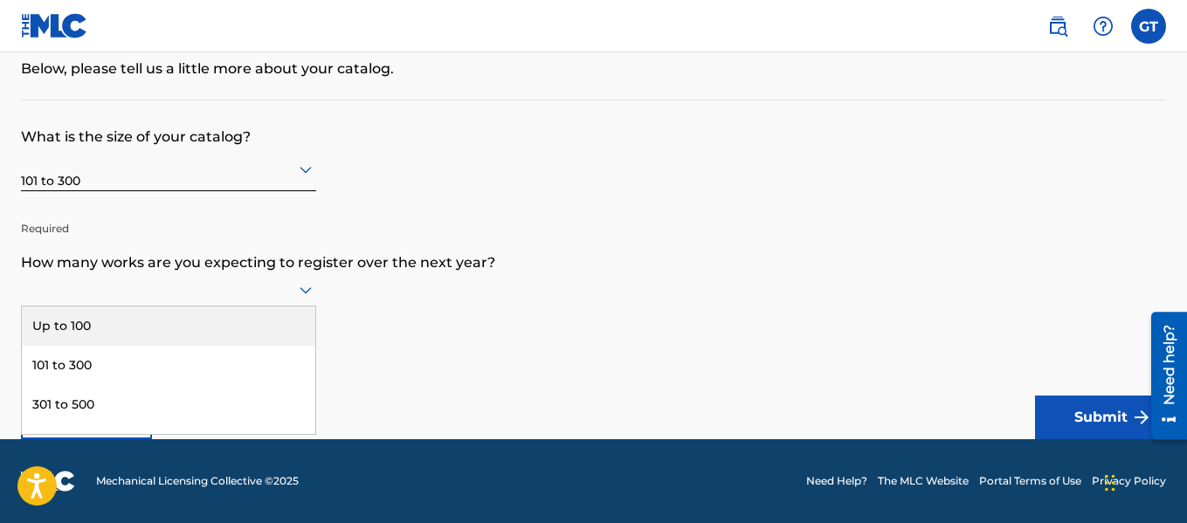
click at [182, 322] on div "Up to 100" at bounding box center [168, 325] width 293 height 39
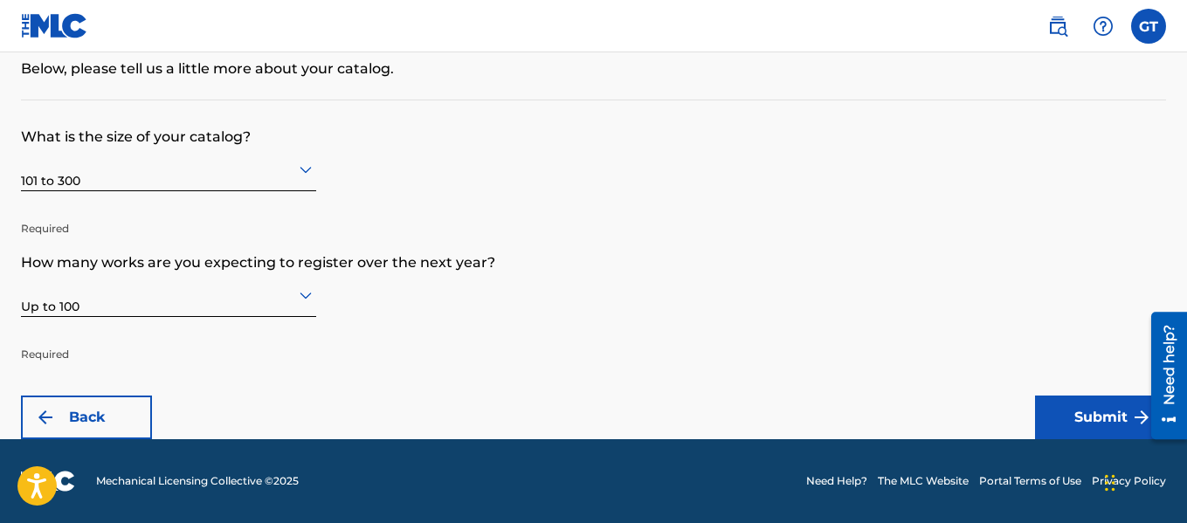
click at [1096, 404] on button "Submit" at bounding box center [1100, 418] width 131 height 44
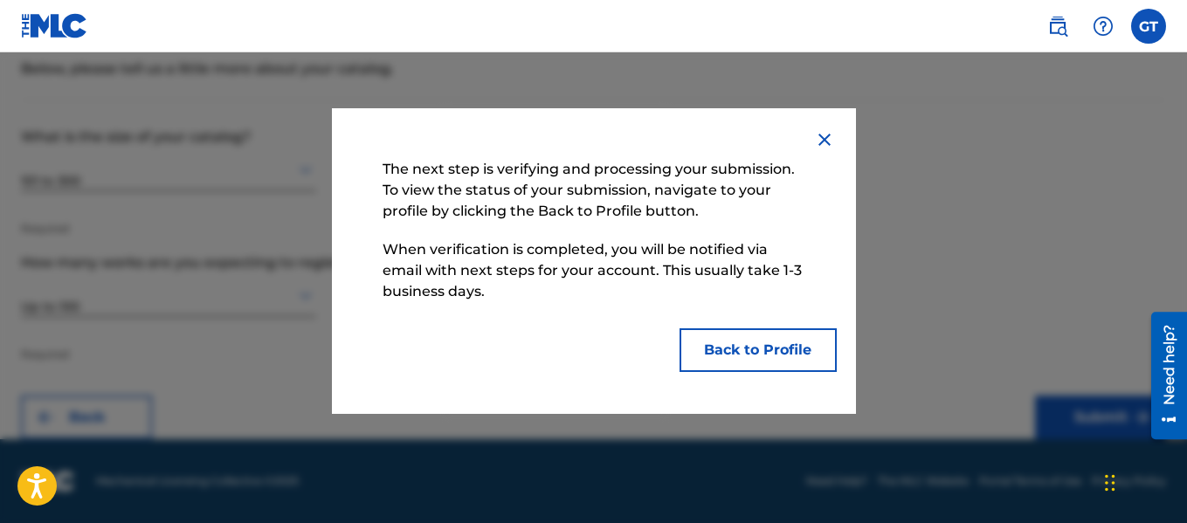
click at [774, 359] on button "Back to Profile" at bounding box center [757, 350] width 157 height 44
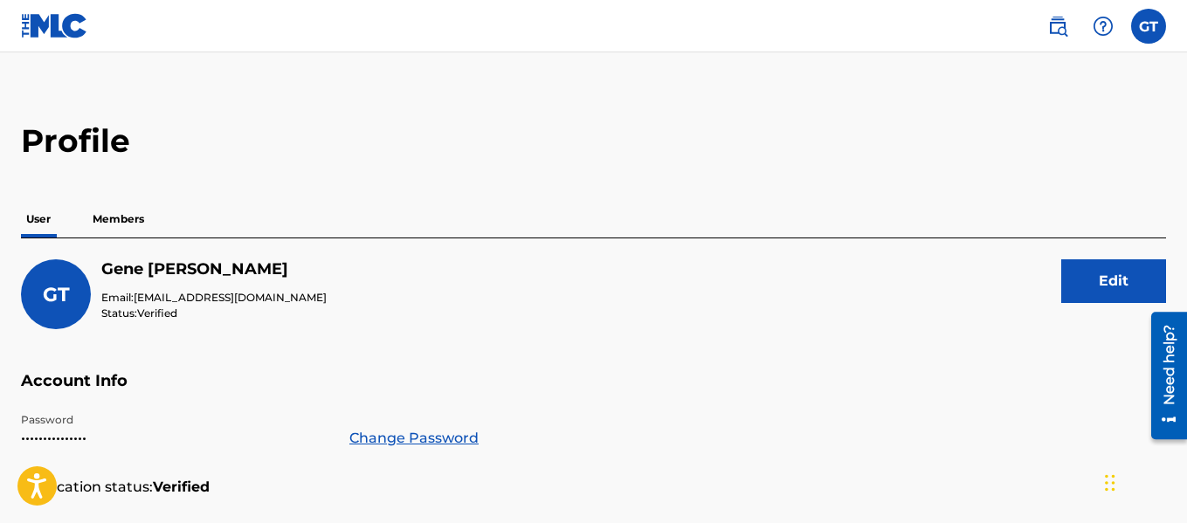
scroll to position [14, 0]
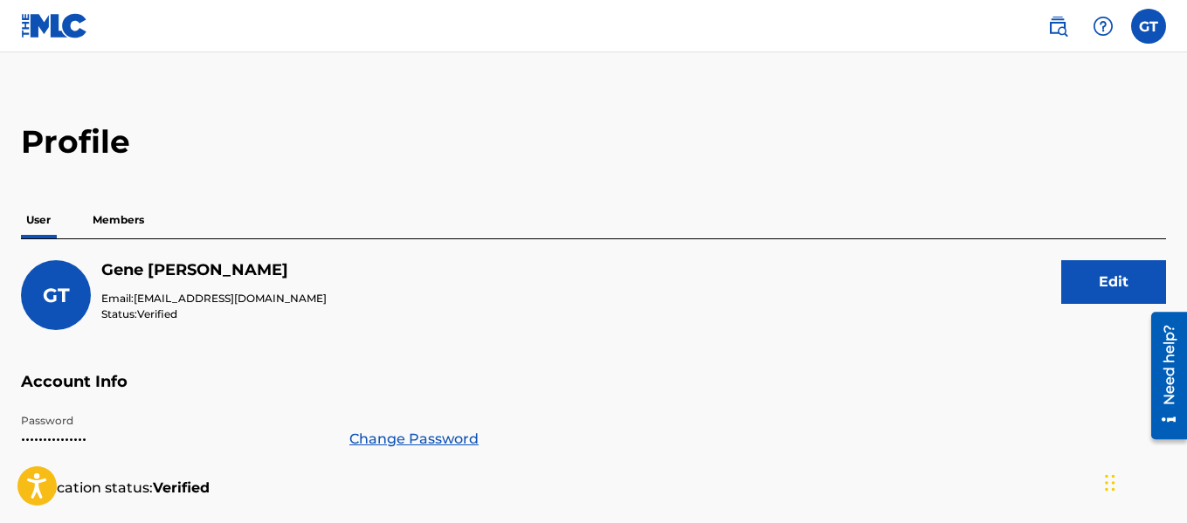
click at [135, 223] on p "Members" at bounding box center [118, 220] width 62 height 37
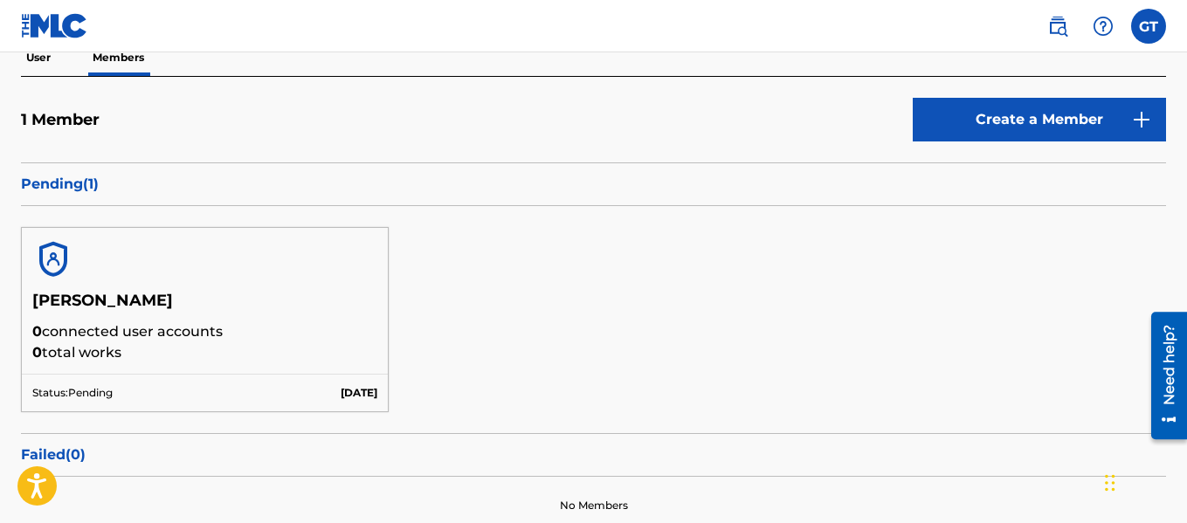
scroll to position [243, 0]
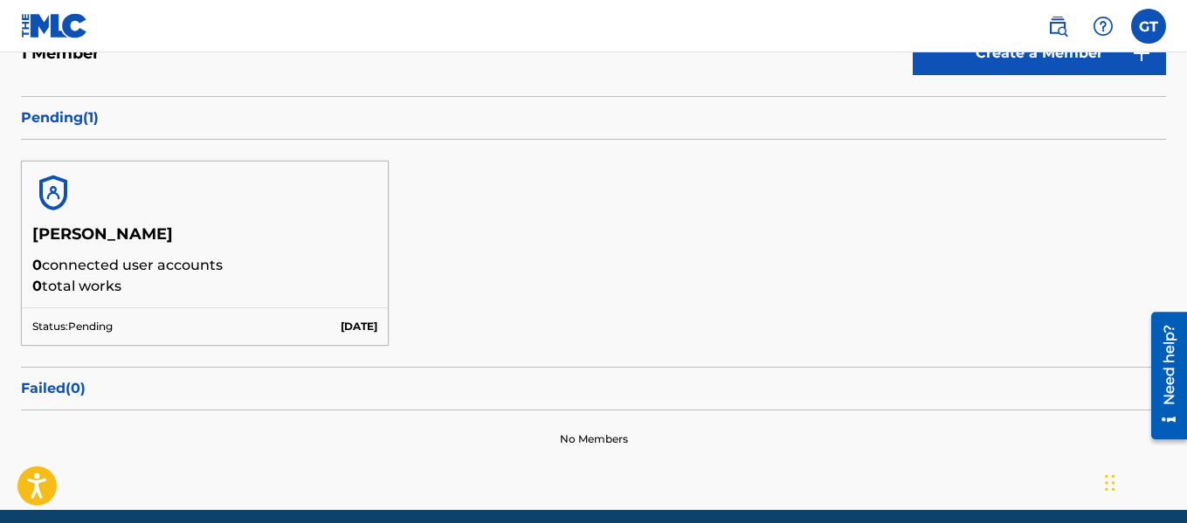
click at [260, 251] on h5 "Isaac Floyd" at bounding box center [204, 239] width 345 height 31
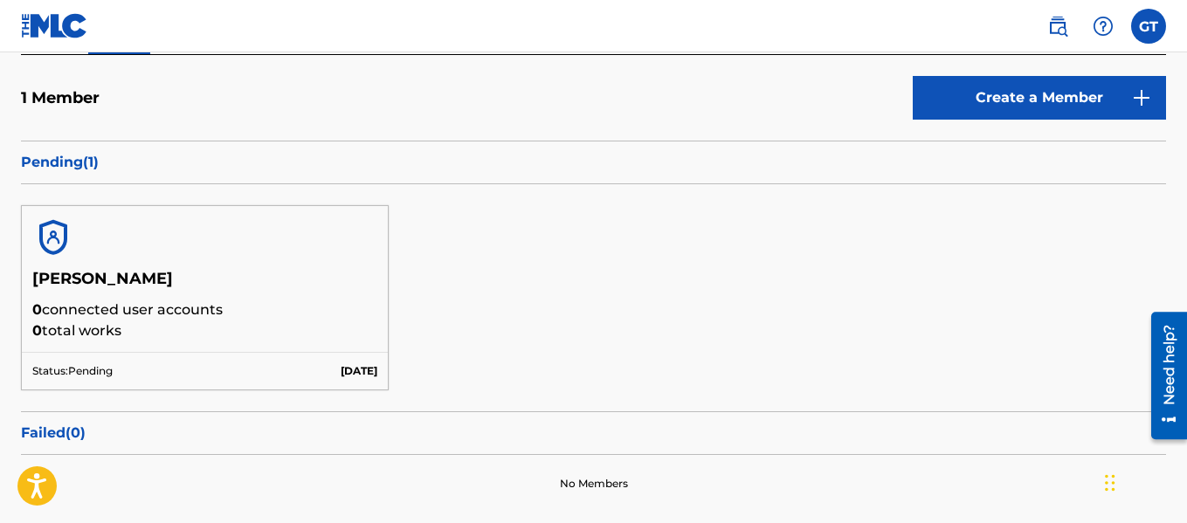
scroll to position [200, 0]
